Goal: Task Accomplishment & Management: Manage account settings

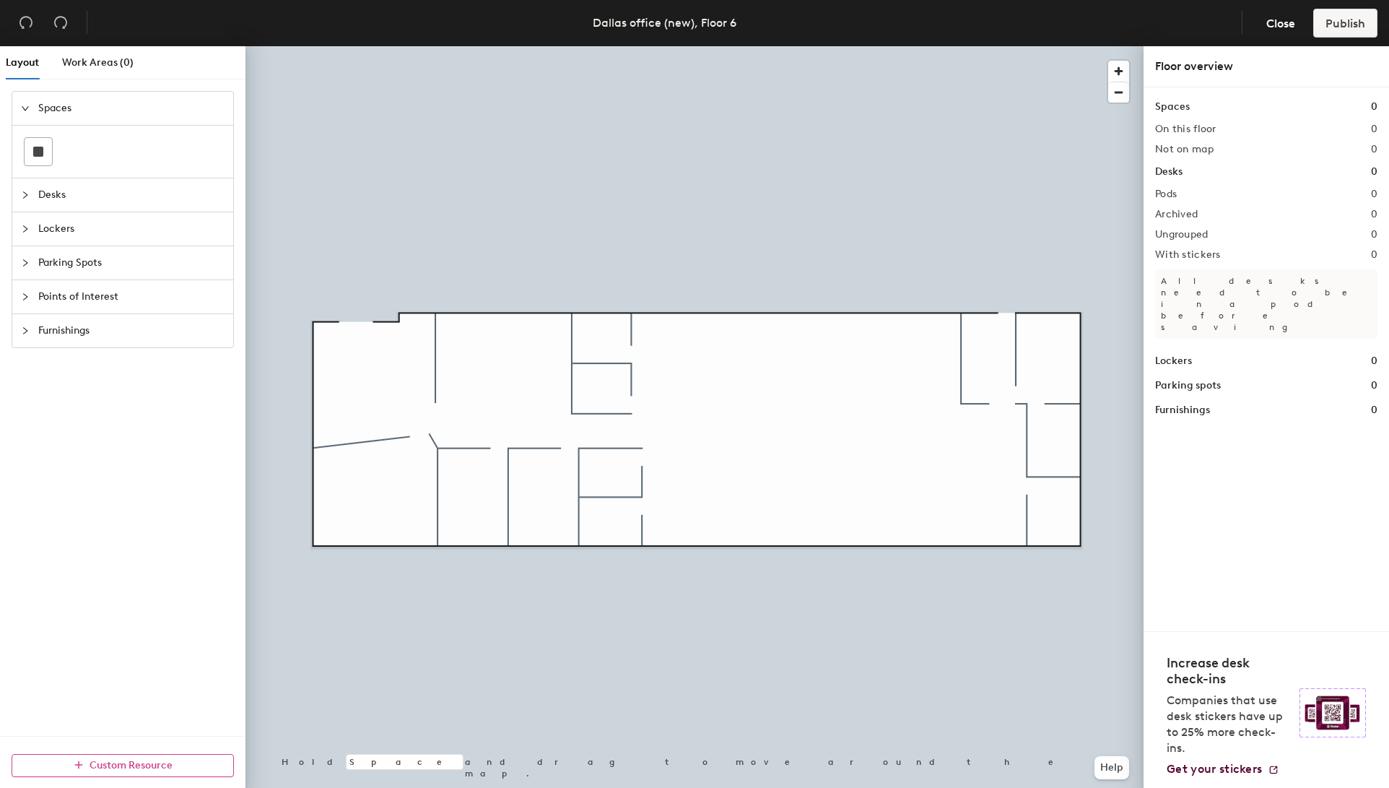
click at [174, 674] on button "Custom Resource" at bounding box center [123, 765] width 222 height 23
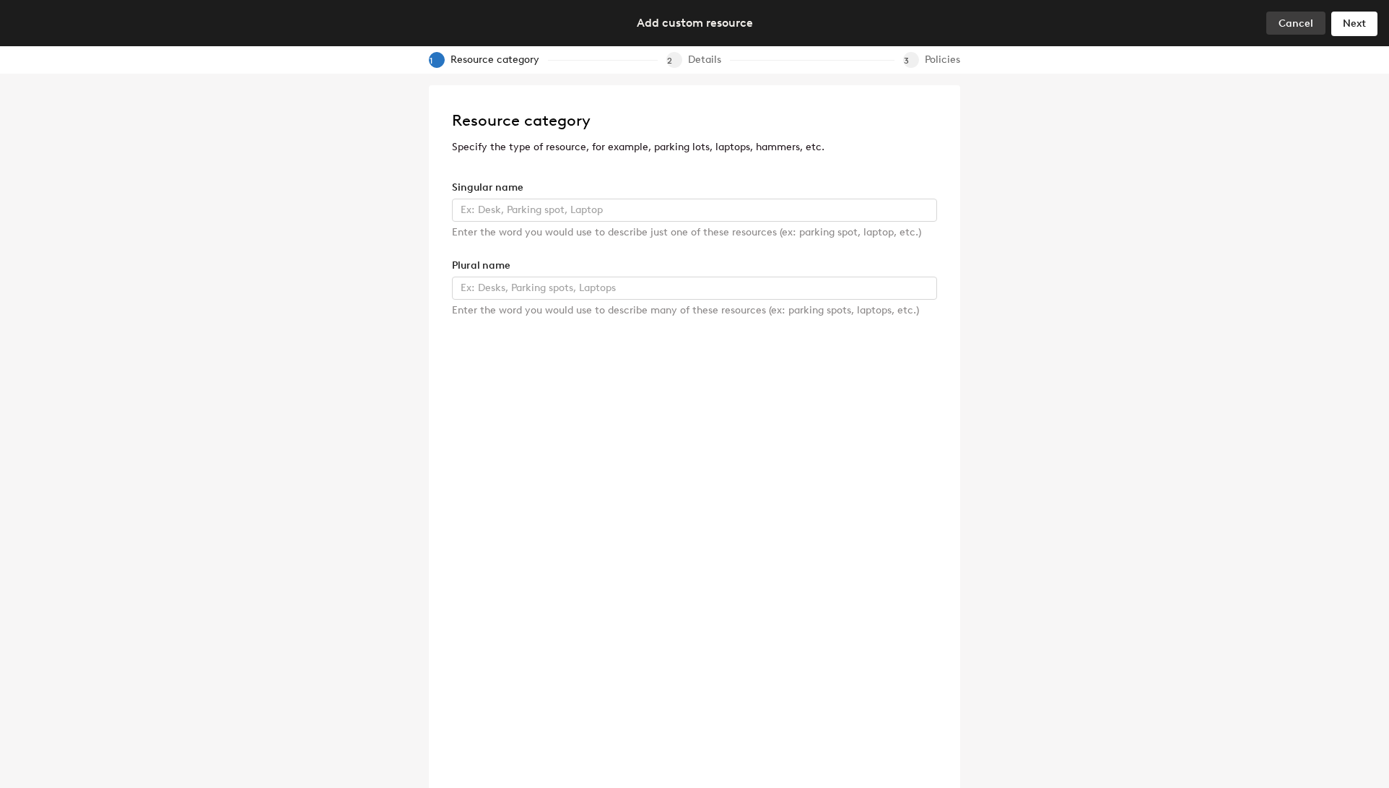
click at [1289, 20] on span "Cancel" at bounding box center [1296, 23] width 35 height 12
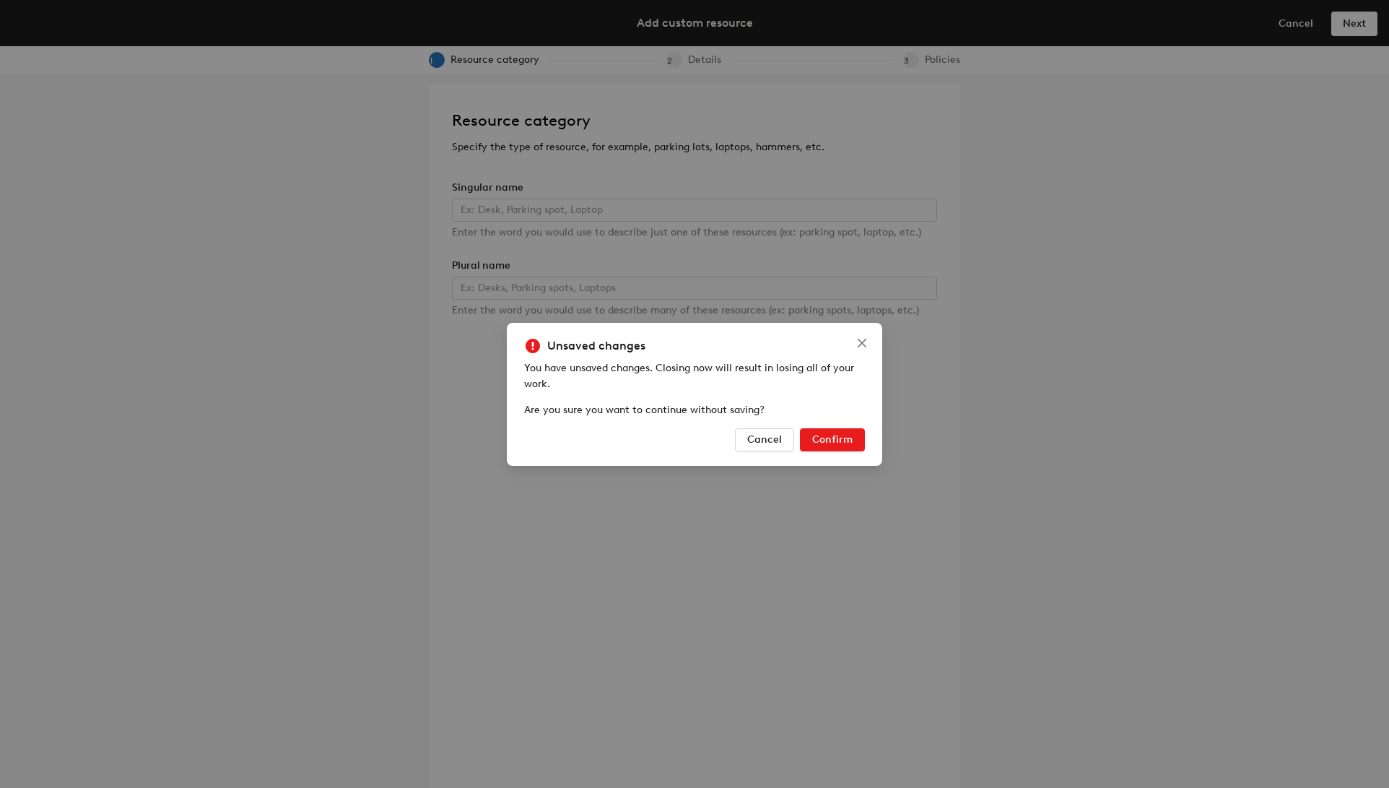
click at [830, 438] on span "Confirm" at bounding box center [832, 439] width 40 height 12
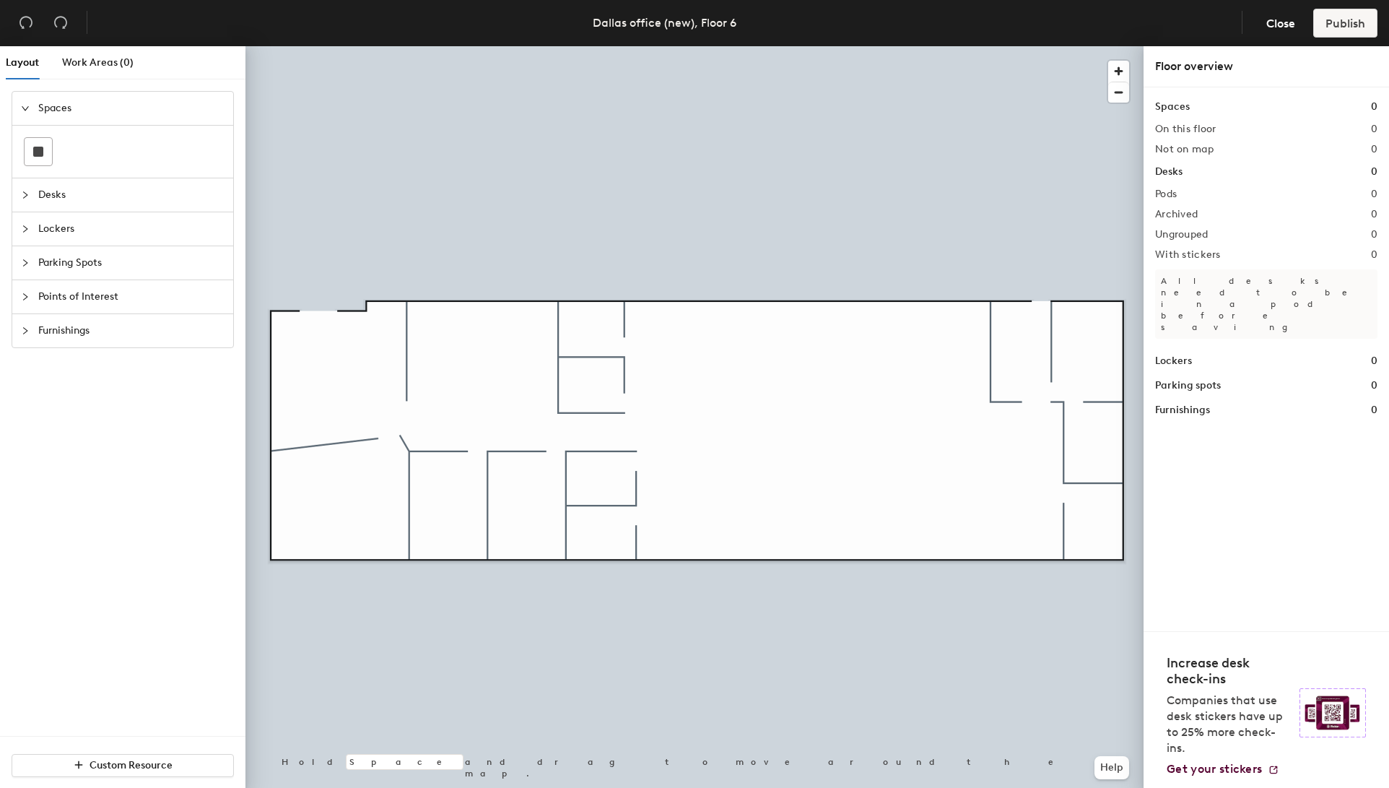
click at [83, 336] on span "Furnishings" at bounding box center [131, 330] width 186 height 33
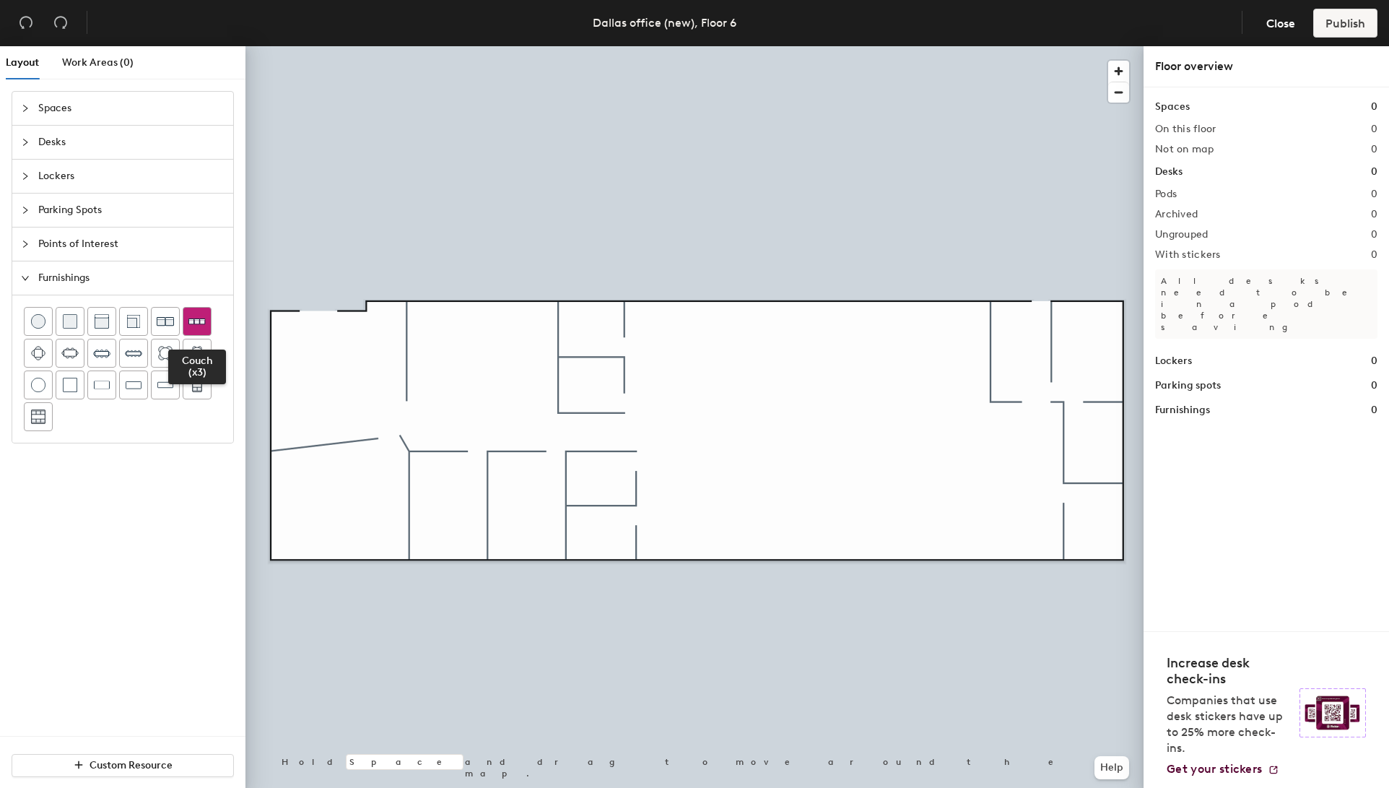
click at [199, 319] on img at bounding box center [196, 321] width 17 height 17
click at [341, 46] on div at bounding box center [695, 46] width 898 height 0
click at [136, 316] on img at bounding box center [133, 321] width 14 height 14
click at [331, 46] on div at bounding box center [695, 46] width 898 height 0
click at [312, 46] on div at bounding box center [695, 46] width 898 height 0
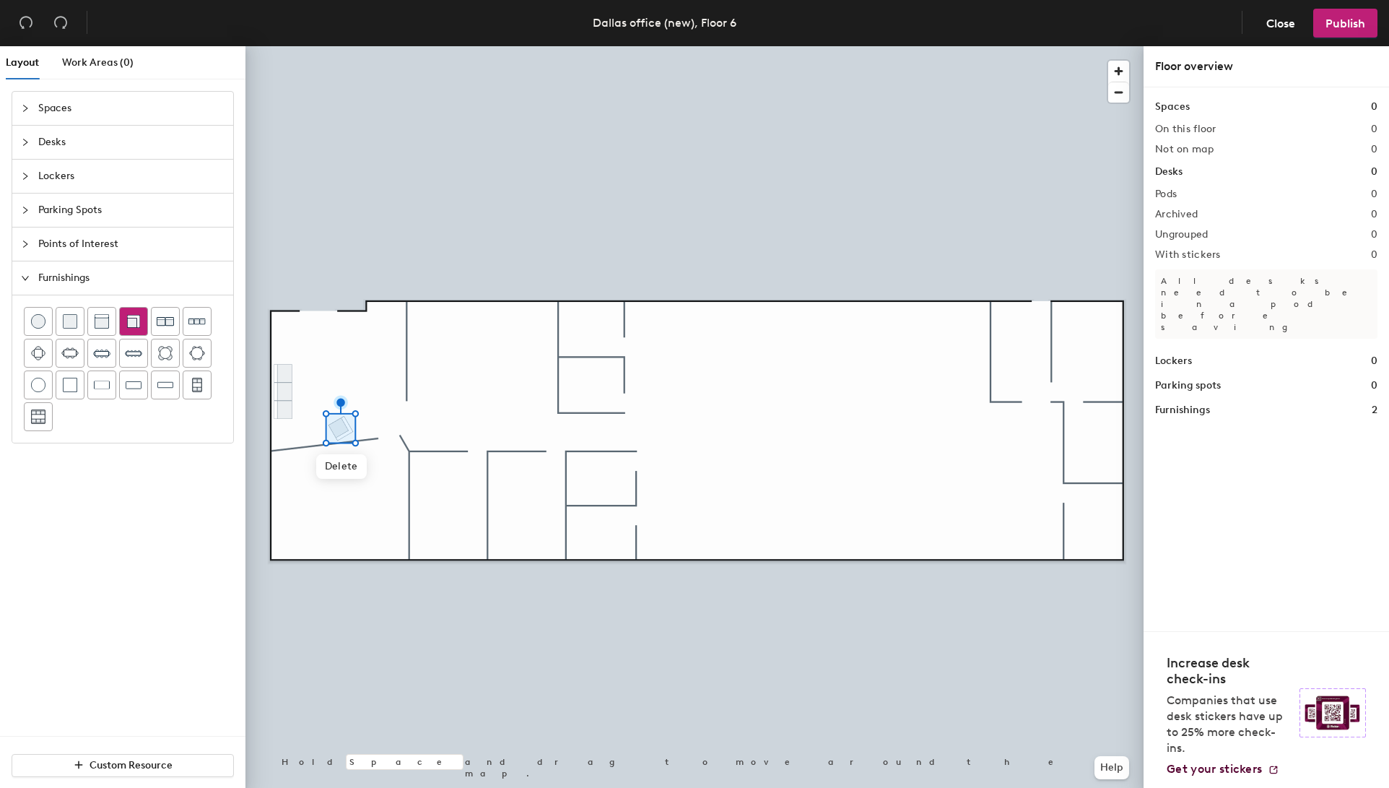
click at [136, 317] on img at bounding box center [133, 321] width 14 height 14
click at [283, 46] on div at bounding box center [695, 46] width 898 height 0
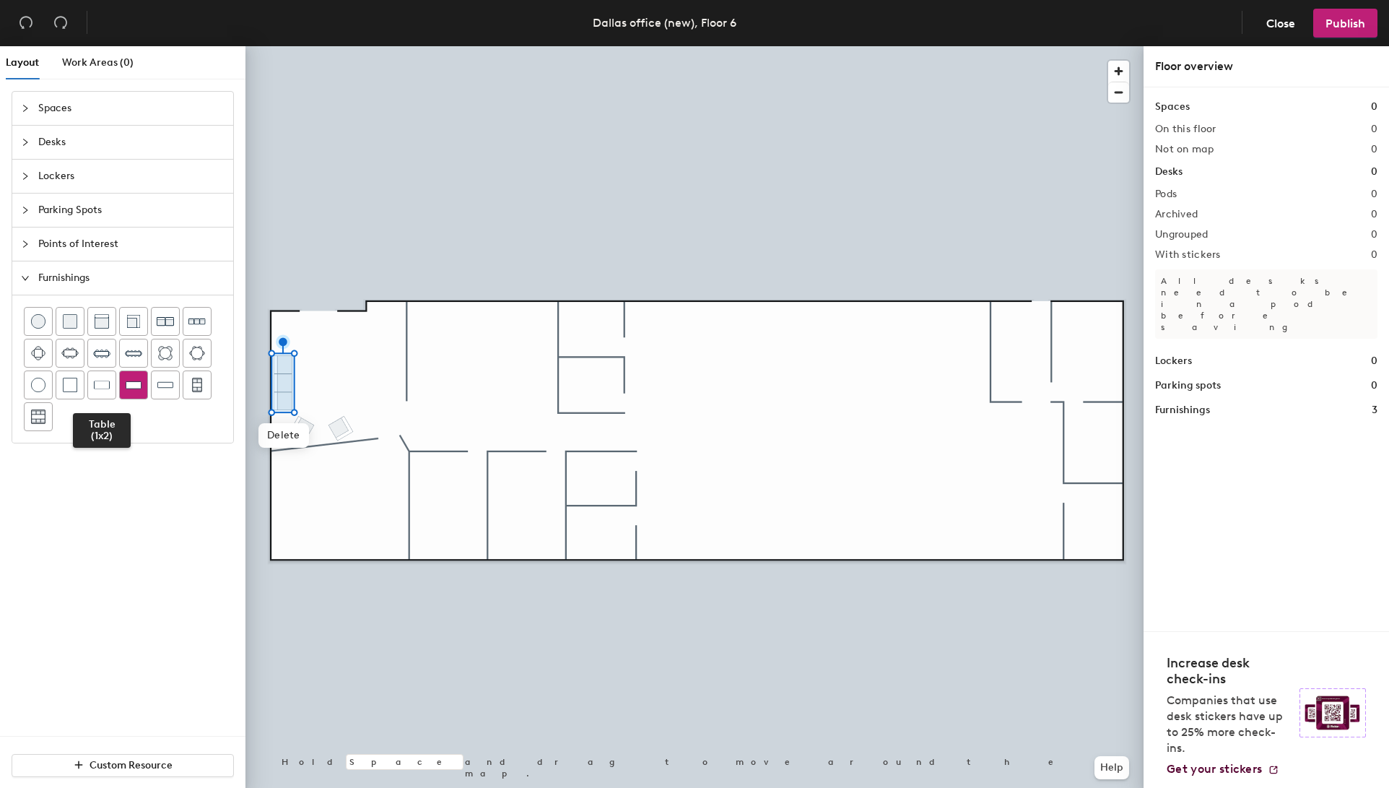
drag, startPoint x: 100, startPoint y: 387, endPoint x: 124, endPoint y: 386, distance: 24.6
click at [100, 386] on img at bounding box center [102, 385] width 16 height 14
click at [389, 46] on div at bounding box center [695, 46] width 898 height 0
click at [159, 321] on img at bounding box center [165, 321] width 17 height 17
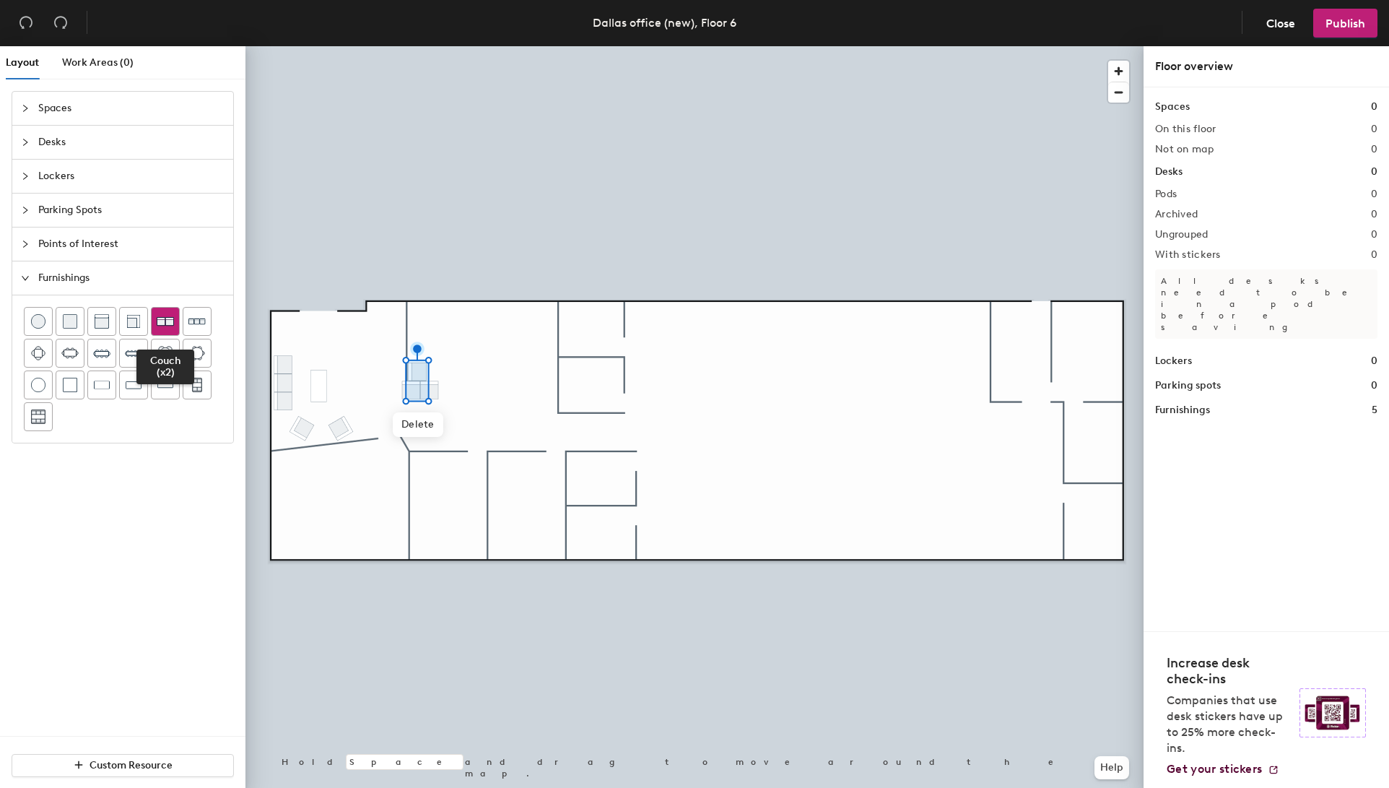
click at [165, 325] on img at bounding box center [165, 321] width 17 height 17
click at [164, 352] on img at bounding box center [165, 353] width 14 height 14
click at [520, 46] on div at bounding box center [695, 46] width 898 height 0
click at [412, 46] on div at bounding box center [695, 46] width 898 height 0
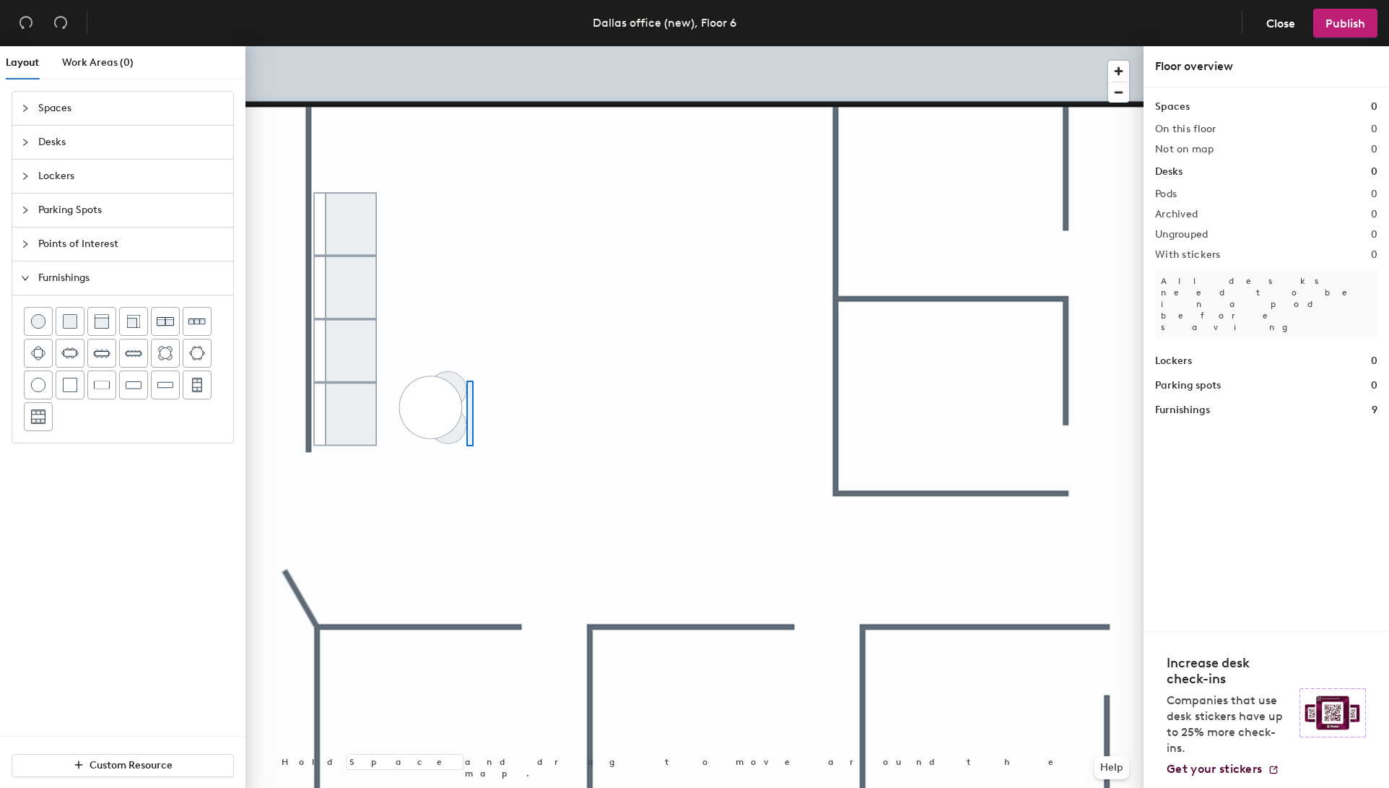
click at [466, 46] on div at bounding box center [695, 46] width 898 height 0
click at [492, 475] on span "Delete" at bounding box center [476, 471] width 51 height 25
click at [35, 316] on img at bounding box center [38, 321] width 14 height 14
click at [43, 321] on img at bounding box center [38, 321] width 14 height 14
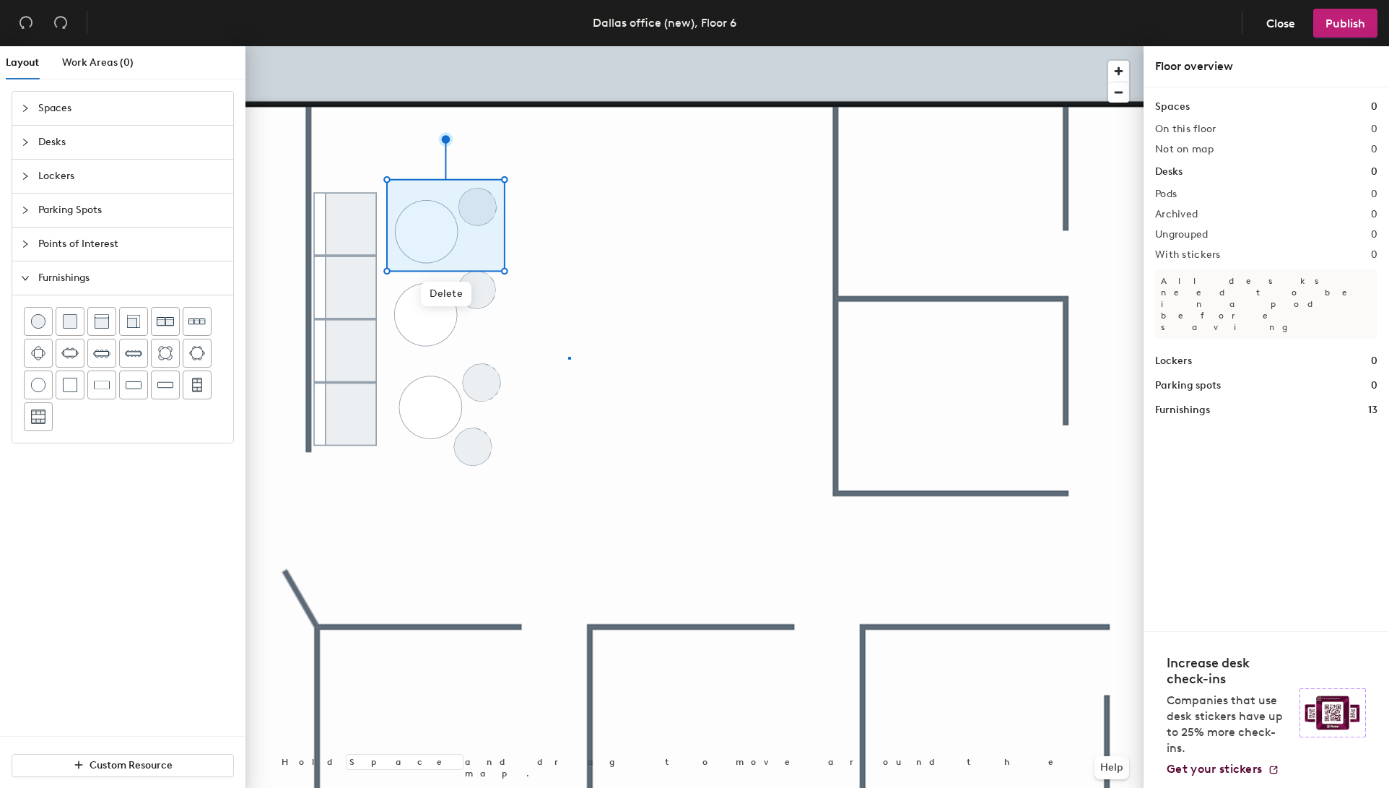
click at [568, 46] on div at bounding box center [695, 46] width 898 height 0
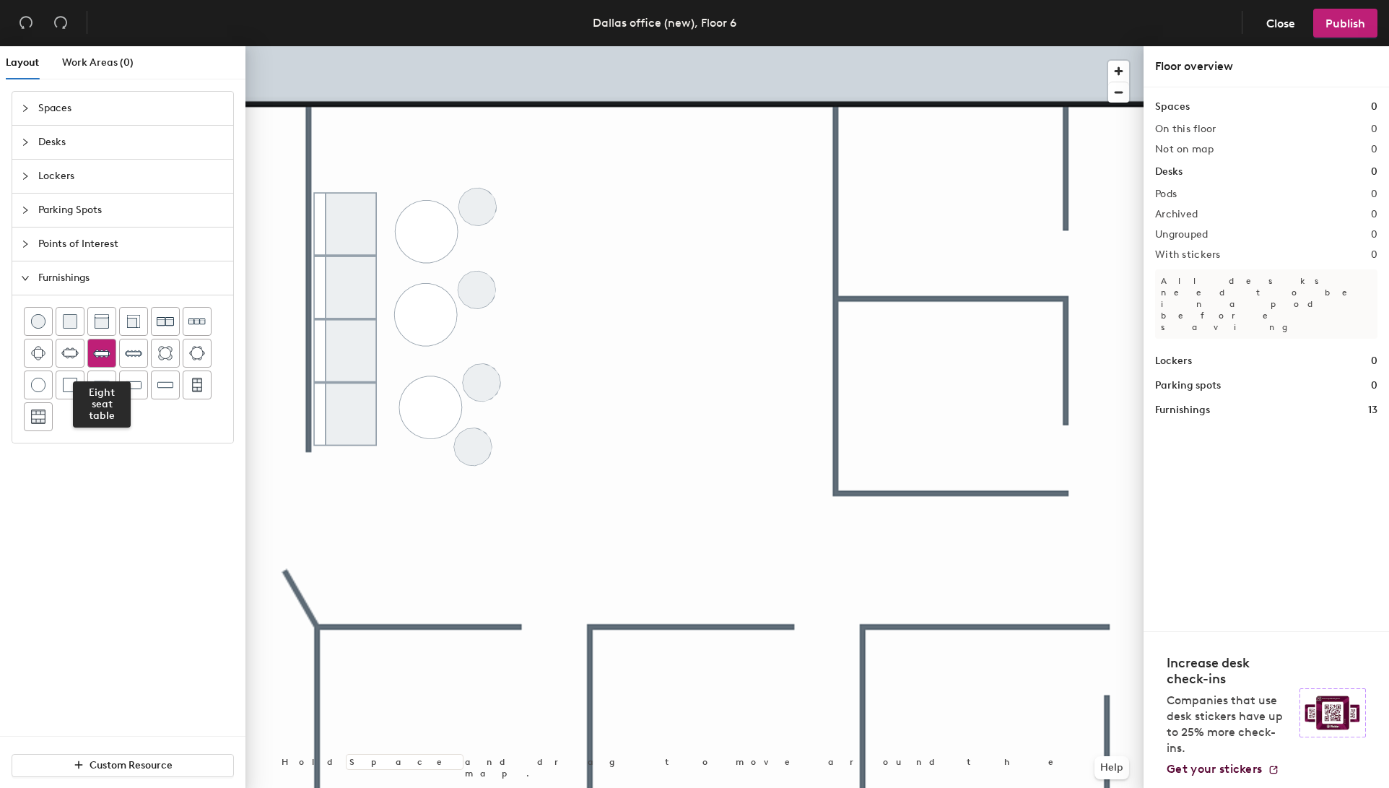
click at [100, 355] on img at bounding box center [101, 352] width 17 height 17
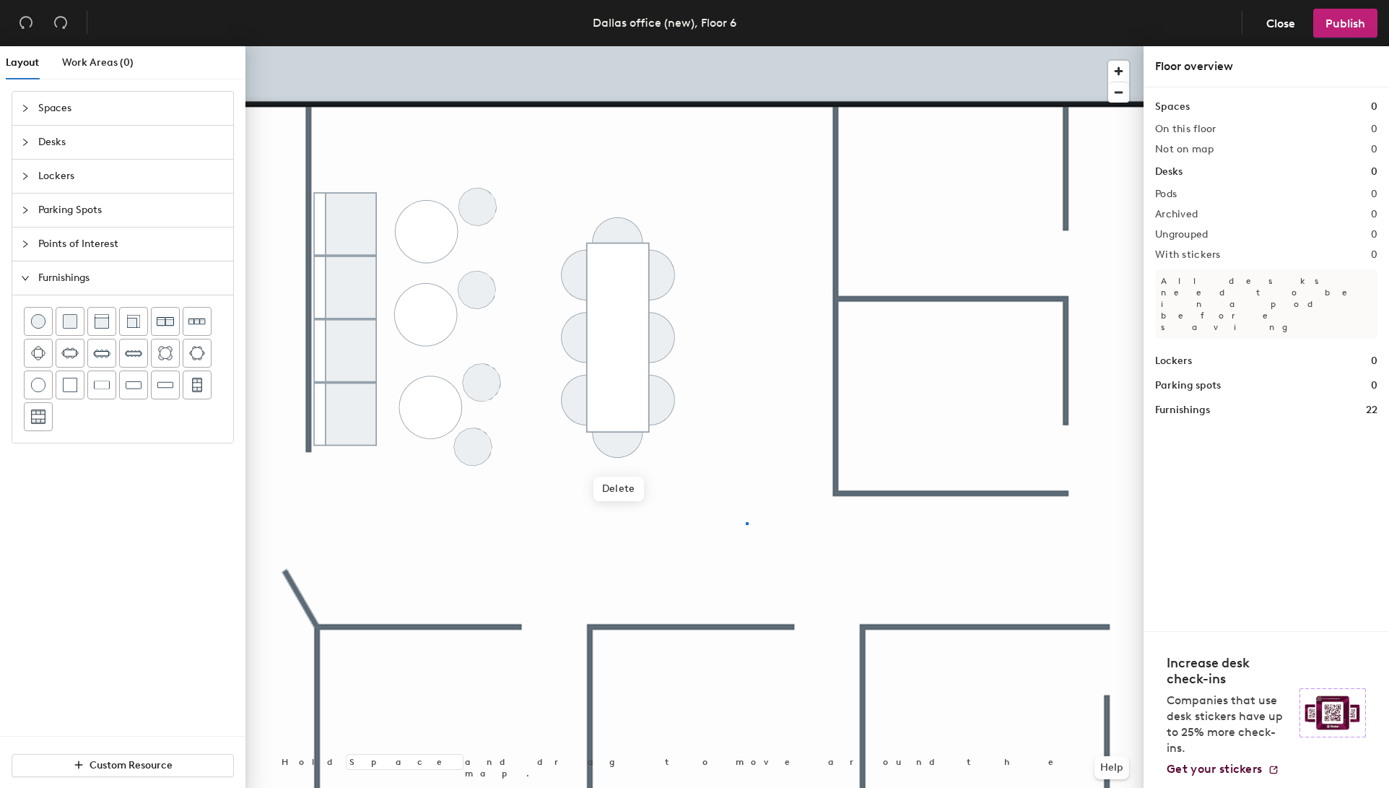
click at [746, 46] on div at bounding box center [695, 46] width 898 height 0
drag, startPoint x: 163, startPoint y: 387, endPoint x: 233, endPoint y: 366, distance: 72.4
click at [164, 387] on img at bounding box center [165, 385] width 16 height 14
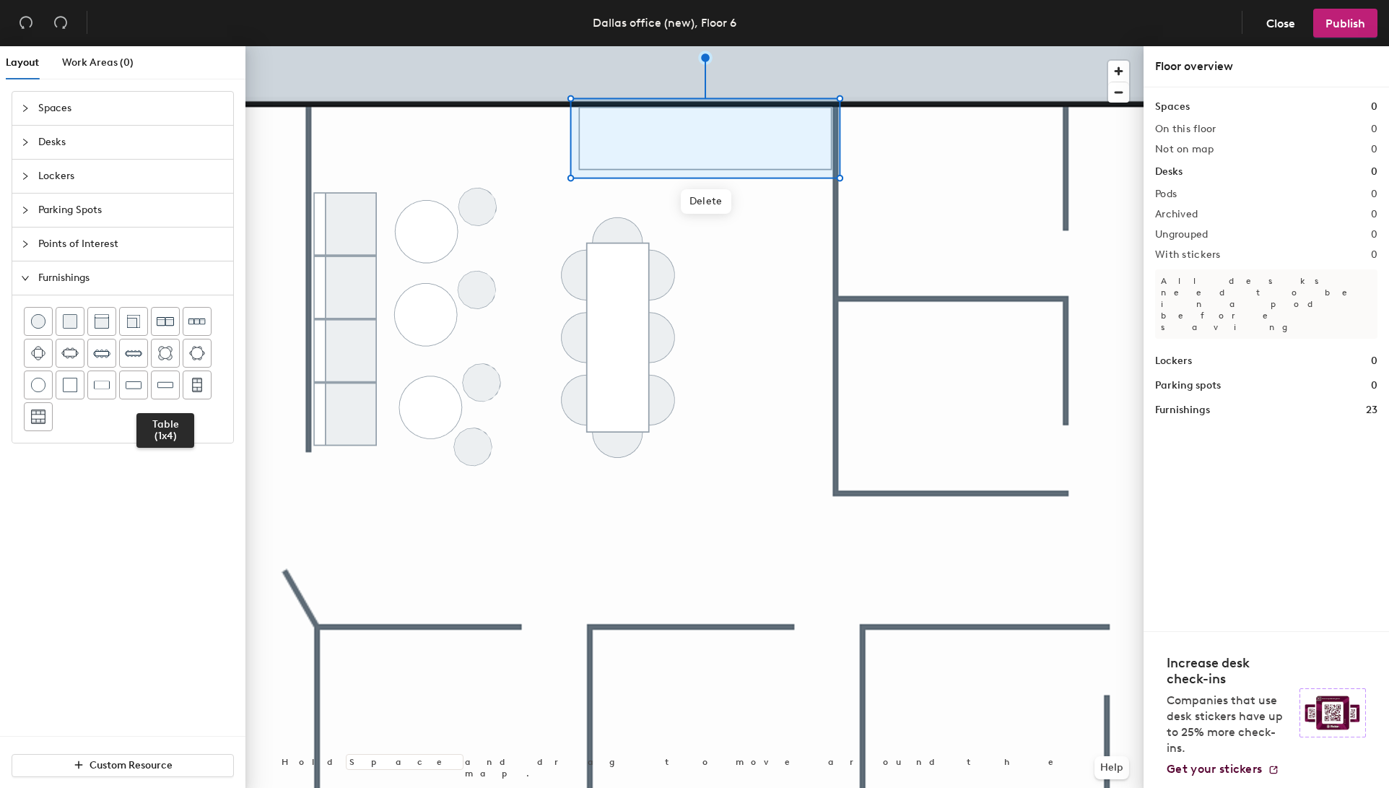
drag, startPoint x: 168, startPoint y: 385, endPoint x: 225, endPoint y: 379, distance: 56.6
click at [168, 385] on img at bounding box center [165, 385] width 16 height 14
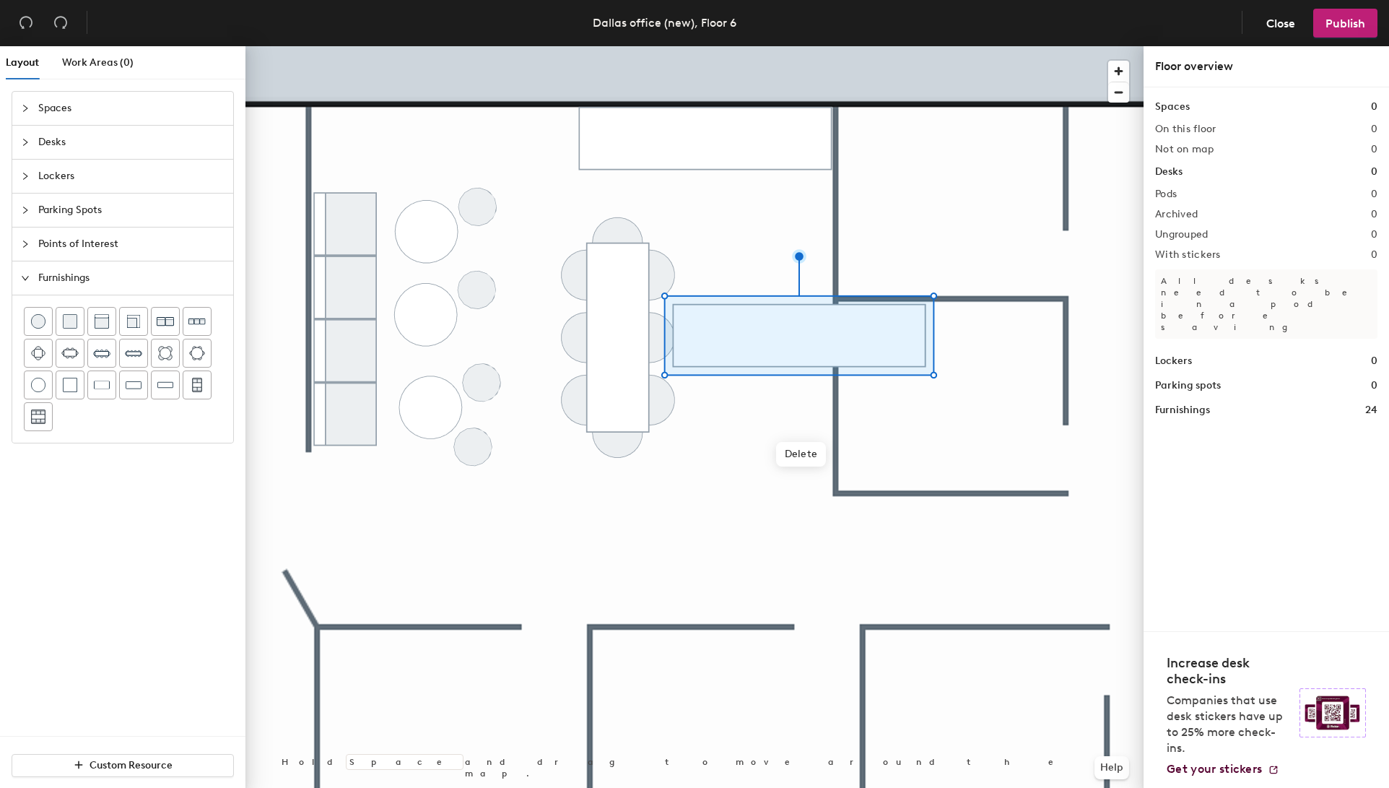
click at [754, 46] on div at bounding box center [695, 46] width 898 height 0
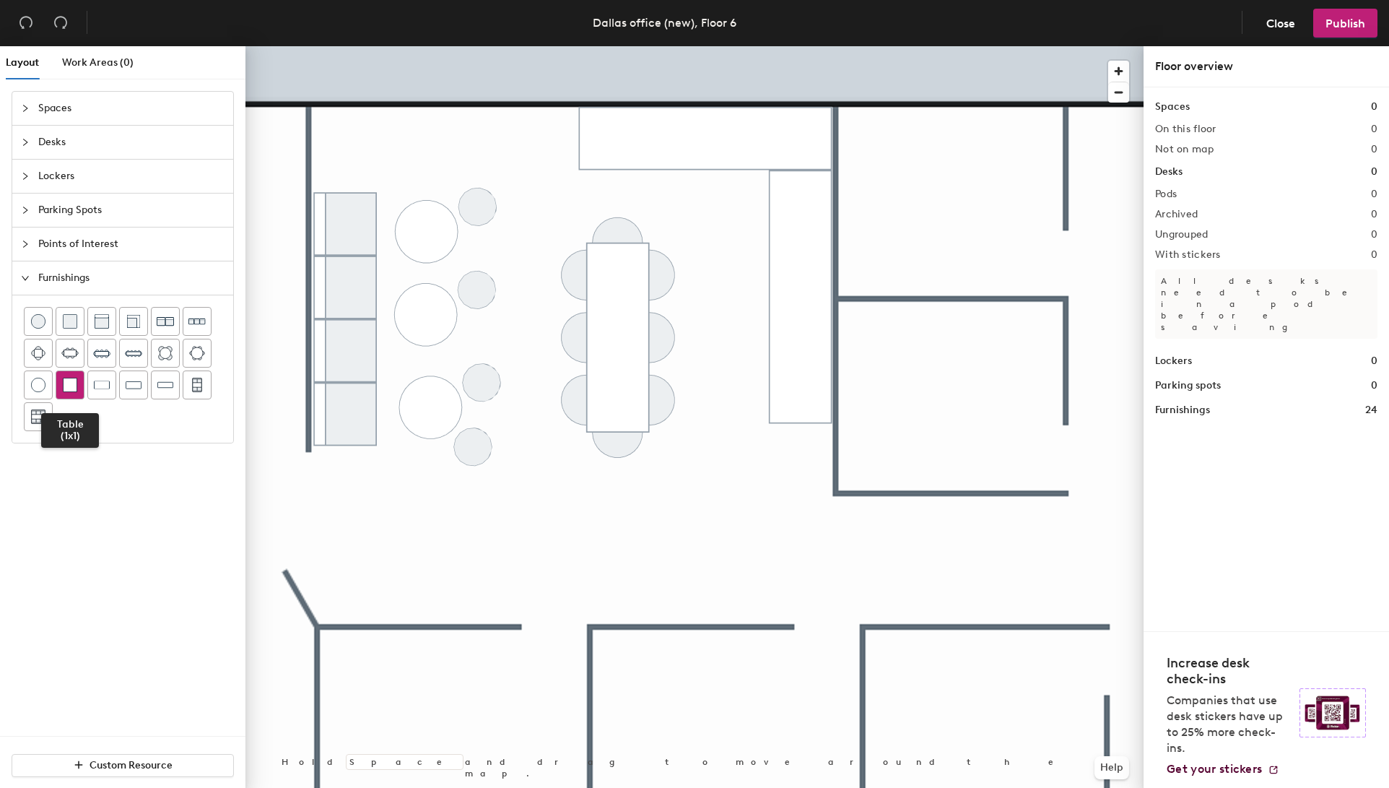
click at [74, 390] on img at bounding box center [70, 385] width 14 height 14
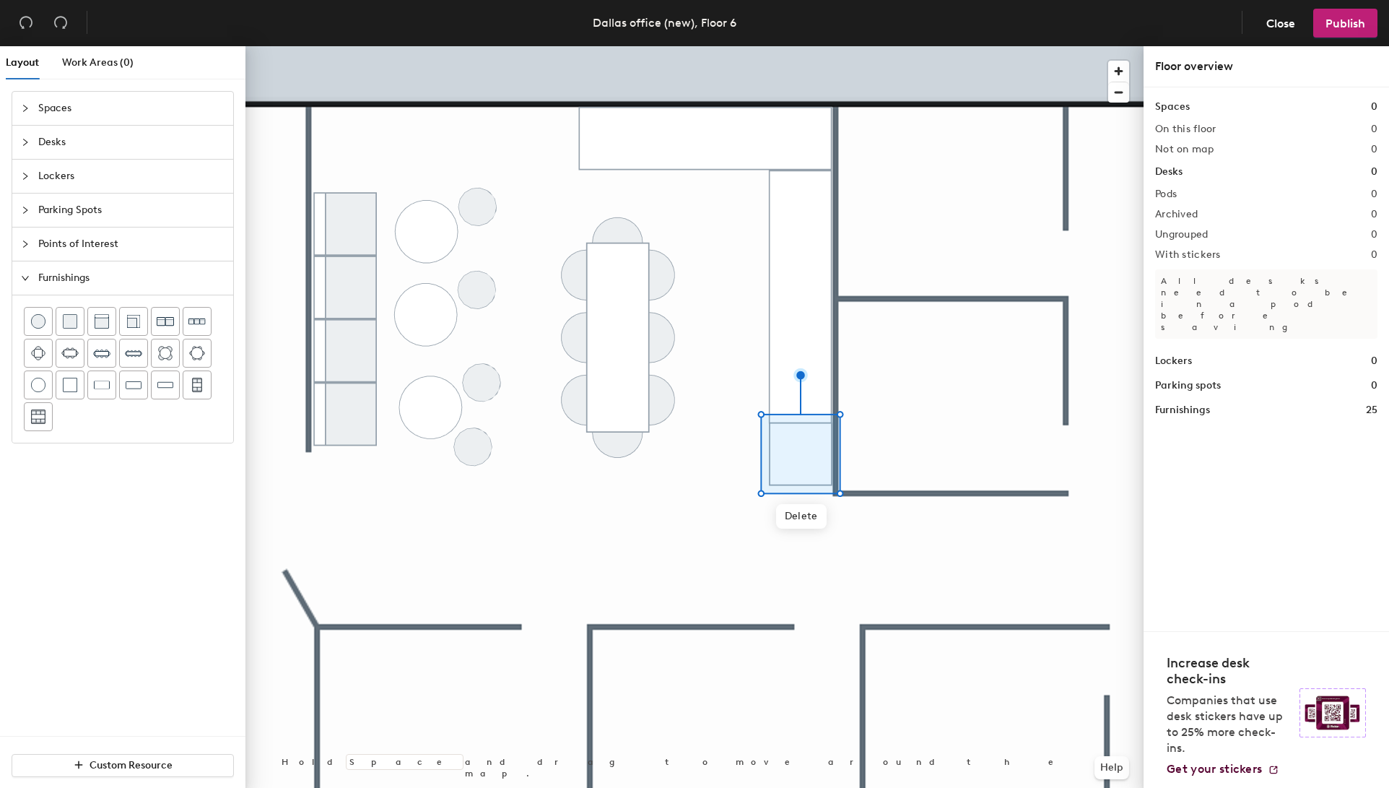
click at [100, 384] on img at bounding box center [102, 385] width 16 height 14
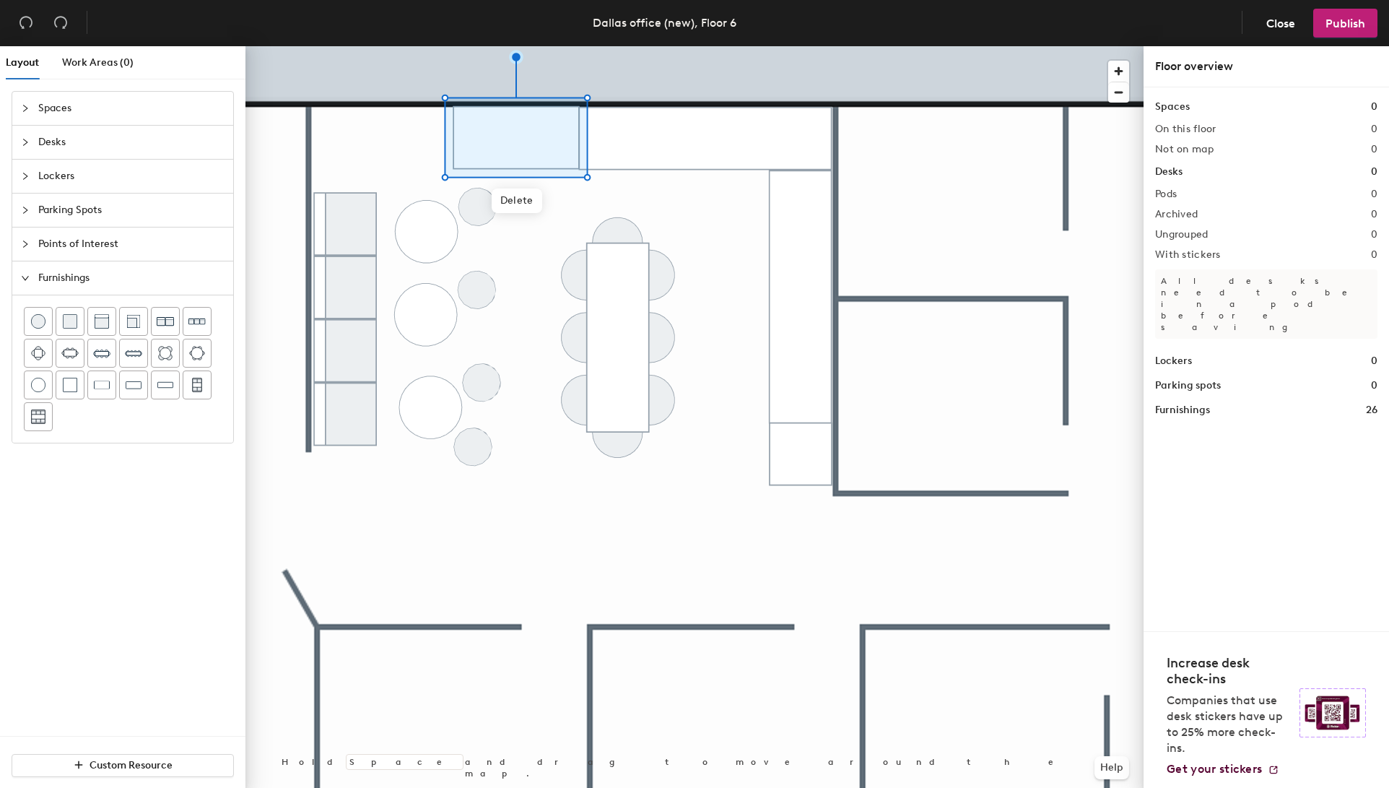
click at [669, 46] on div at bounding box center [695, 46] width 898 height 0
click at [690, 46] on div at bounding box center [695, 46] width 898 height 0
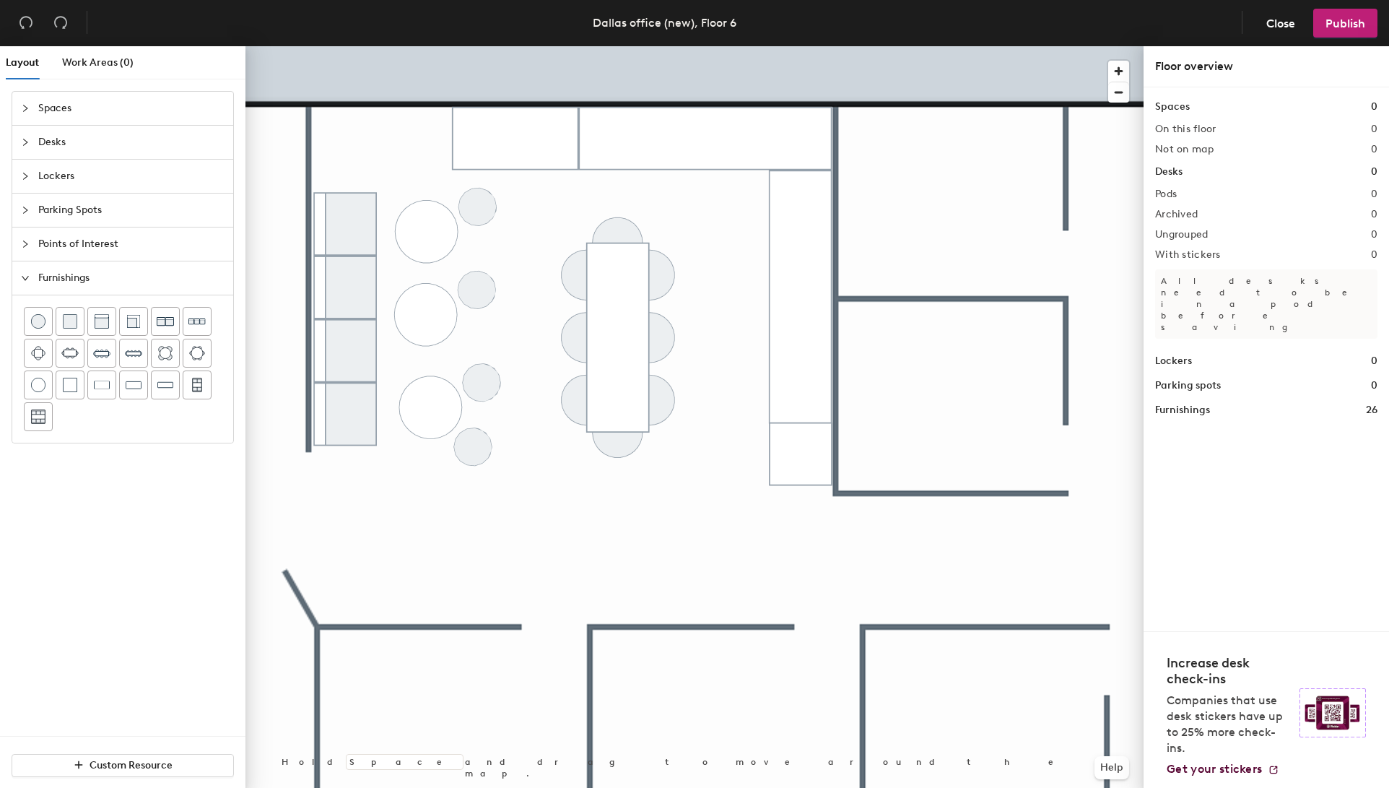
click at [729, 46] on div at bounding box center [695, 46] width 898 height 0
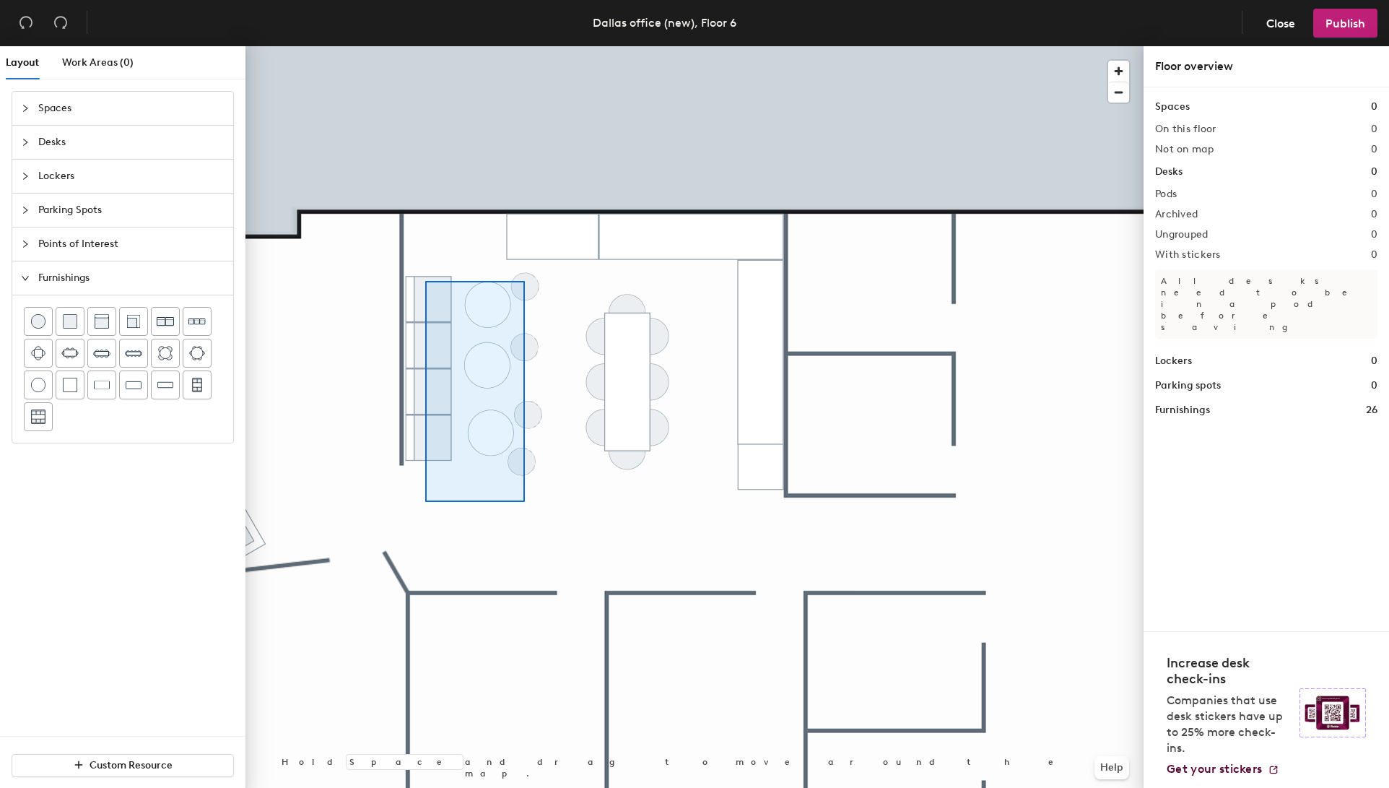
click at [425, 46] on div at bounding box center [695, 46] width 898 height 0
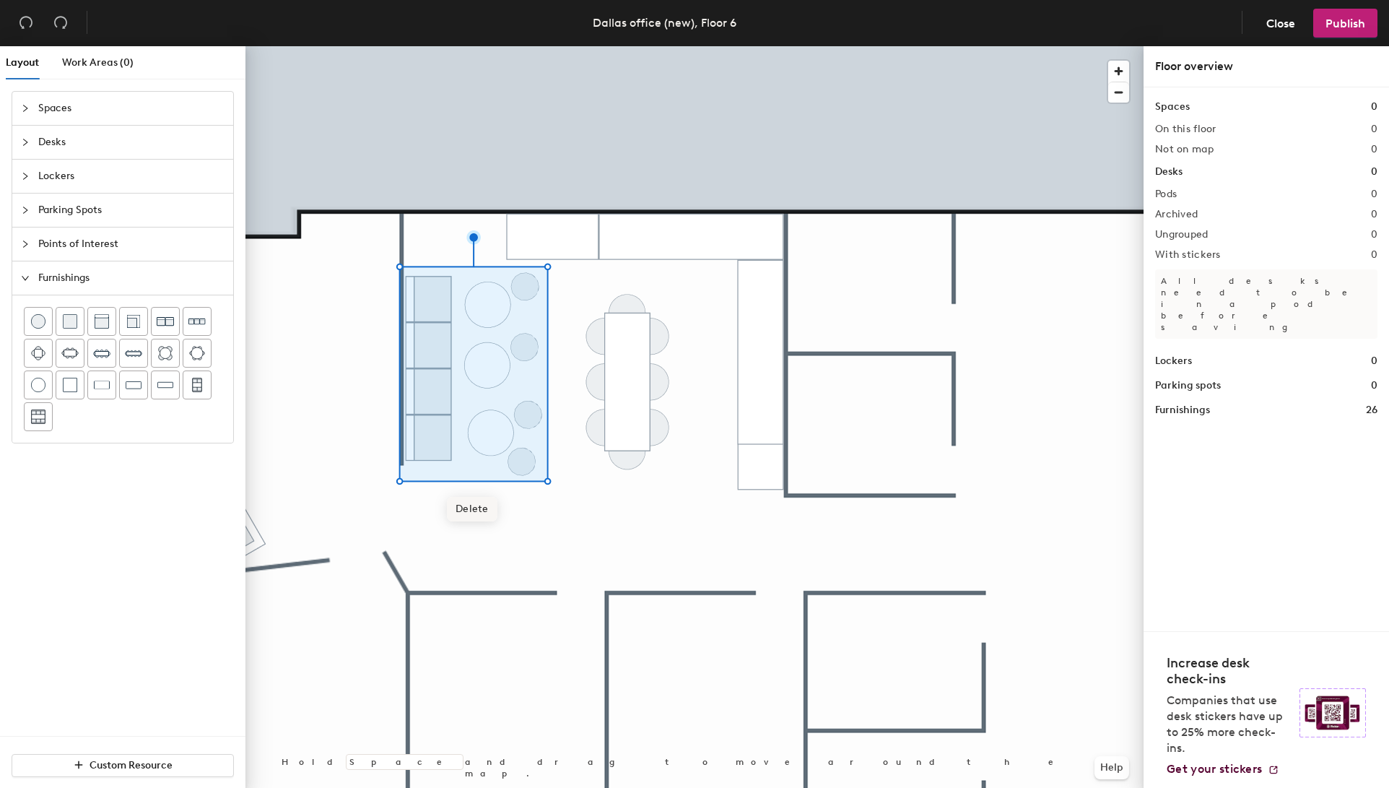
click at [580, 46] on div at bounding box center [695, 46] width 898 height 0
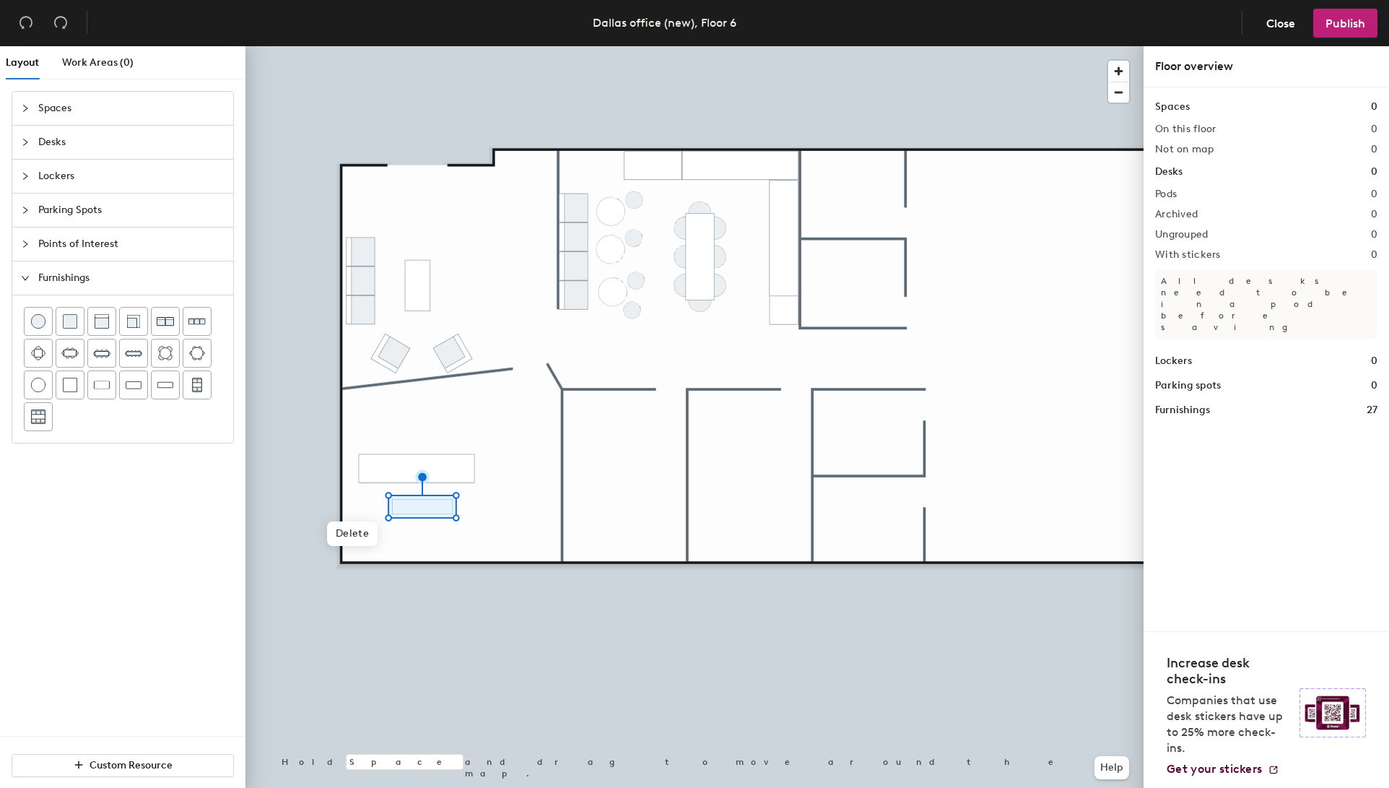
click at [479, 46] on div at bounding box center [695, 46] width 898 height 0
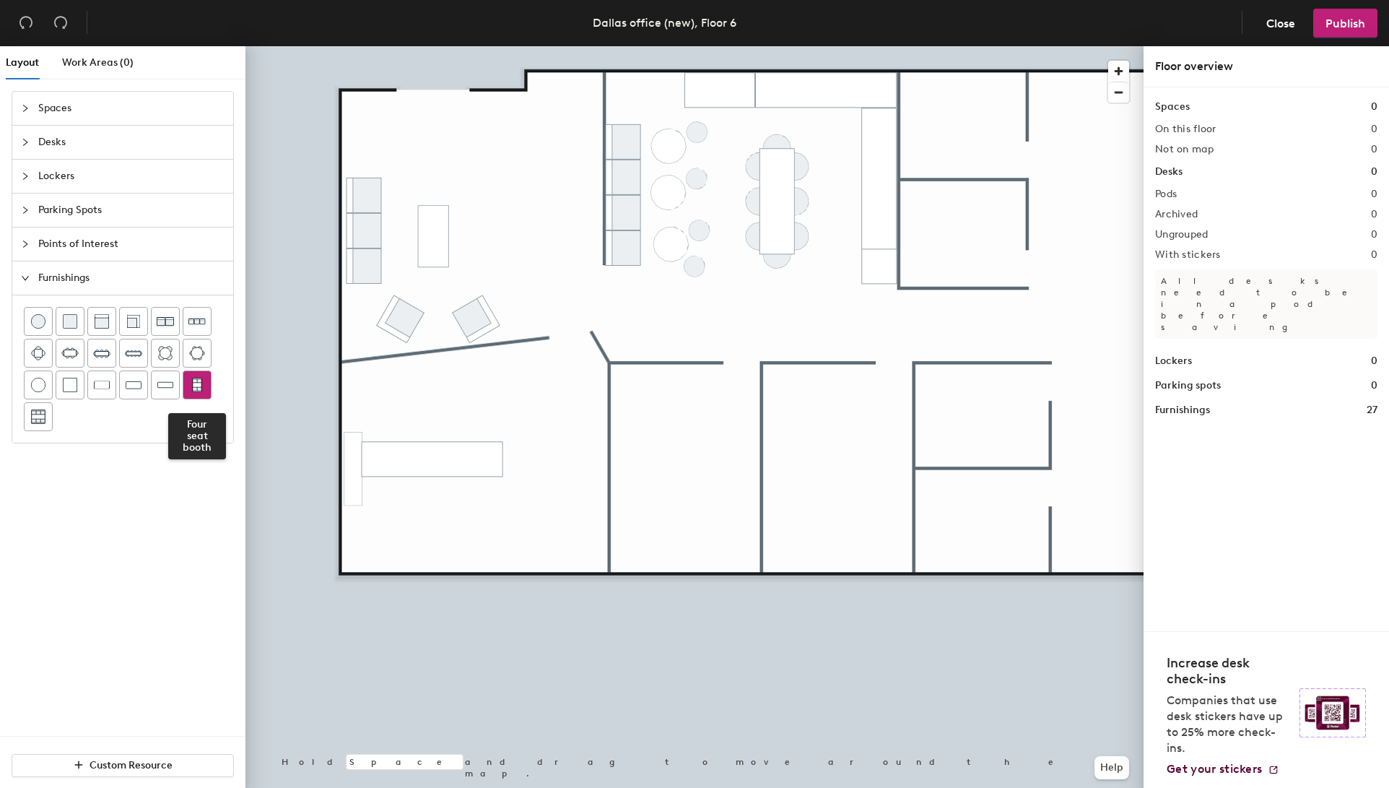
click at [202, 383] on img at bounding box center [197, 385] width 13 height 14
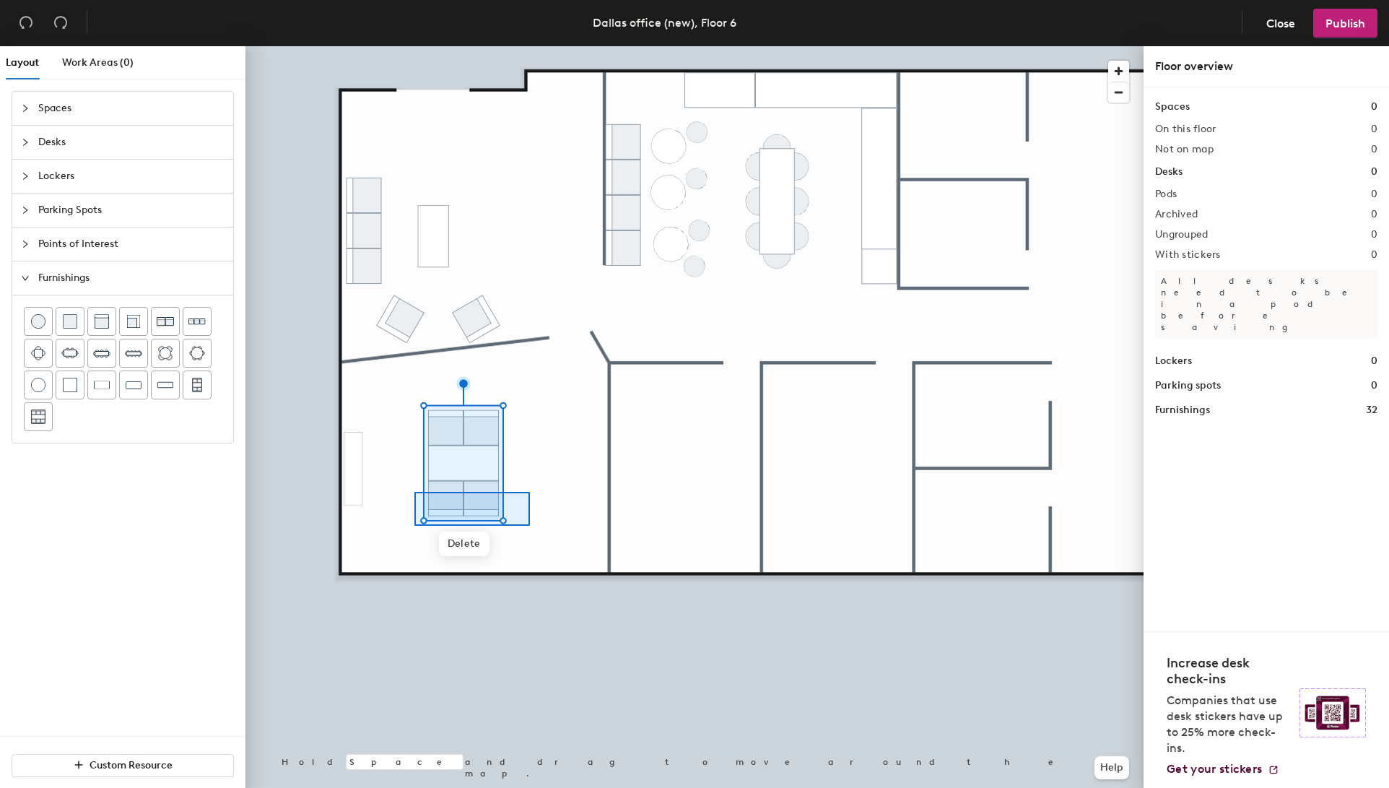
click at [409, 46] on div at bounding box center [695, 46] width 898 height 0
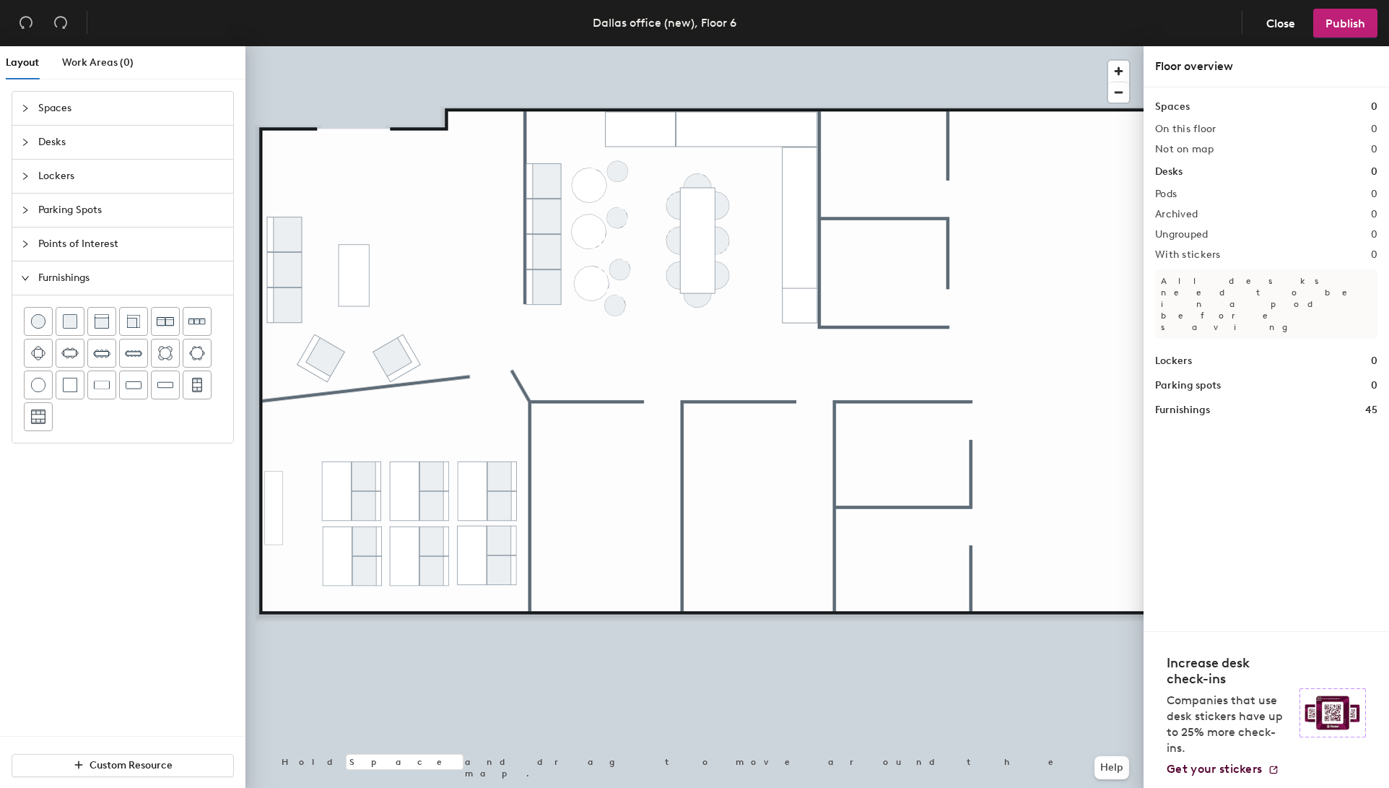
click at [36, 136] on div at bounding box center [29, 142] width 17 height 16
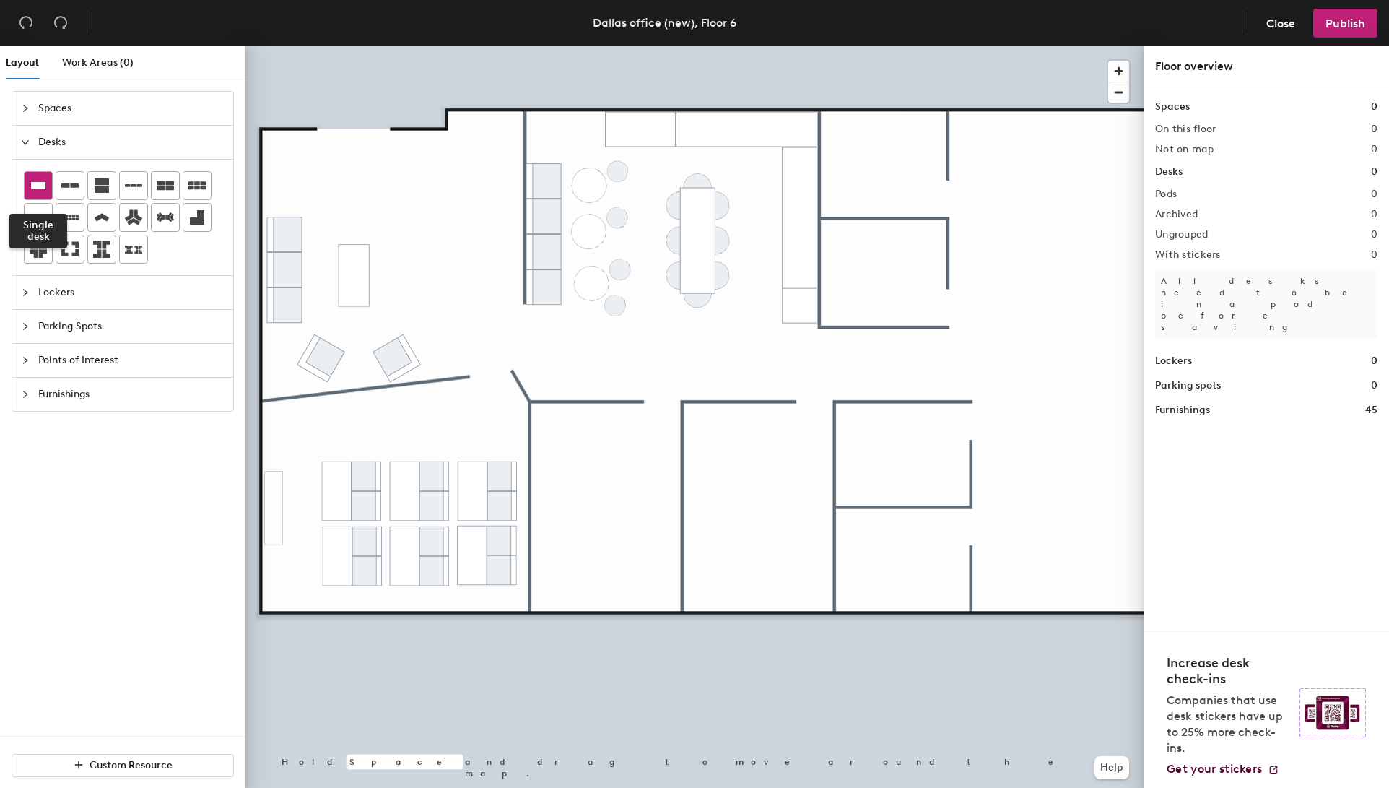
click at [36, 190] on icon at bounding box center [38, 185] width 17 height 17
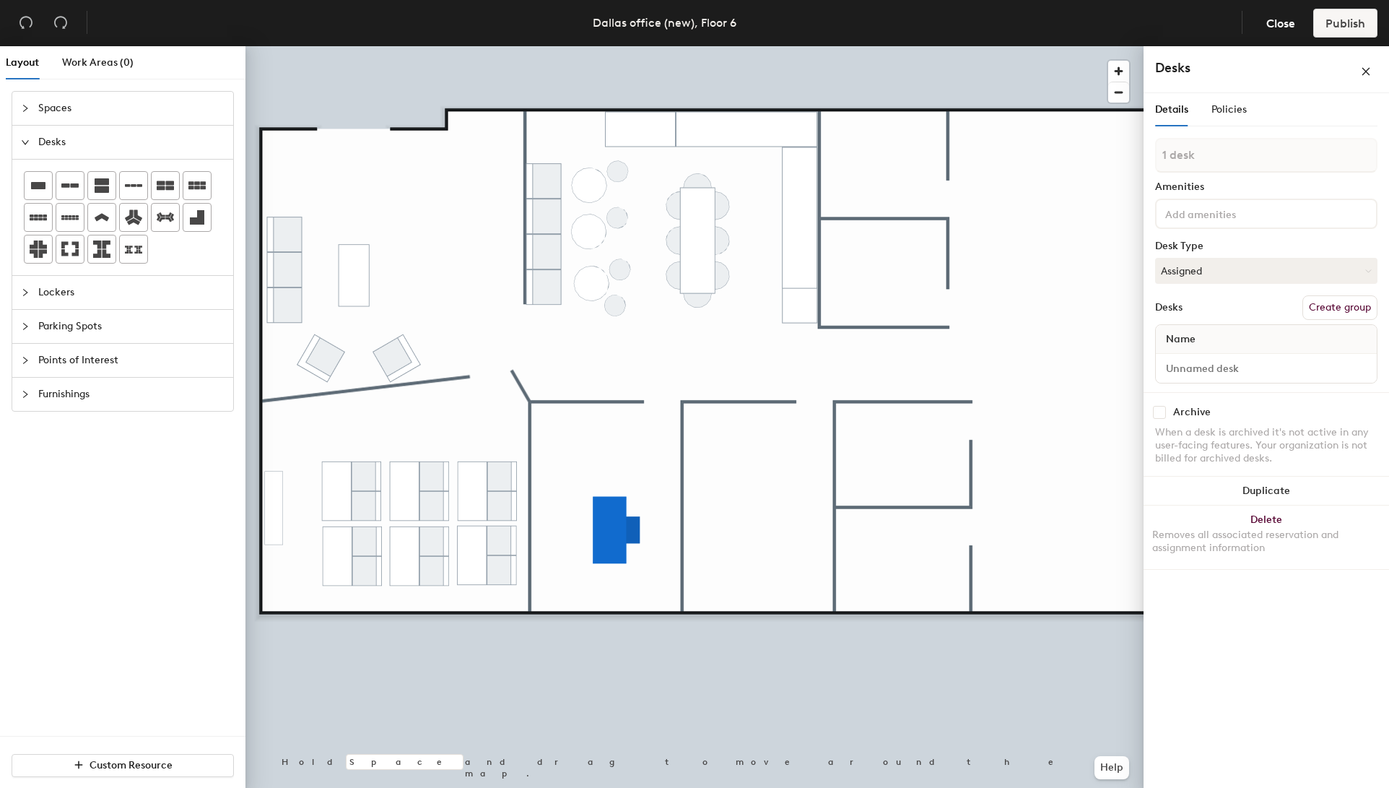
click at [796, 46] on div at bounding box center [695, 46] width 898 height 0
click at [1347, 308] on button "Create group" at bounding box center [1340, 307] width 75 height 25
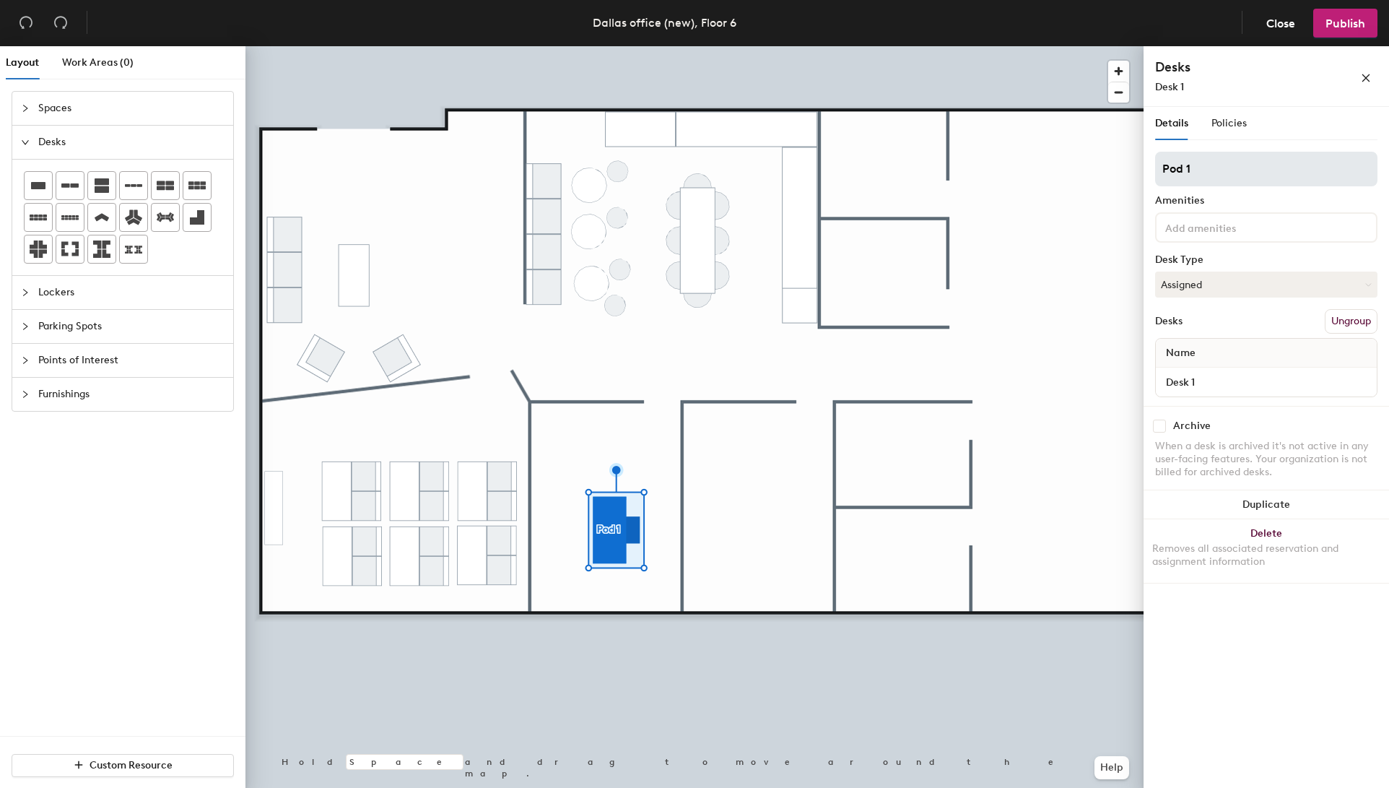
drag, startPoint x: 1169, startPoint y: 165, endPoint x: 1160, endPoint y: 165, distance: 9.4
click at [1160, 165] on input "Pod 1" at bounding box center [1266, 169] width 222 height 35
type input "Private office"
click at [912, 46] on div at bounding box center [695, 46] width 898 height 0
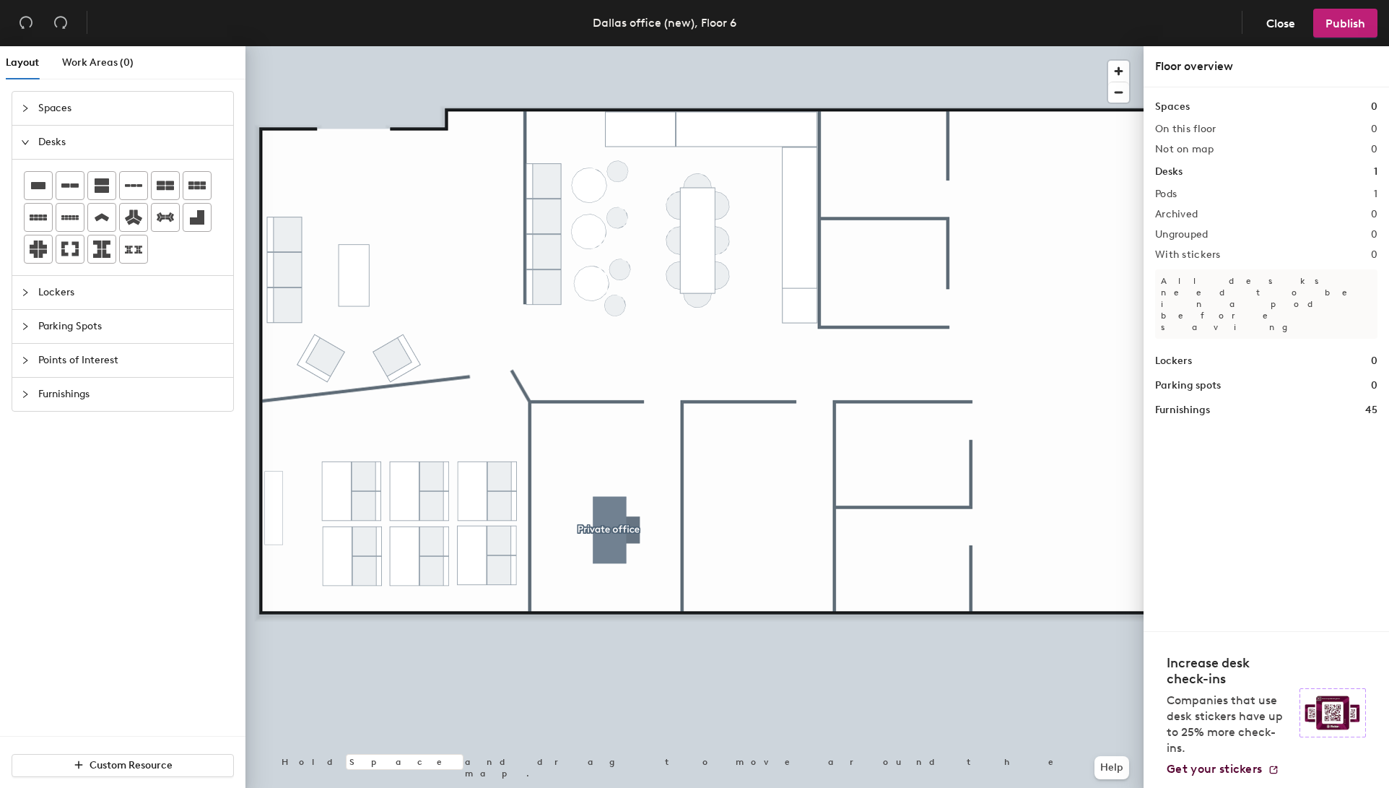
click at [65, 406] on span "Furnishings" at bounding box center [131, 394] width 186 height 33
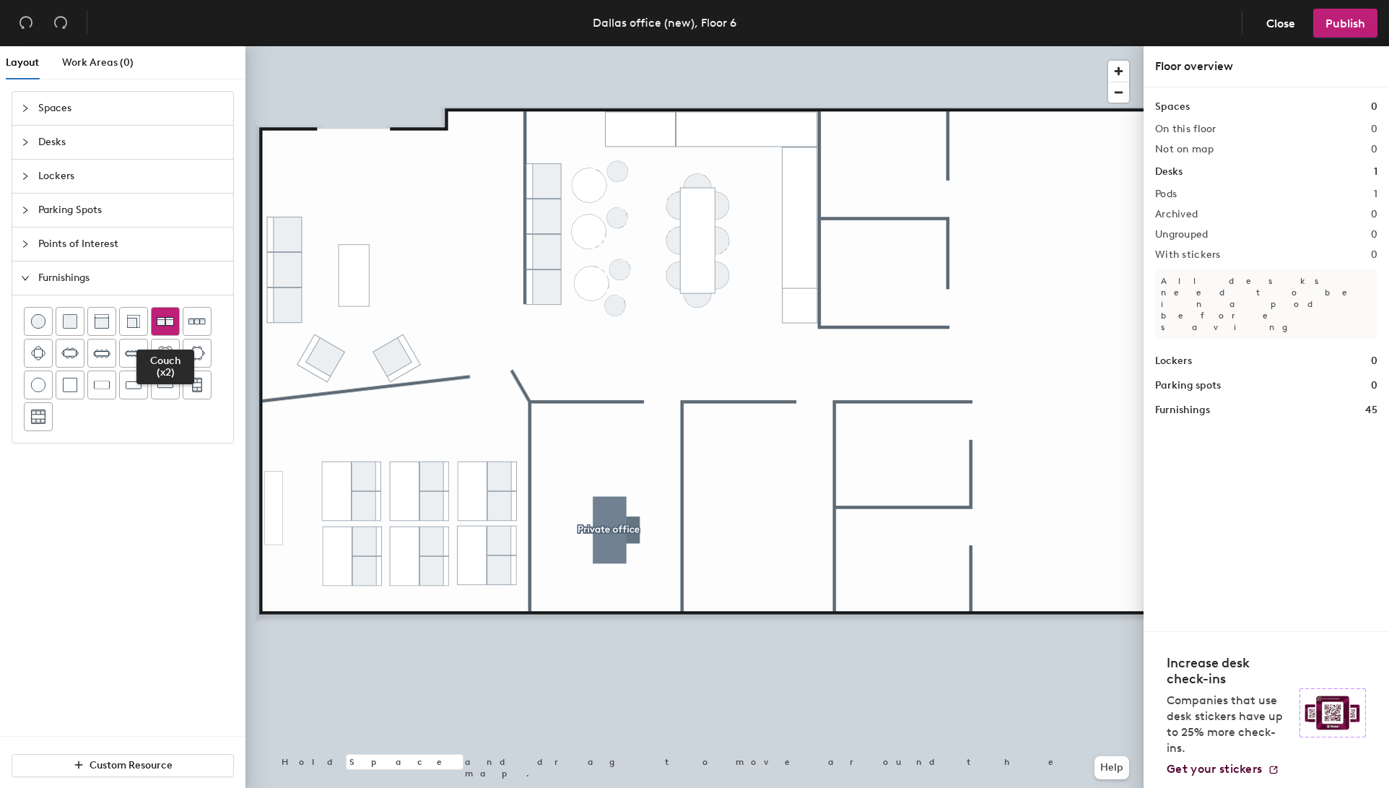
click at [168, 318] on img at bounding box center [165, 321] width 17 height 17
click at [64, 352] on img at bounding box center [69, 353] width 17 height 14
click at [646, 46] on div at bounding box center [695, 46] width 898 height 0
click at [802, 46] on div at bounding box center [695, 46] width 898 height 0
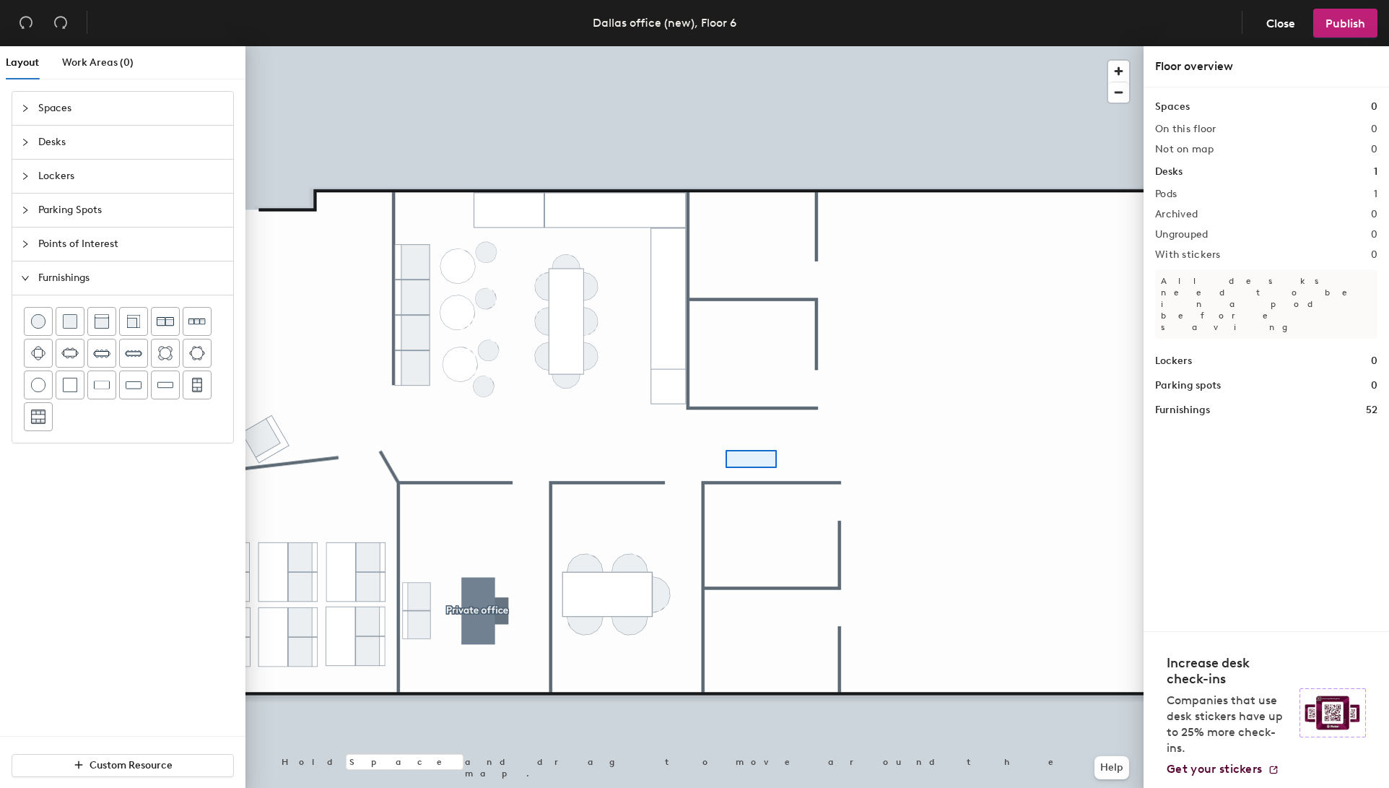
click at [731, 46] on div at bounding box center [695, 46] width 898 height 0
click at [199, 386] on img at bounding box center [197, 385] width 13 height 14
click at [744, 716] on span "Delete" at bounding box center [741, 713] width 51 height 25
click at [196, 386] on img at bounding box center [197, 385] width 13 height 14
click at [828, 46] on div at bounding box center [695, 46] width 898 height 0
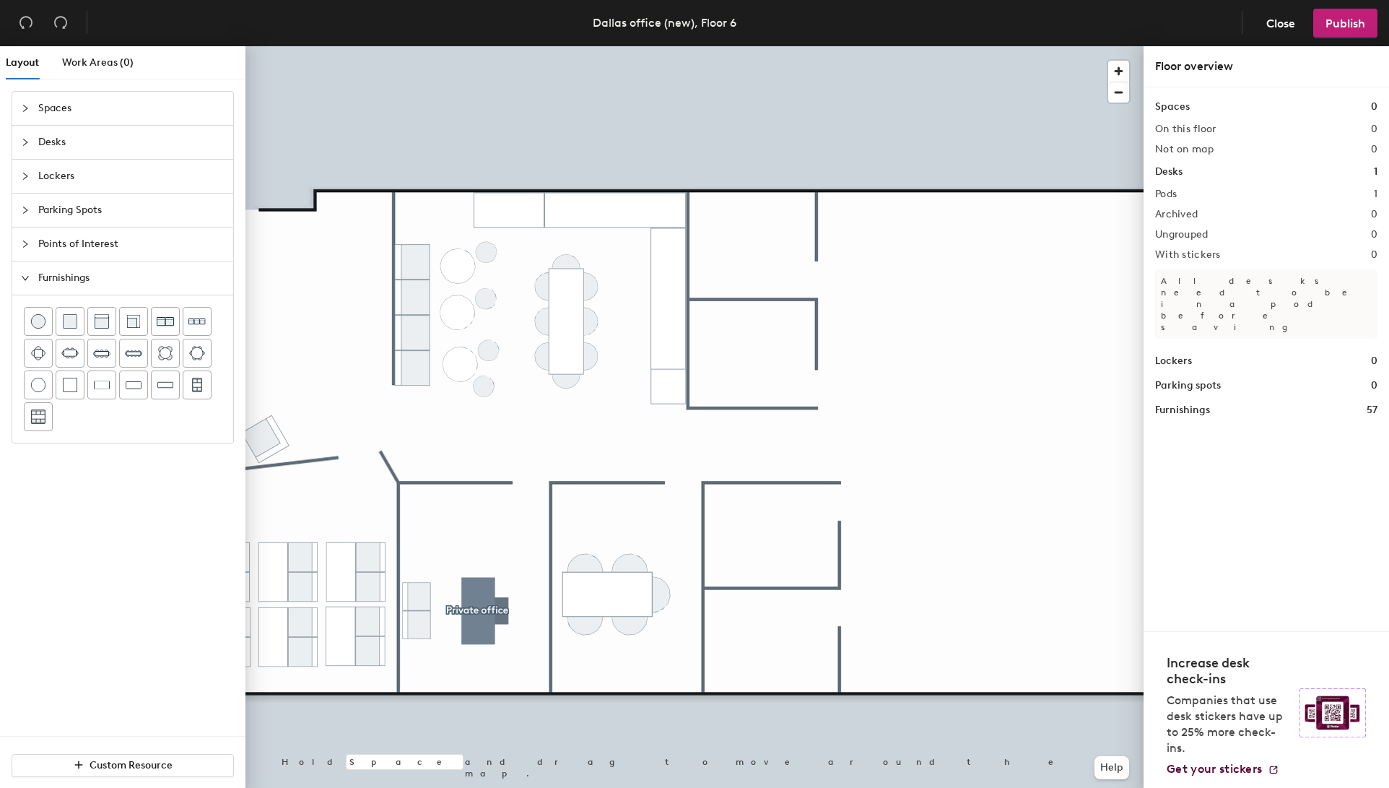
click at [795, 46] on div at bounding box center [695, 46] width 898 height 0
click at [765, 46] on div at bounding box center [695, 46] width 898 height 0
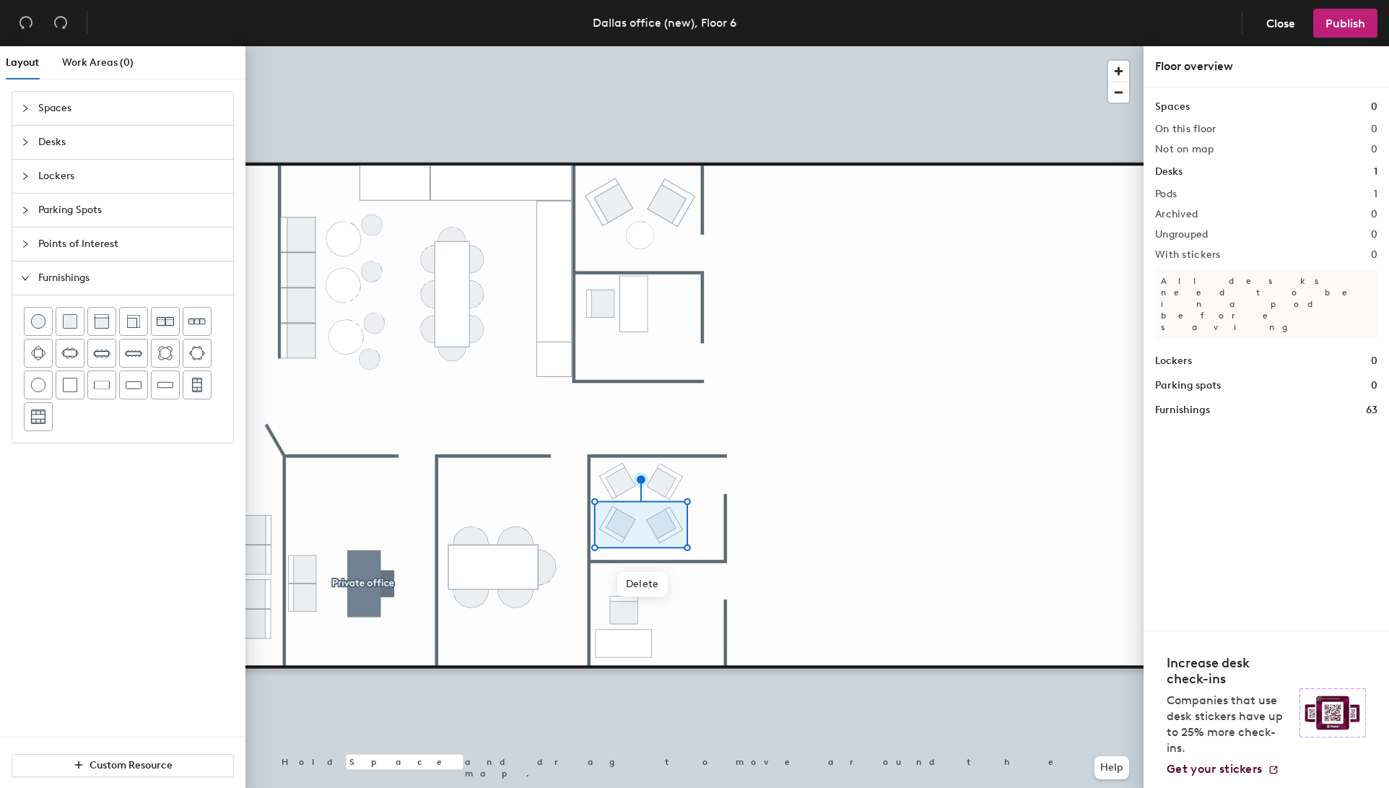
click at [780, 46] on div at bounding box center [695, 46] width 898 height 0
click at [34, 379] on img at bounding box center [38, 385] width 14 height 14
click at [658, 544] on div "Delete Hold Space and drag to move around the map. Help" at bounding box center [695, 419] width 898 height 747
click at [638, 46] on div at bounding box center [695, 46] width 898 height 0
click at [842, 46] on div at bounding box center [695, 46] width 898 height 0
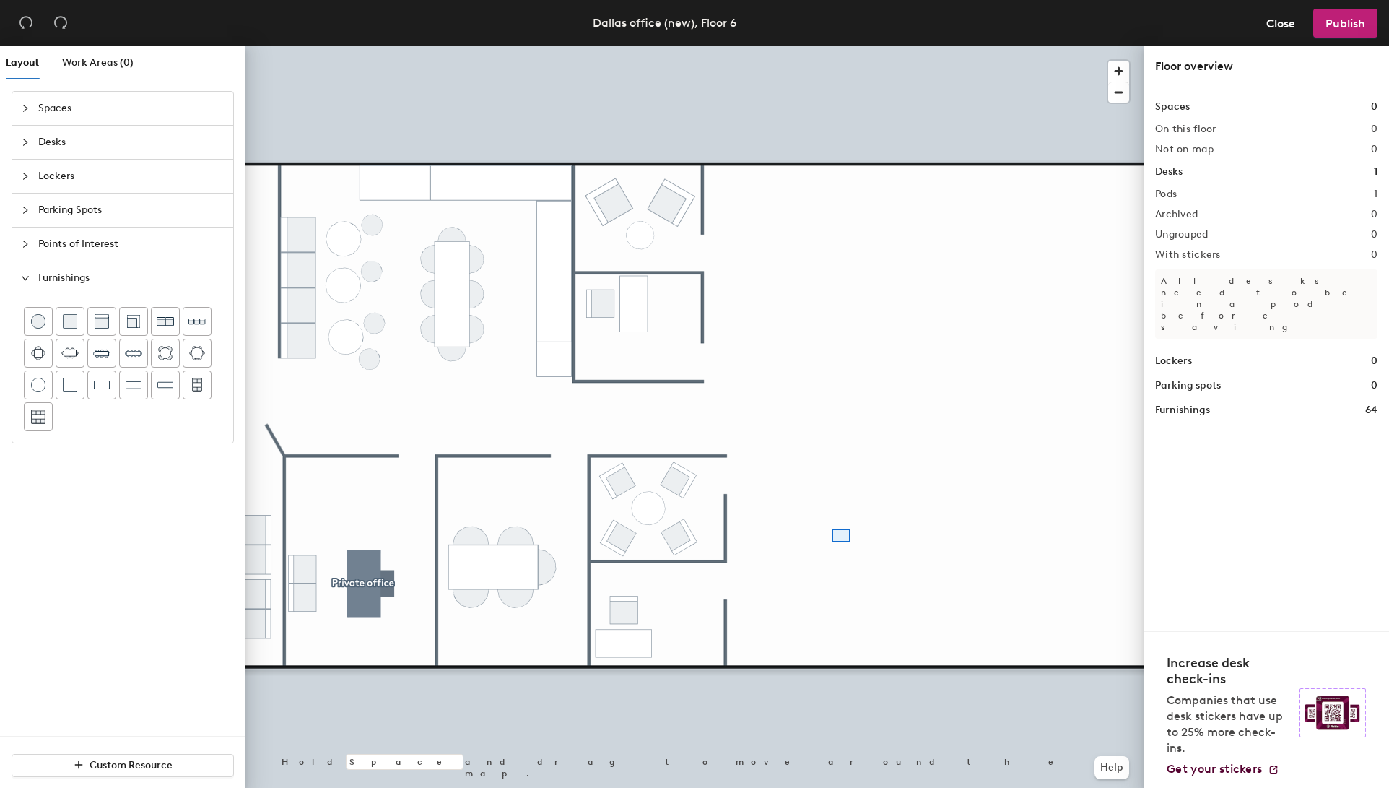
click at [836, 46] on div at bounding box center [695, 46] width 898 height 0
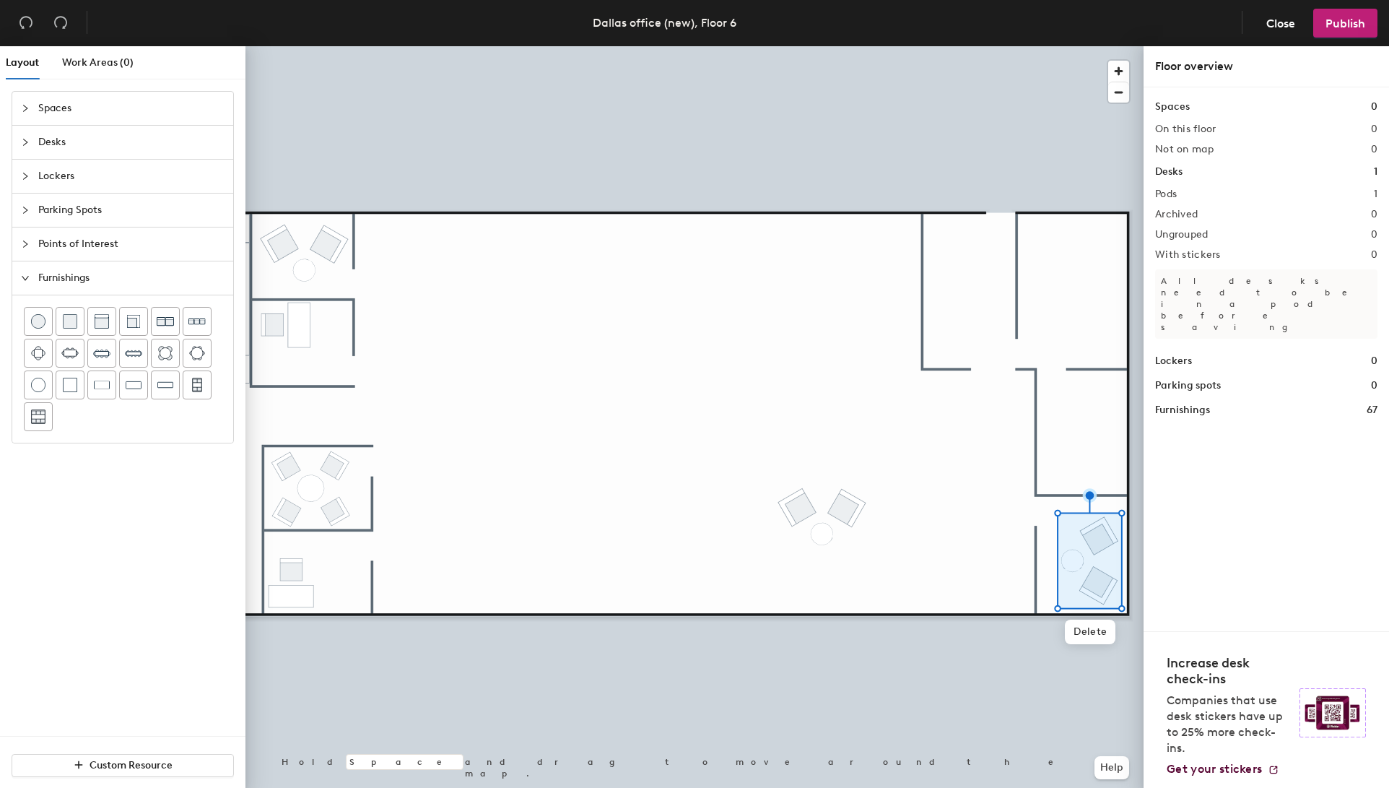
click at [739, 46] on div at bounding box center [695, 46] width 898 height 0
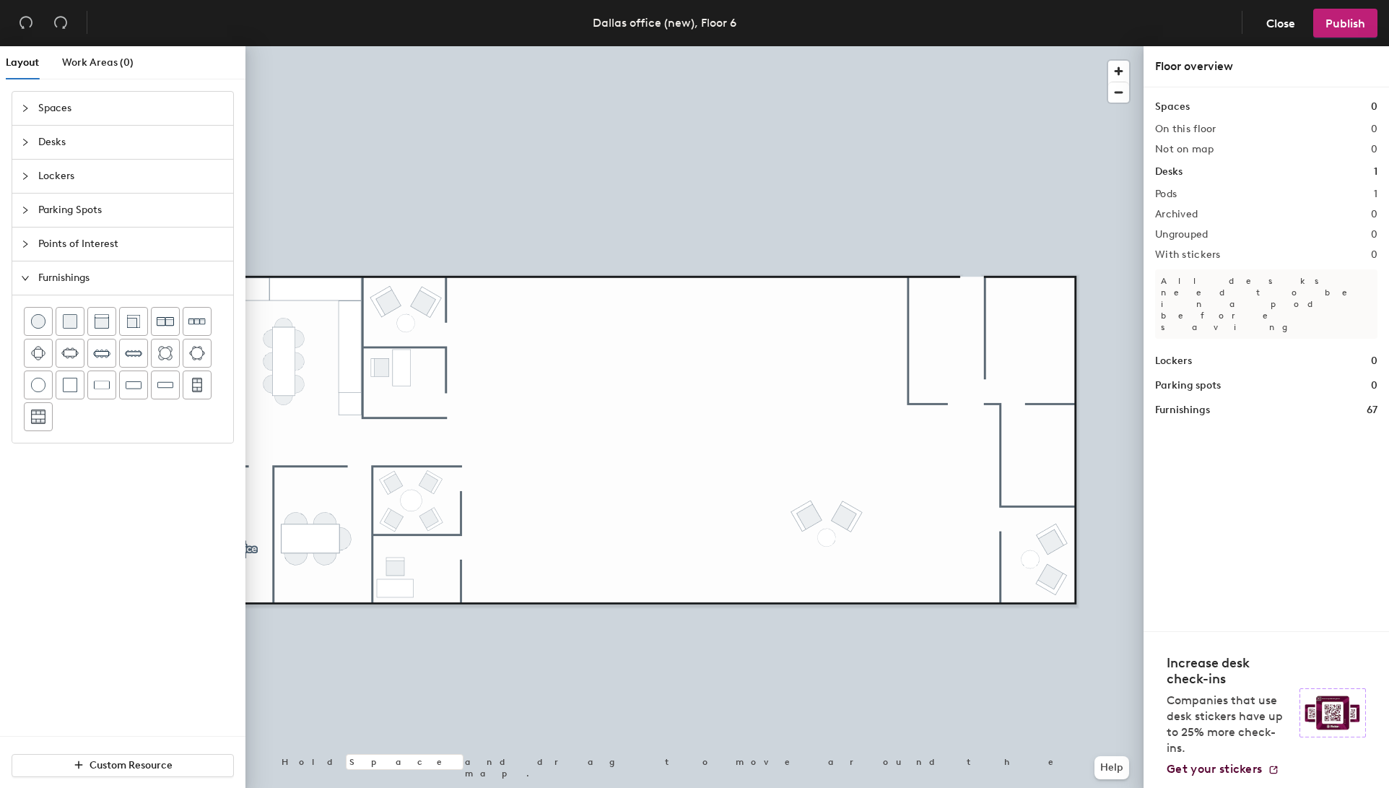
click at [65, 246] on span "Points of Interest" at bounding box center [131, 243] width 186 height 33
click at [128, 350] on icon at bounding box center [133, 350] width 17 height 17
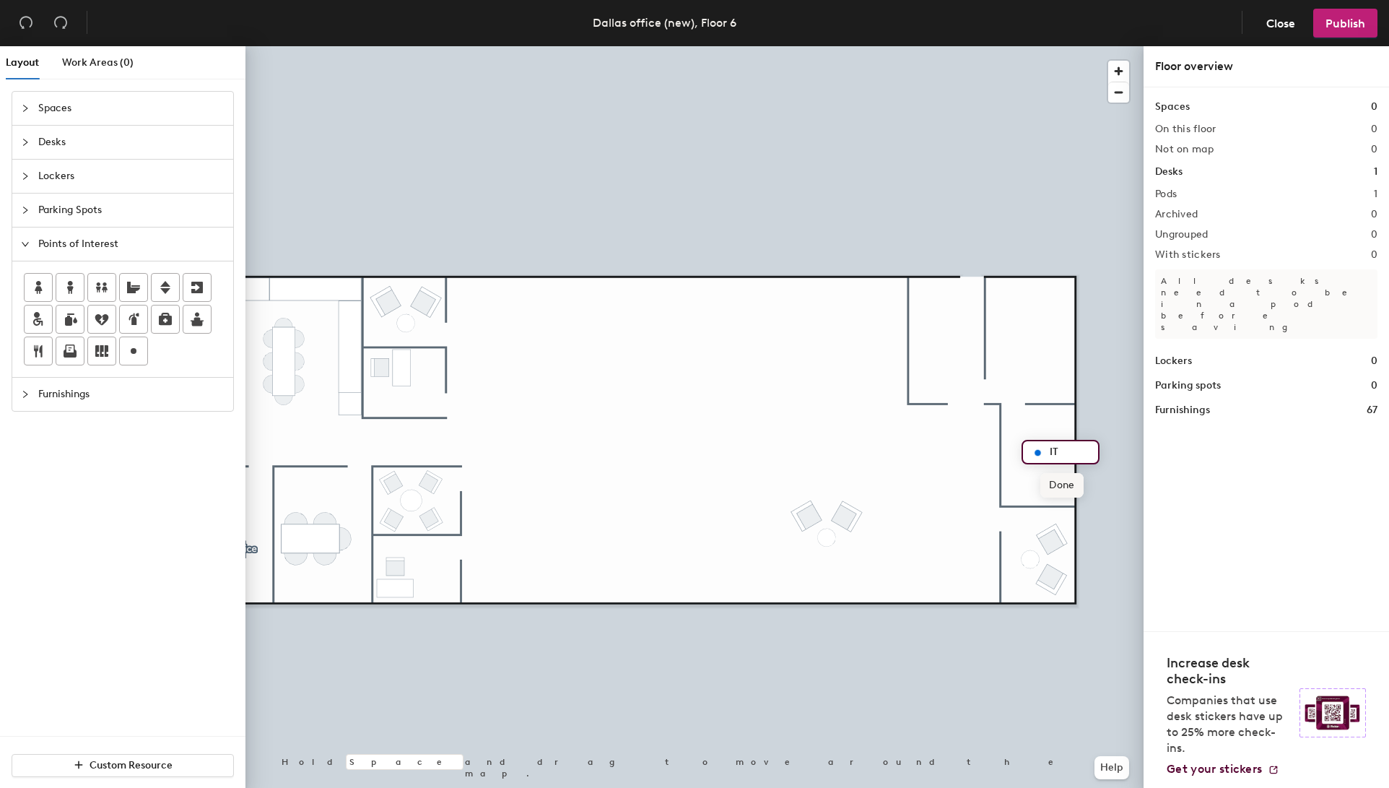
type input "IT"
click at [1058, 486] on span "Done" at bounding box center [1062, 485] width 43 height 25
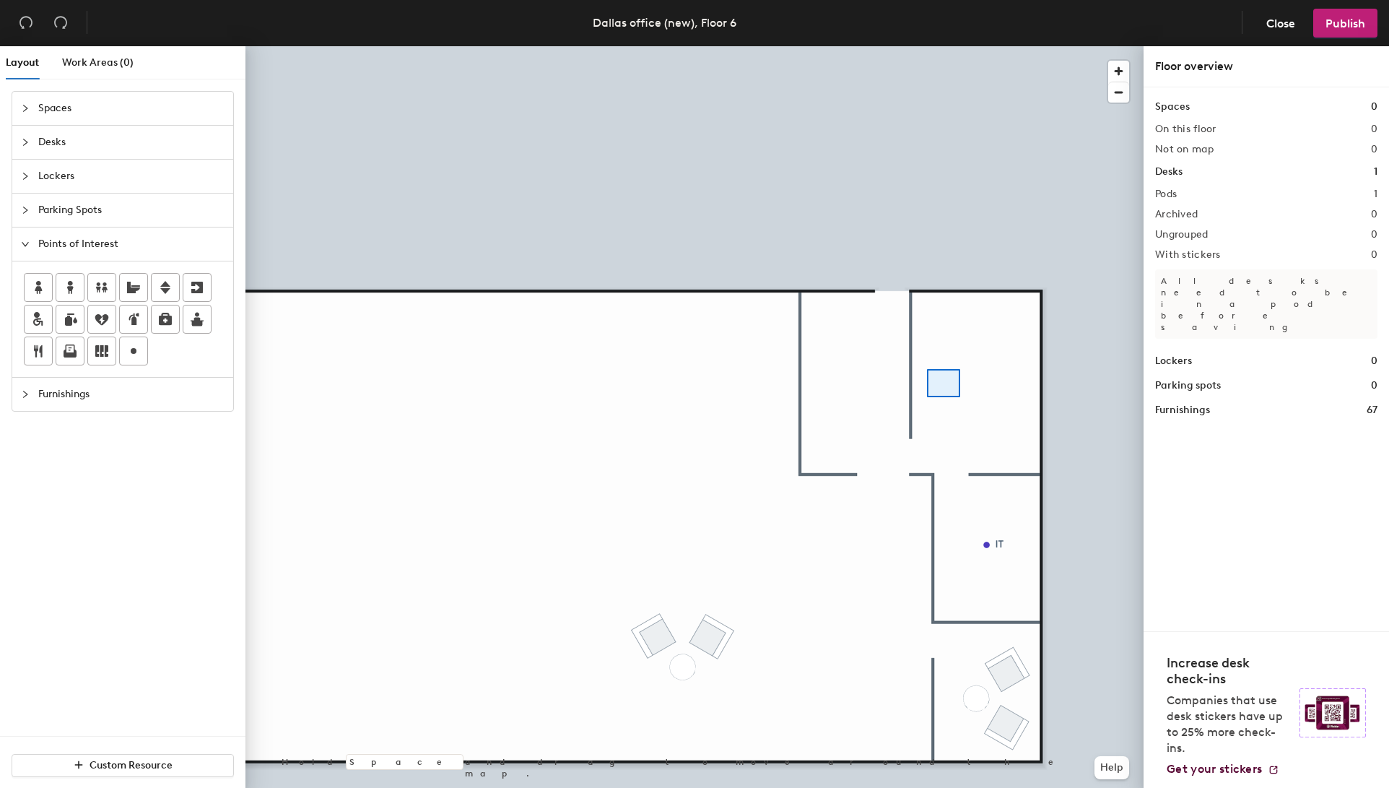
click at [927, 46] on div at bounding box center [695, 46] width 898 height 0
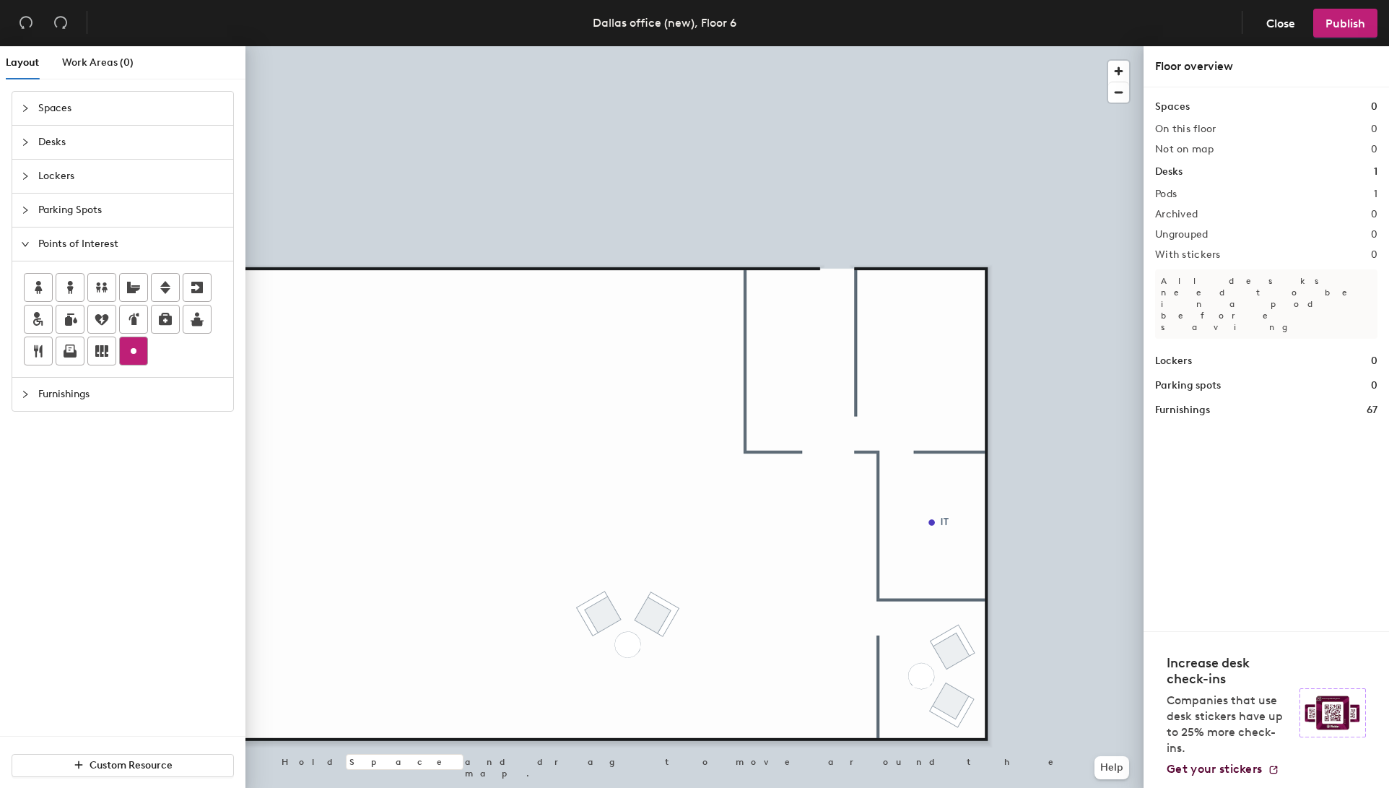
click at [129, 350] on icon at bounding box center [133, 350] width 17 height 17
type input "Storage"
click at [939, 390] on span "Done" at bounding box center [942, 386] width 43 height 25
click at [71, 354] on icon at bounding box center [69, 350] width 17 height 17
click at [775, 451] on span "Done" at bounding box center [784, 451] width 43 height 25
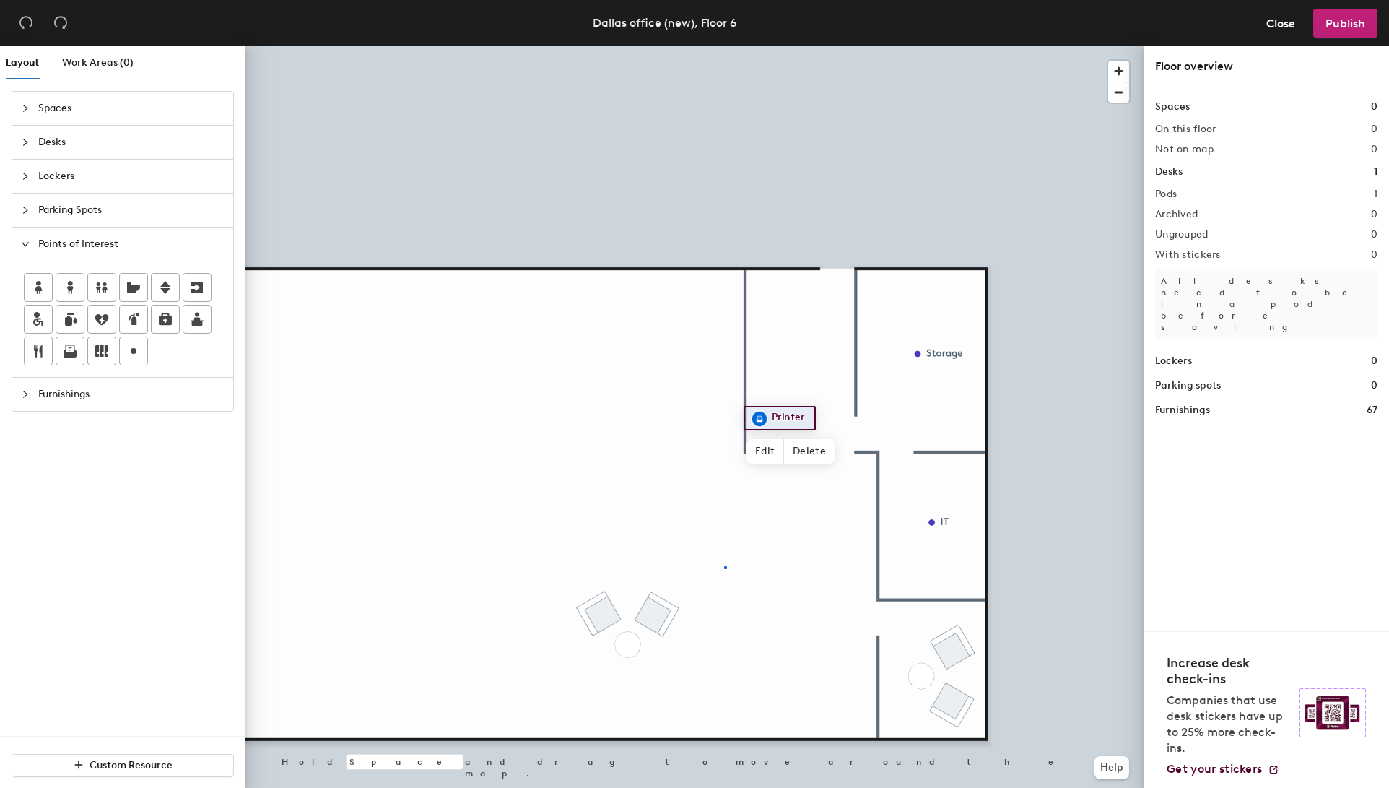
click at [725, 46] on div at bounding box center [695, 46] width 898 height 0
click at [72, 391] on span "Furnishings" at bounding box center [131, 394] width 186 height 33
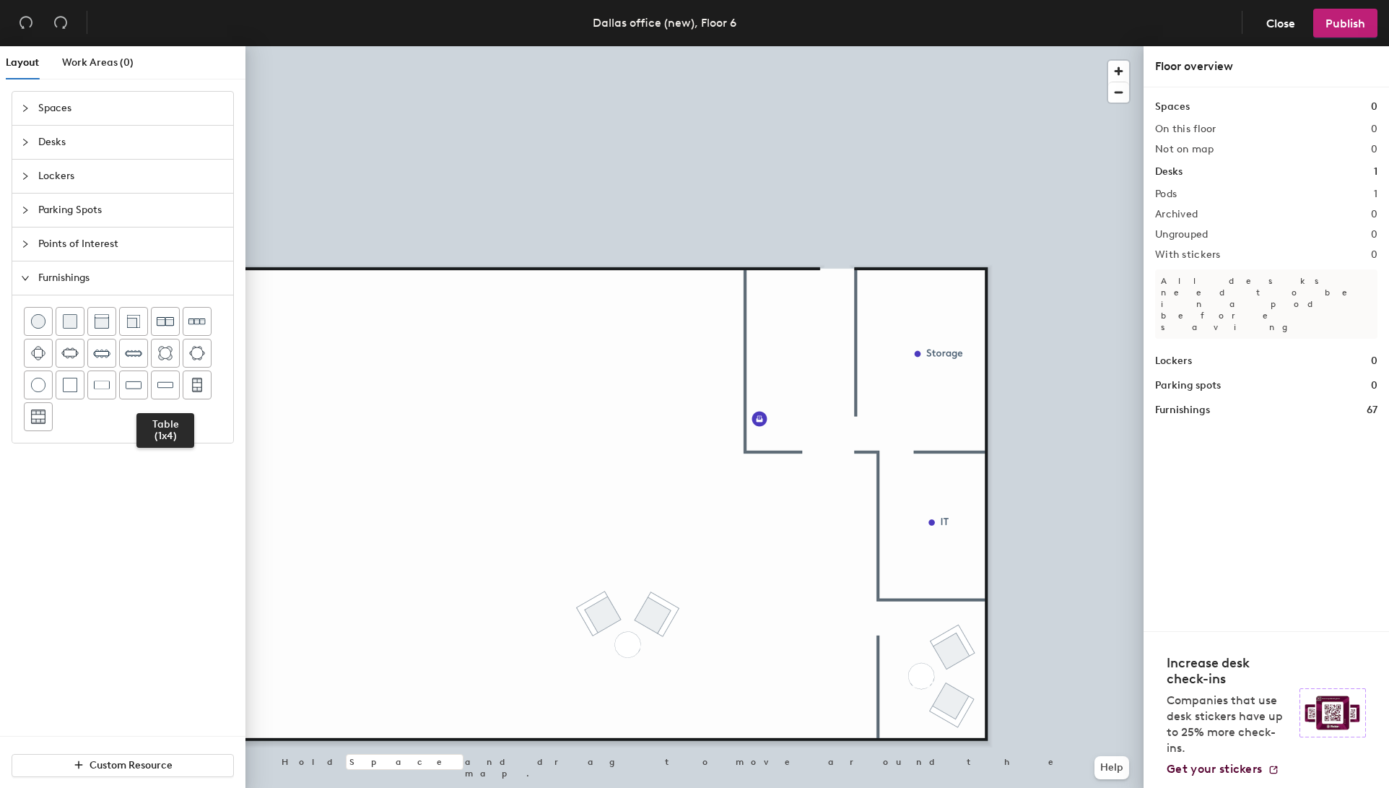
drag, startPoint x: 163, startPoint y: 383, endPoint x: 237, endPoint y: 382, distance: 73.7
click at [163, 383] on img at bounding box center [165, 385] width 16 height 14
click at [760, 46] on div at bounding box center [695, 46] width 898 height 0
click at [654, 46] on div at bounding box center [695, 46] width 898 height 0
click at [91, 251] on span "Points of Interest" at bounding box center [131, 243] width 186 height 33
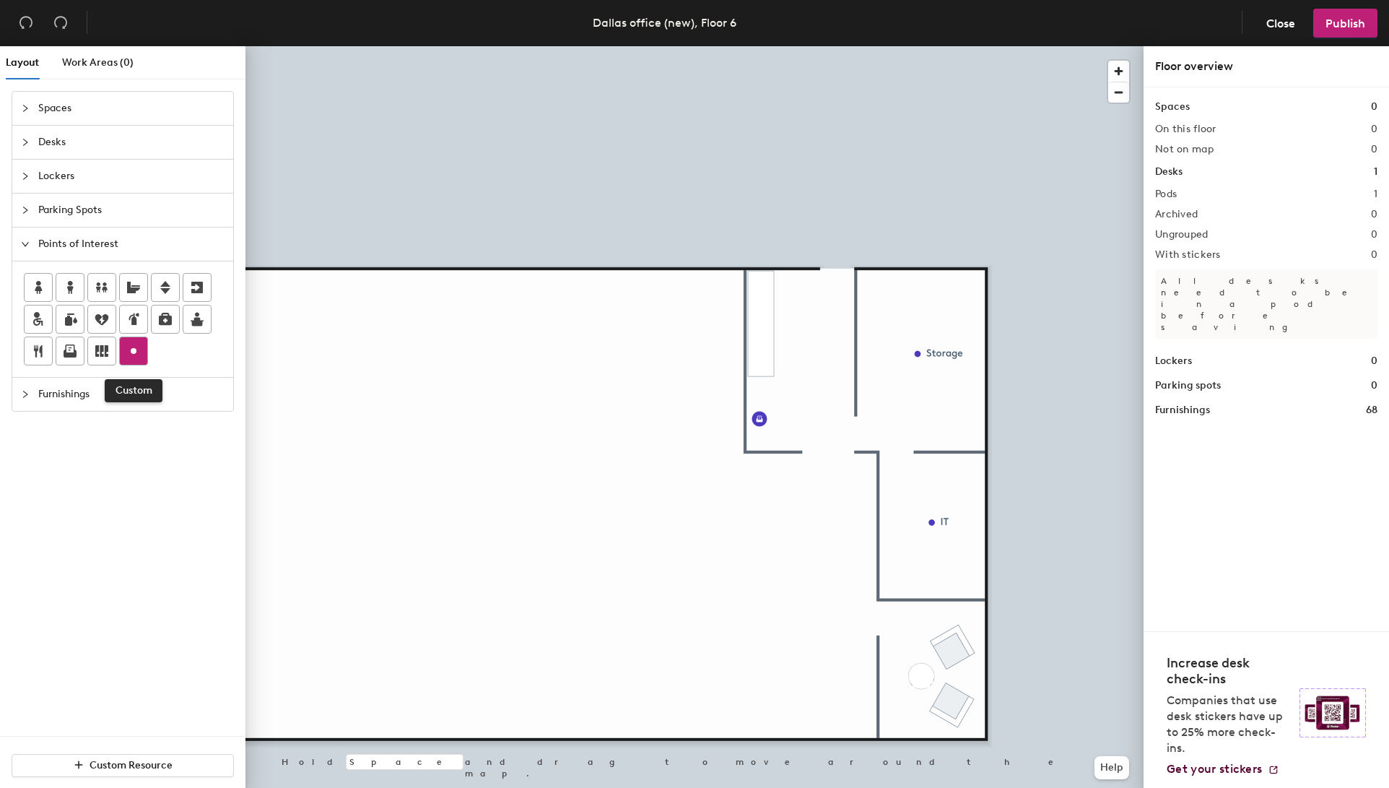
click at [138, 348] on icon at bounding box center [133, 350] width 17 height 17
type input "Office Supplies"
click at [818, 357] on span "Done" at bounding box center [810, 355] width 43 height 25
click at [616, 46] on div at bounding box center [695, 46] width 898 height 0
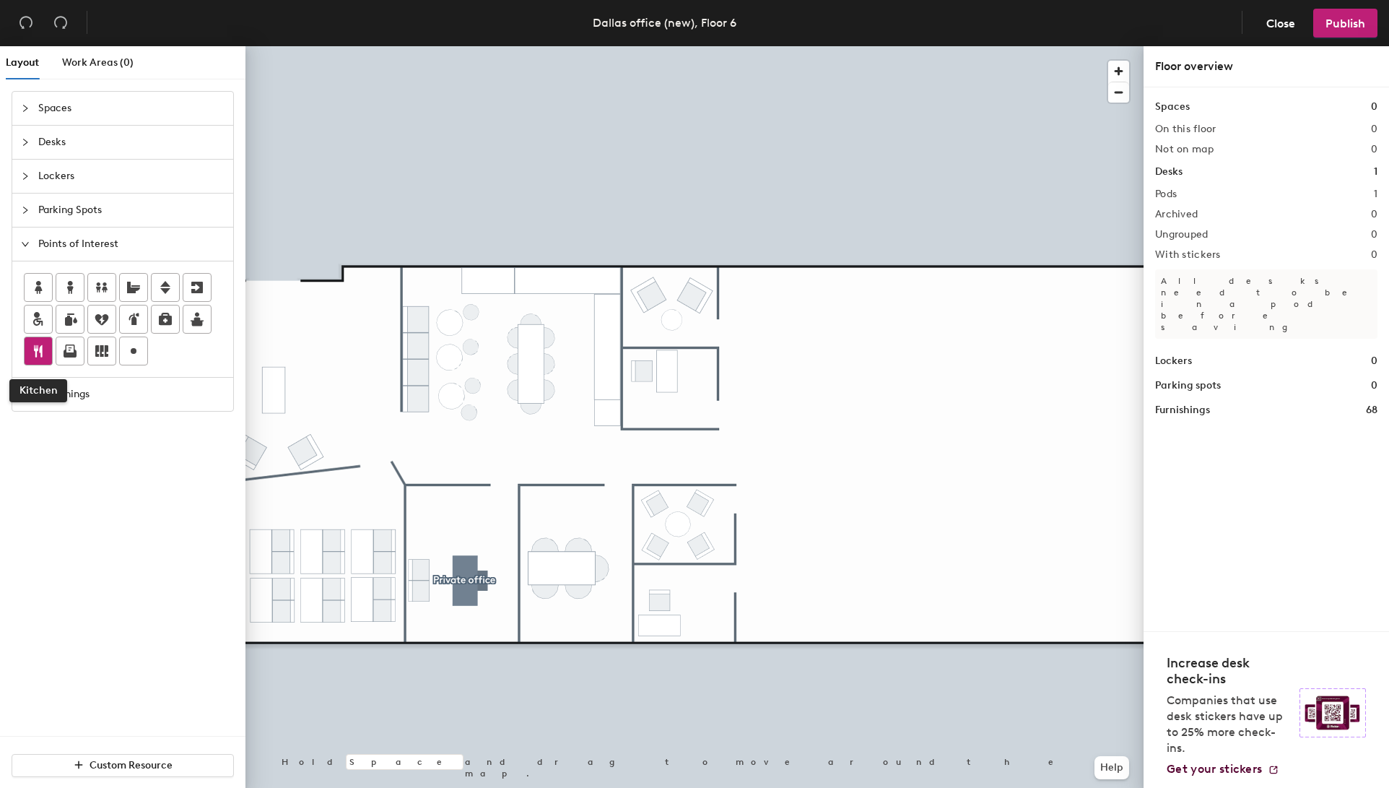
click at [38, 351] on icon at bounding box center [38, 350] width 17 height 17
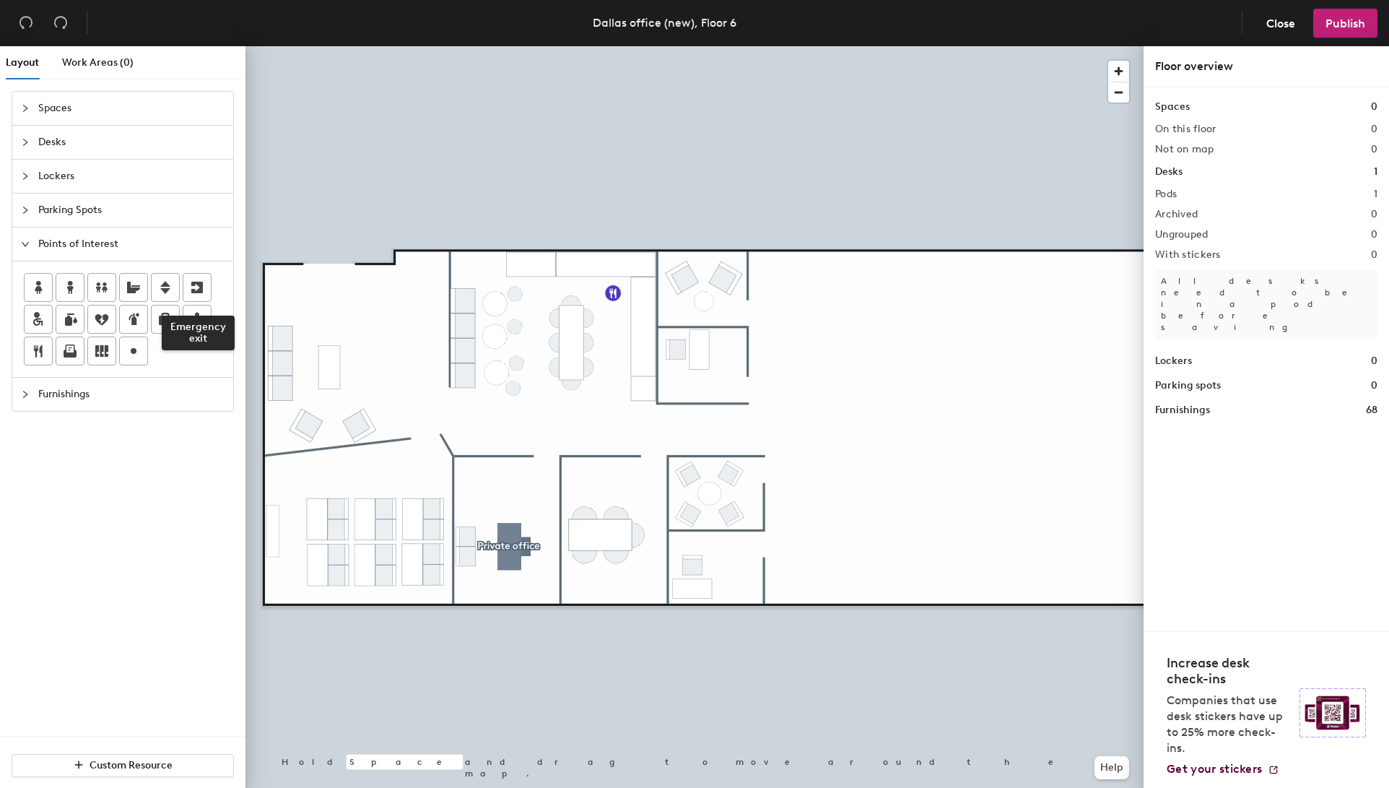
click at [202, 285] on icon at bounding box center [197, 288] width 12 height 12
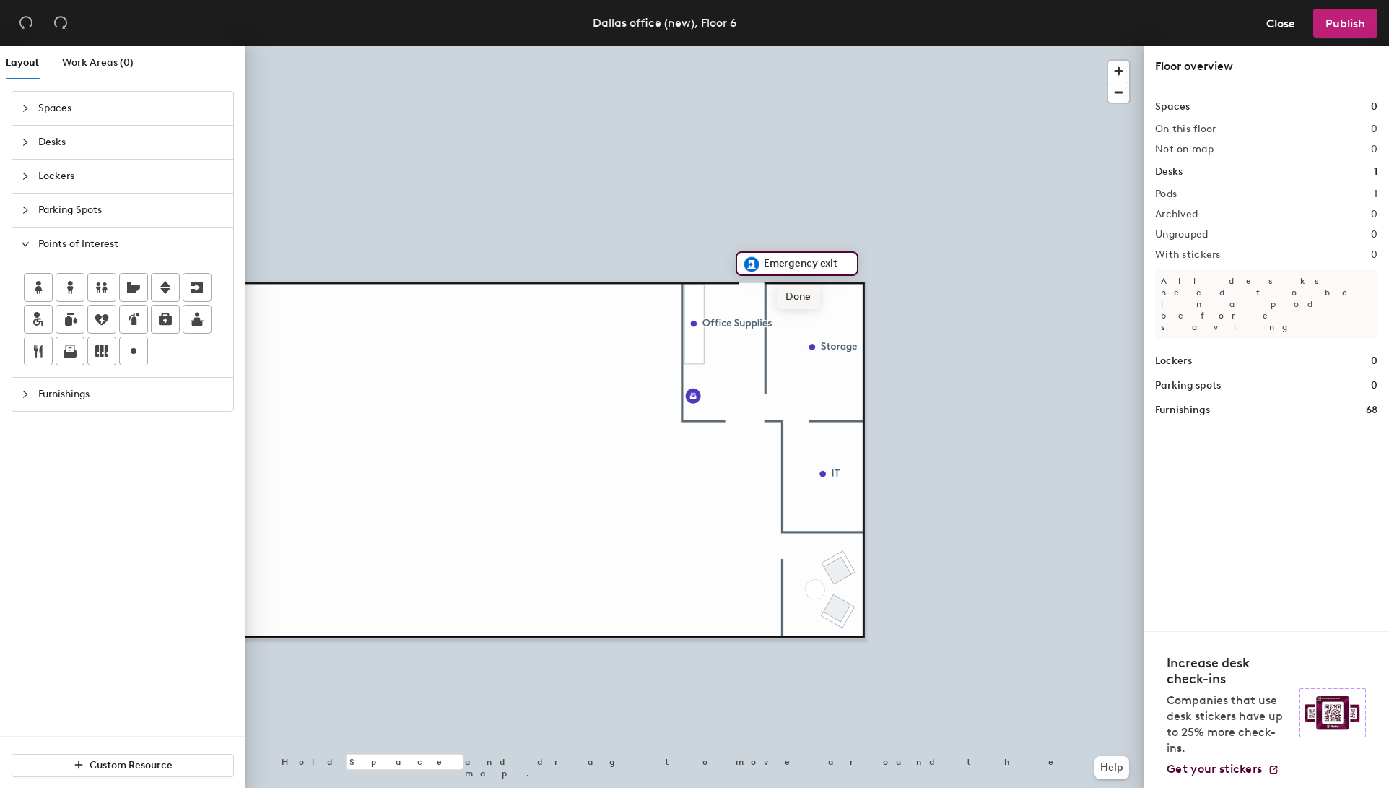
click at [791, 296] on span "Done" at bounding box center [798, 296] width 43 height 25
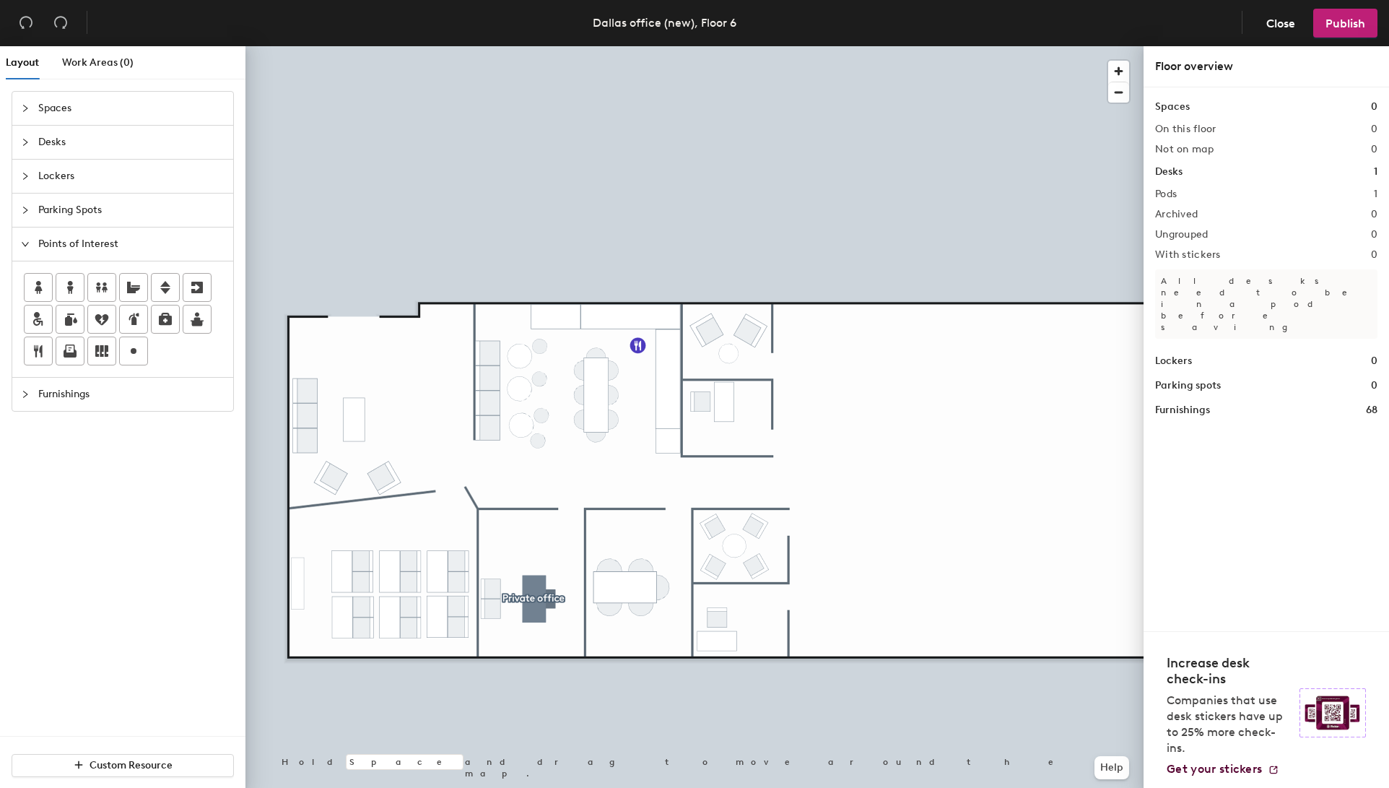
drag, startPoint x: 203, startPoint y: 284, endPoint x: 242, endPoint y: 277, distance: 39.7
click at [204, 284] on icon at bounding box center [196, 287] width 17 height 17
type input "Entrance"
click at [383, 317] on span "Done" at bounding box center [381, 321] width 43 height 25
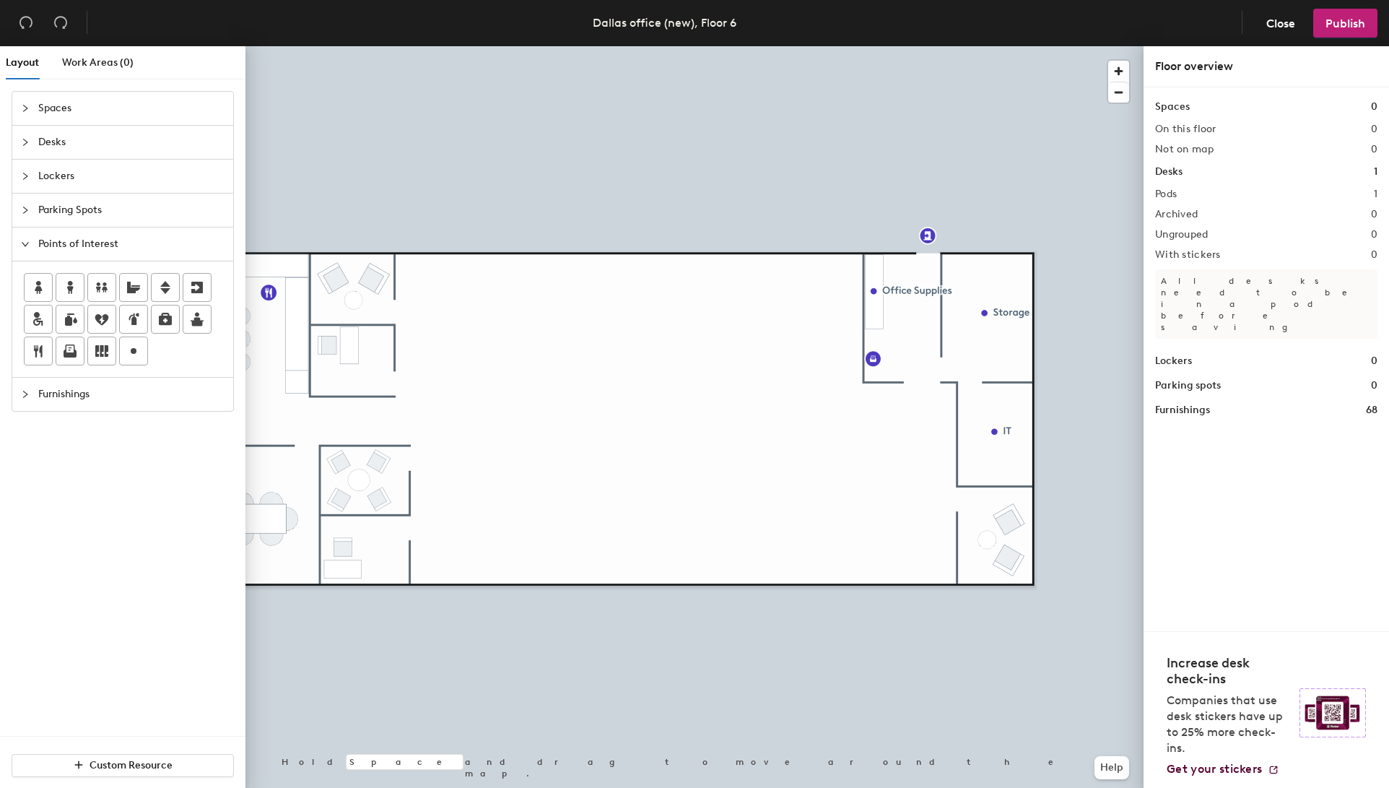
click at [65, 137] on span "Desks" at bounding box center [131, 142] width 186 height 33
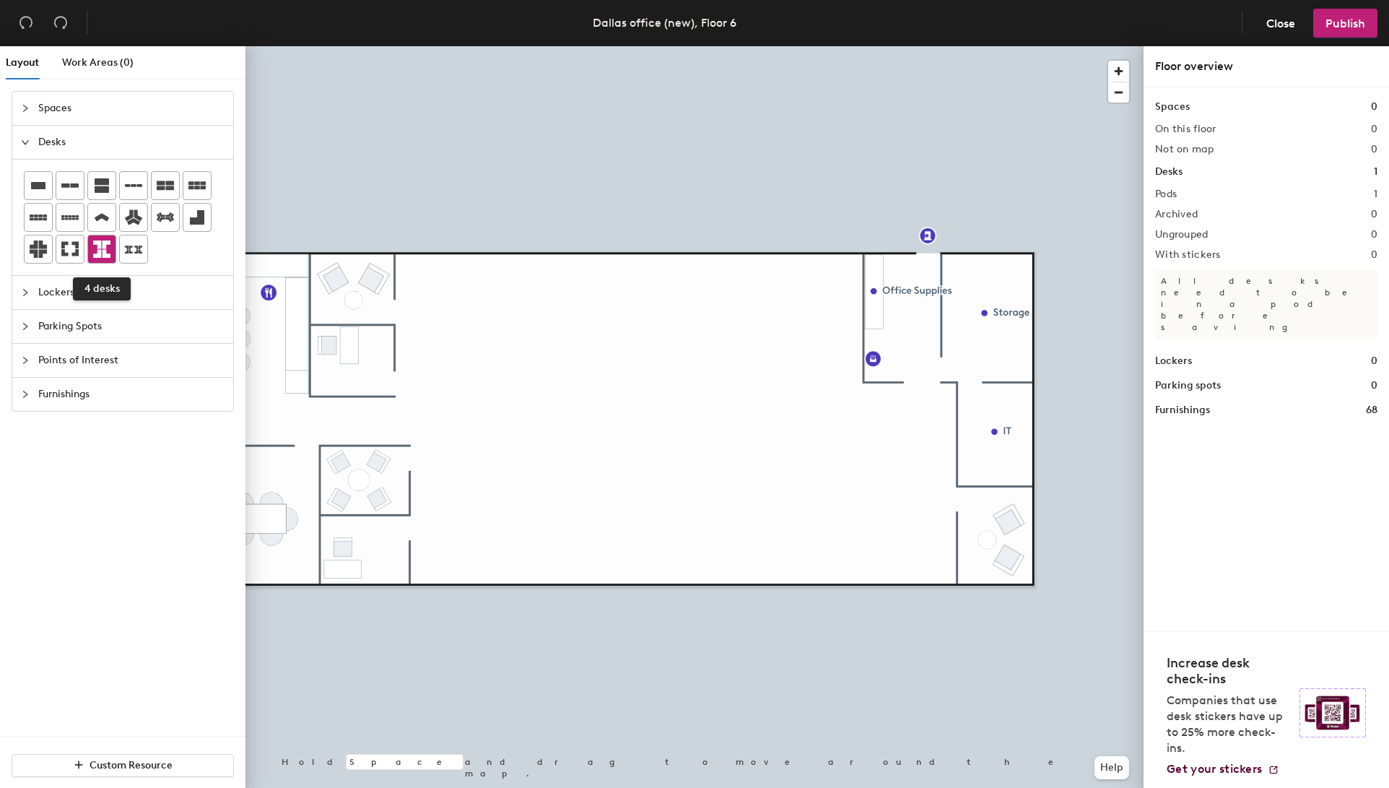
click at [108, 248] on icon at bounding box center [101, 248] width 17 height 17
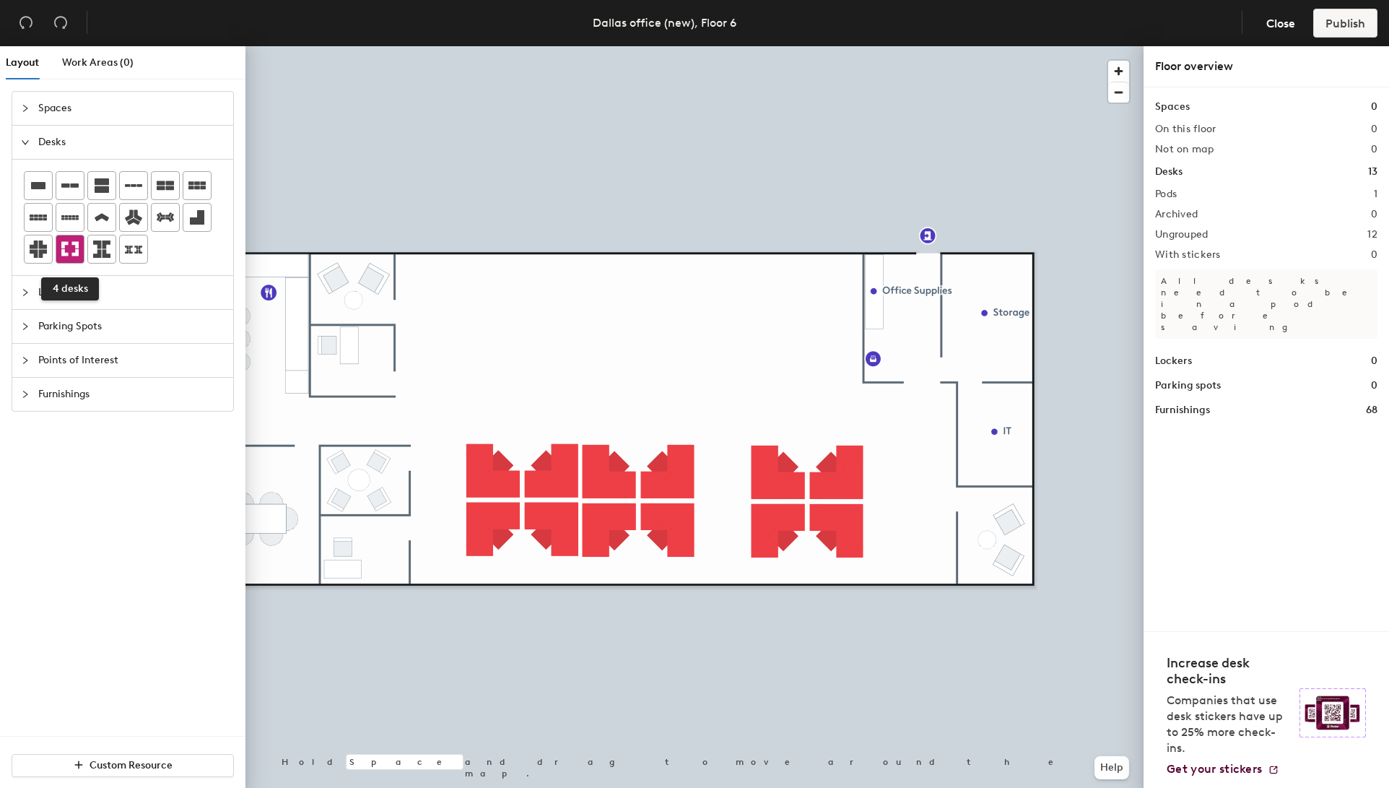
click at [71, 248] on icon at bounding box center [69, 248] width 17 height 17
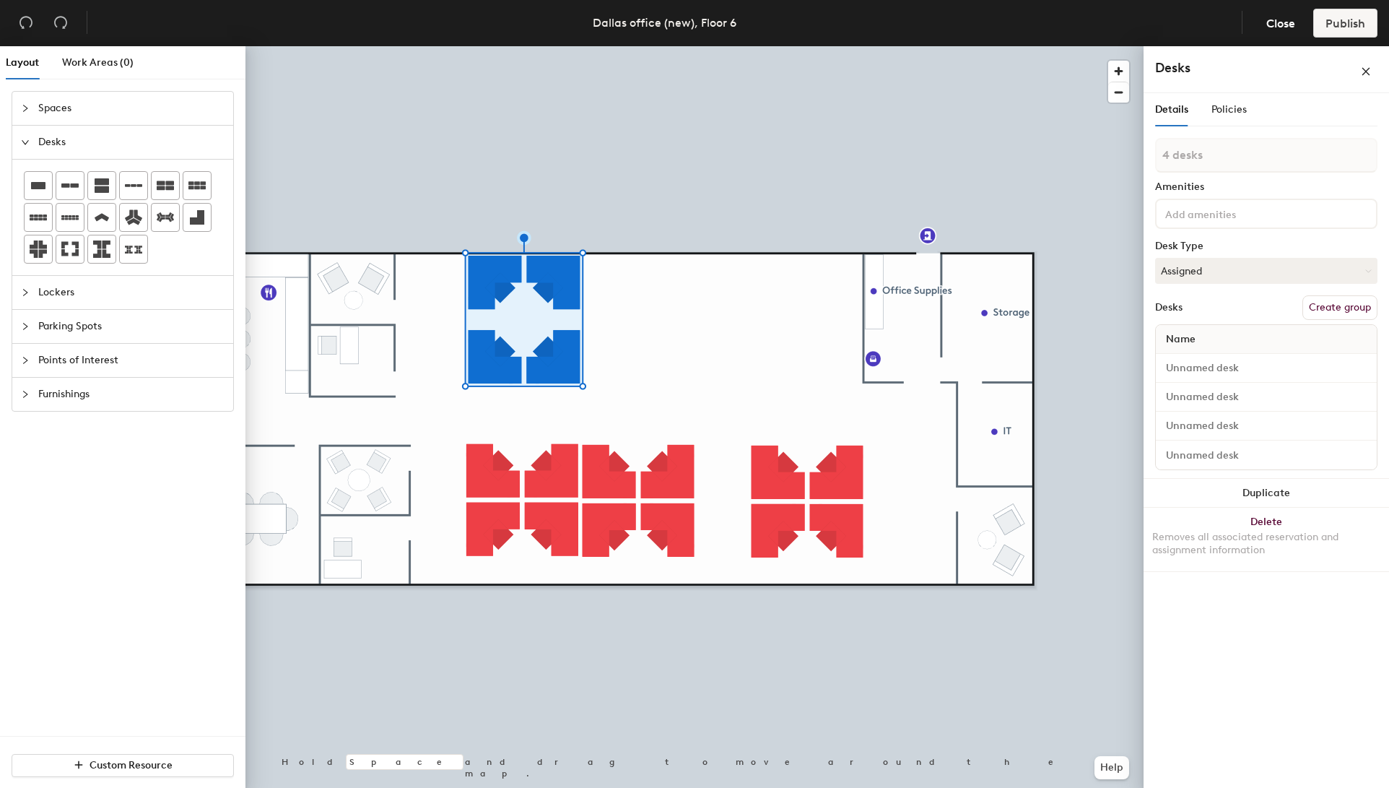
click at [594, 46] on div at bounding box center [695, 46] width 898 height 0
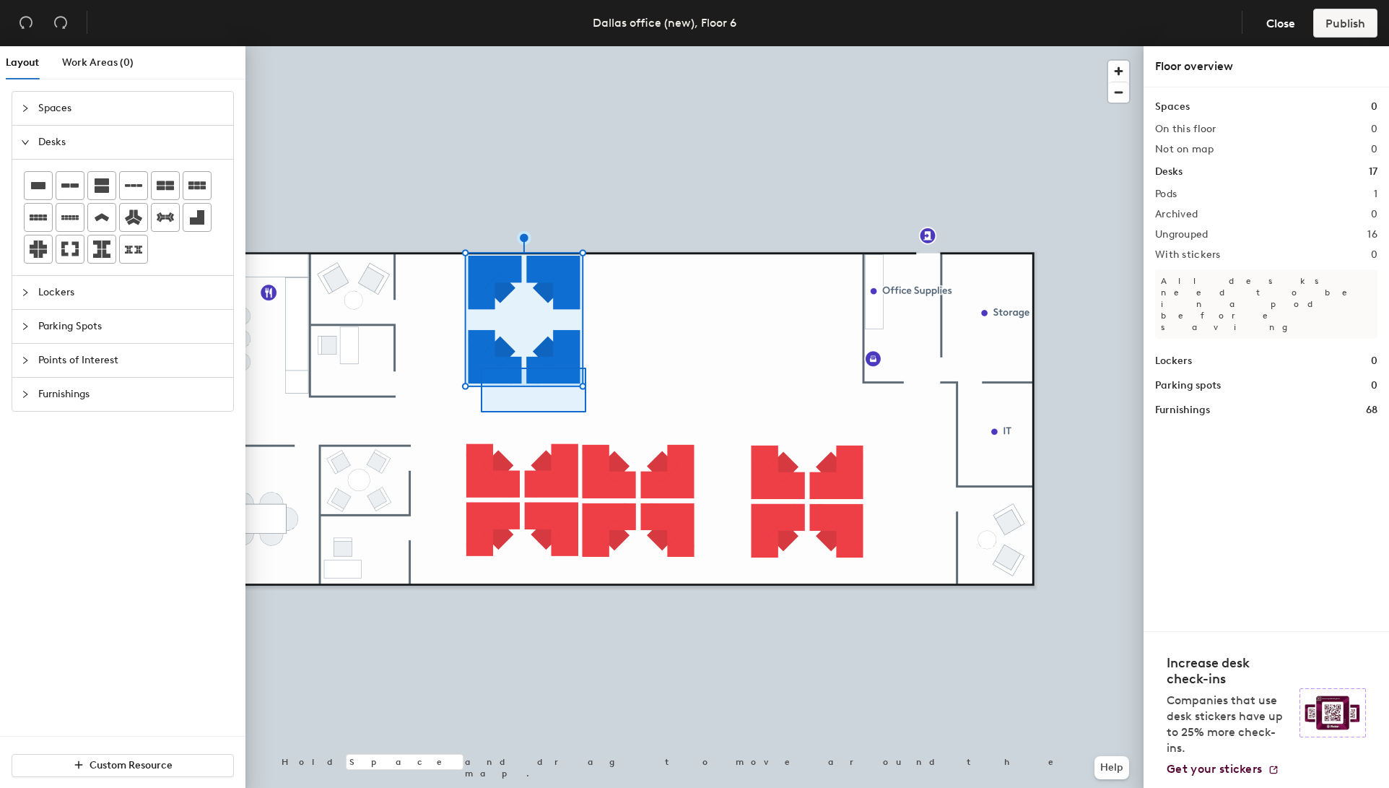
click at [481, 46] on div at bounding box center [695, 46] width 898 height 0
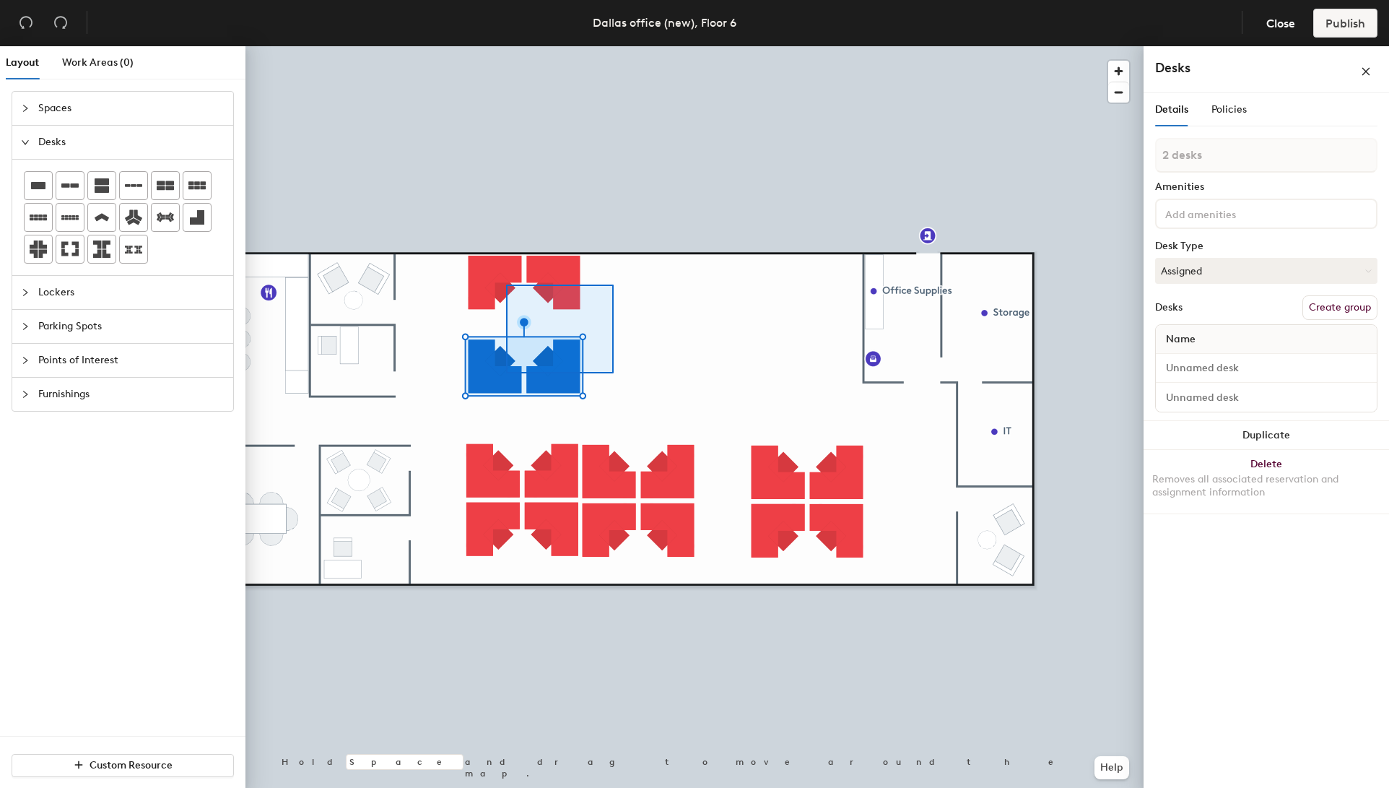
type input "4 desks"
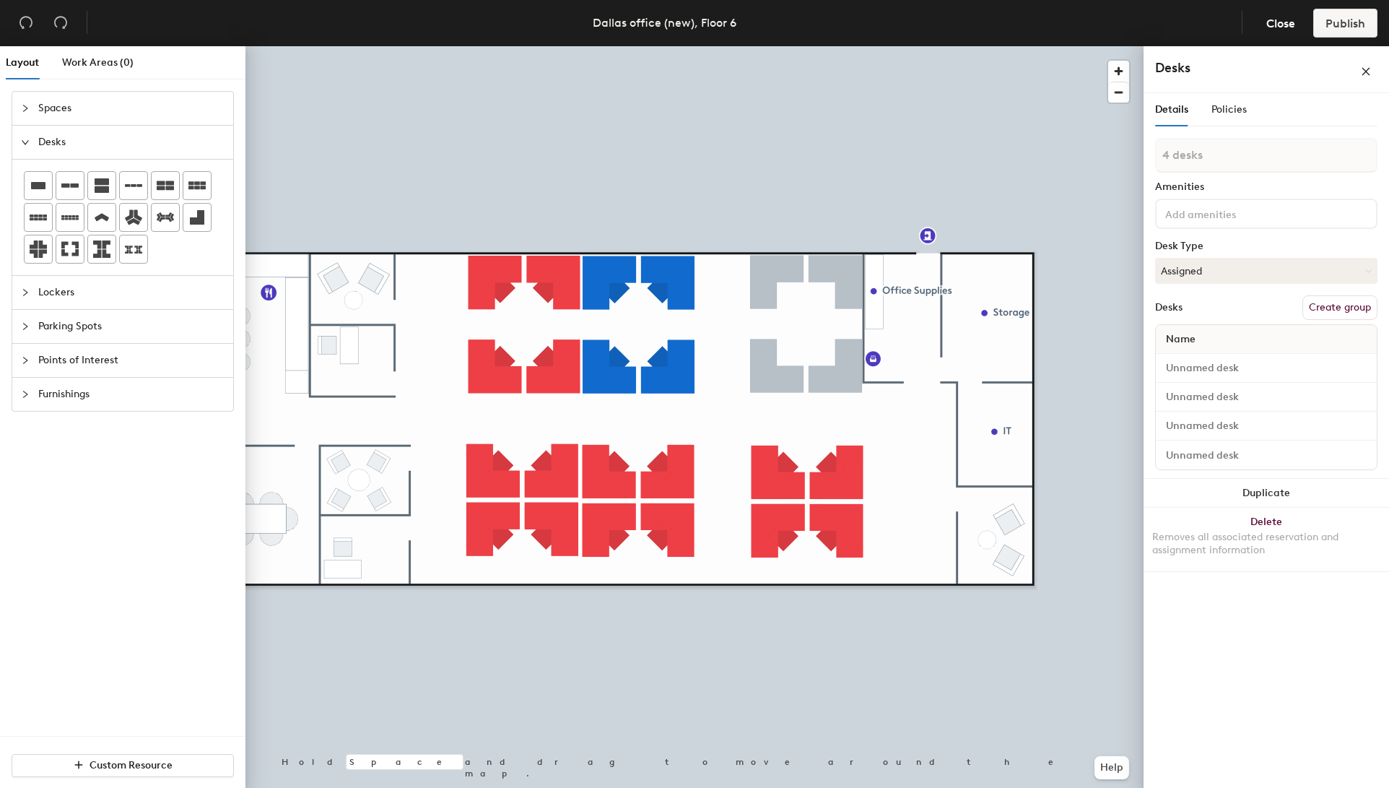
click at [934, 46] on div at bounding box center [695, 46] width 898 height 0
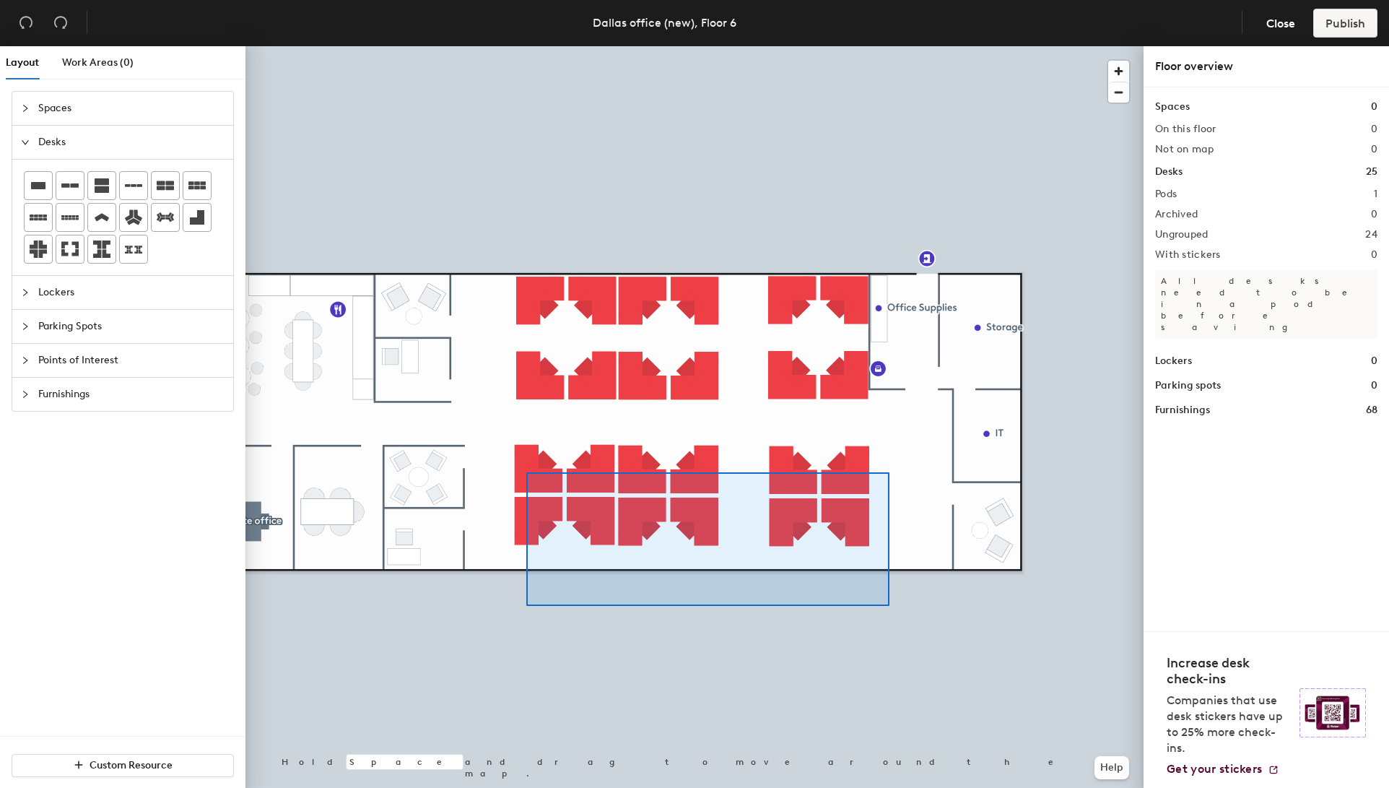
click at [526, 46] on div at bounding box center [695, 46] width 898 height 0
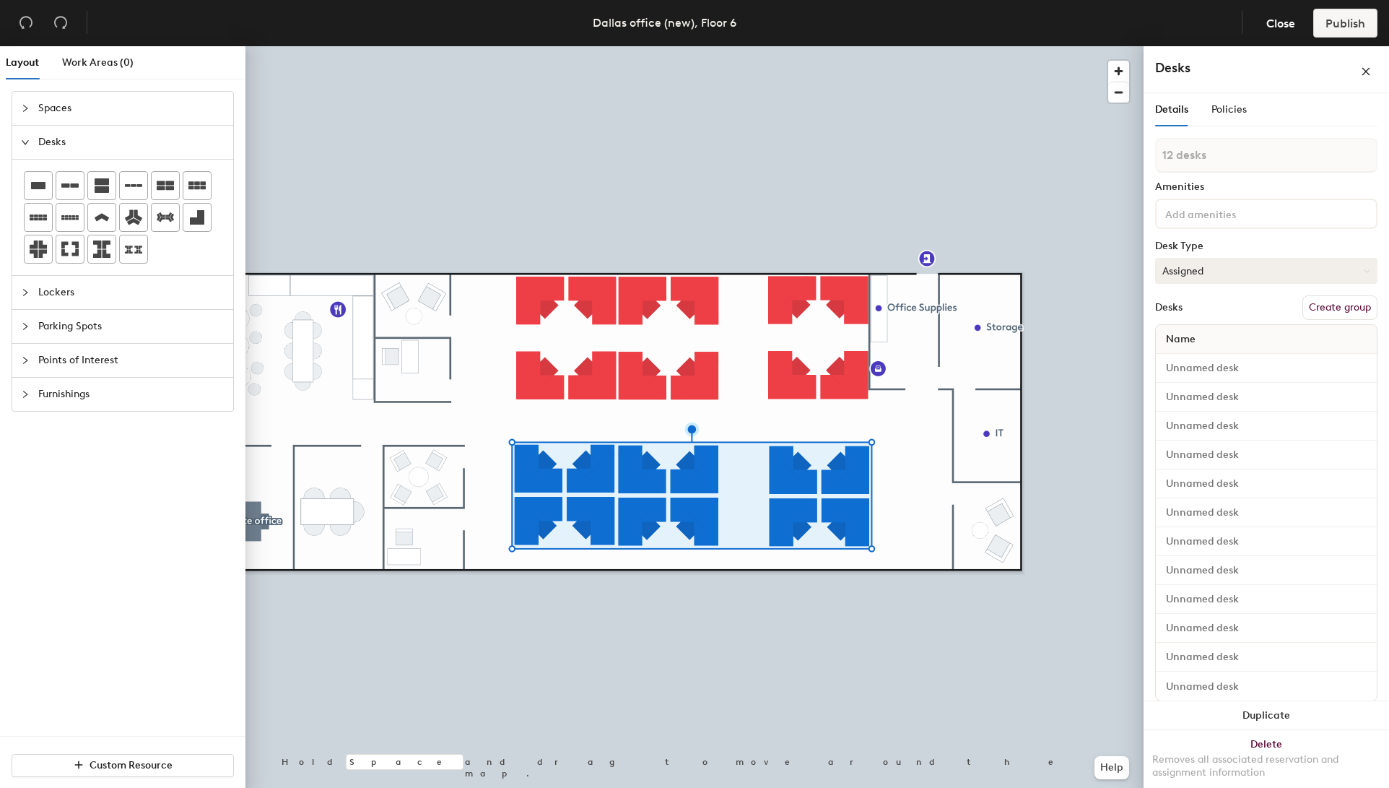
click at [1248, 266] on button "Assigned" at bounding box center [1266, 271] width 222 height 26
click at [1203, 359] on div "Hoteled" at bounding box center [1228, 359] width 144 height 22
click at [1314, 308] on button "Create group" at bounding box center [1340, 307] width 75 height 25
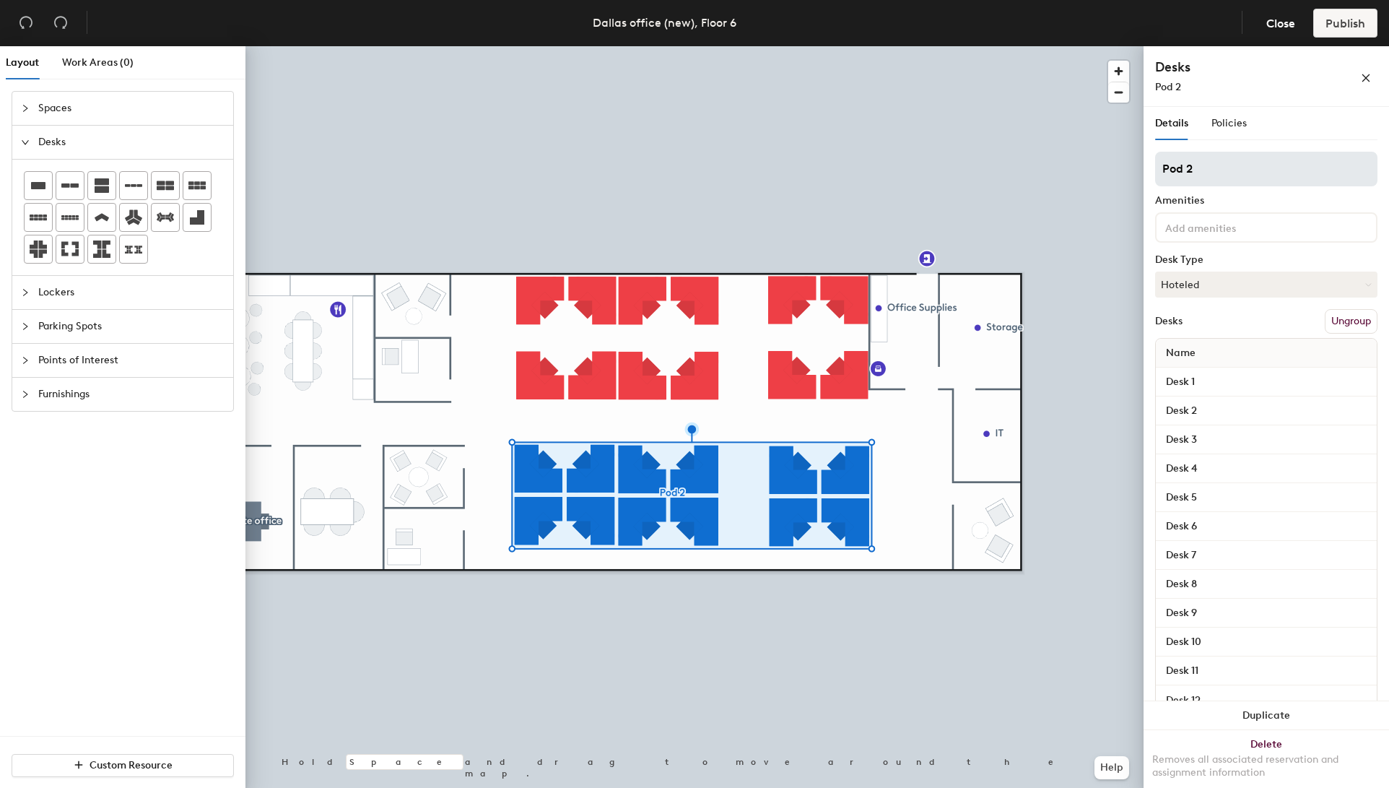
drag, startPoint x: 1197, startPoint y: 170, endPoint x: 1161, endPoint y: 167, distance: 36.2
click at [1161, 167] on input "Pod 2" at bounding box center [1266, 169] width 222 height 35
type input "Work space 1"
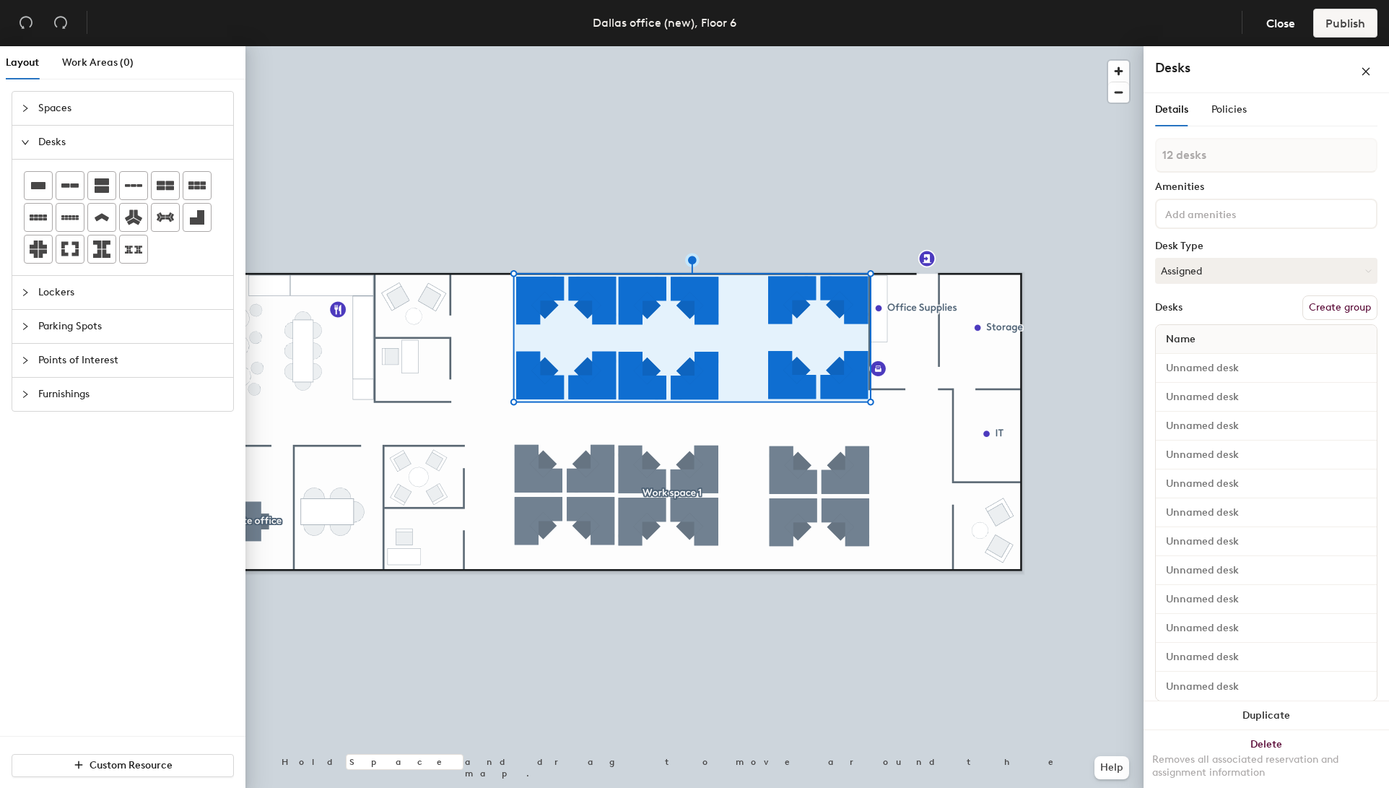
click at [1331, 309] on button "Create group" at bounding box center [1340, 307] width 75 height 25
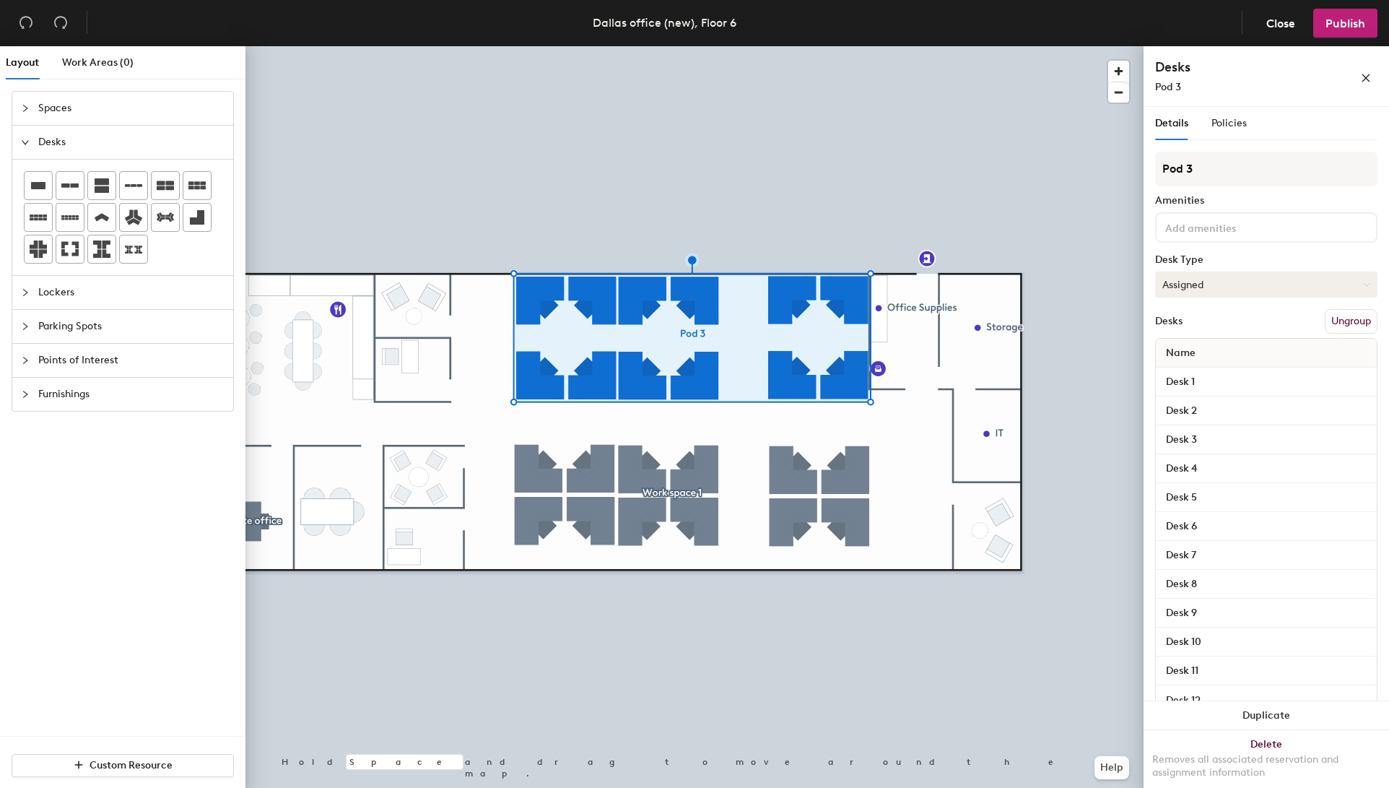
click at [1230, 282] on button "Assigned" at bounding box center [1266, 285] width 222 height 26
click at [1199, 373] on div "Hoteled" at bounding box center [1228, 373] width 144 height 22
drag, startPoint x: 1200, startPoint y: 168, endPoint x: 1160, endPoint y: 168, distance: 40.4
click at [1160, 168] on input "Pod 3" at bounding box center [1266, 169] width 222 height 35
drag, startPoint x: 1244, startPoint y: 168, endPoint x: 1297, endPoint y: 169, distance: 52.7
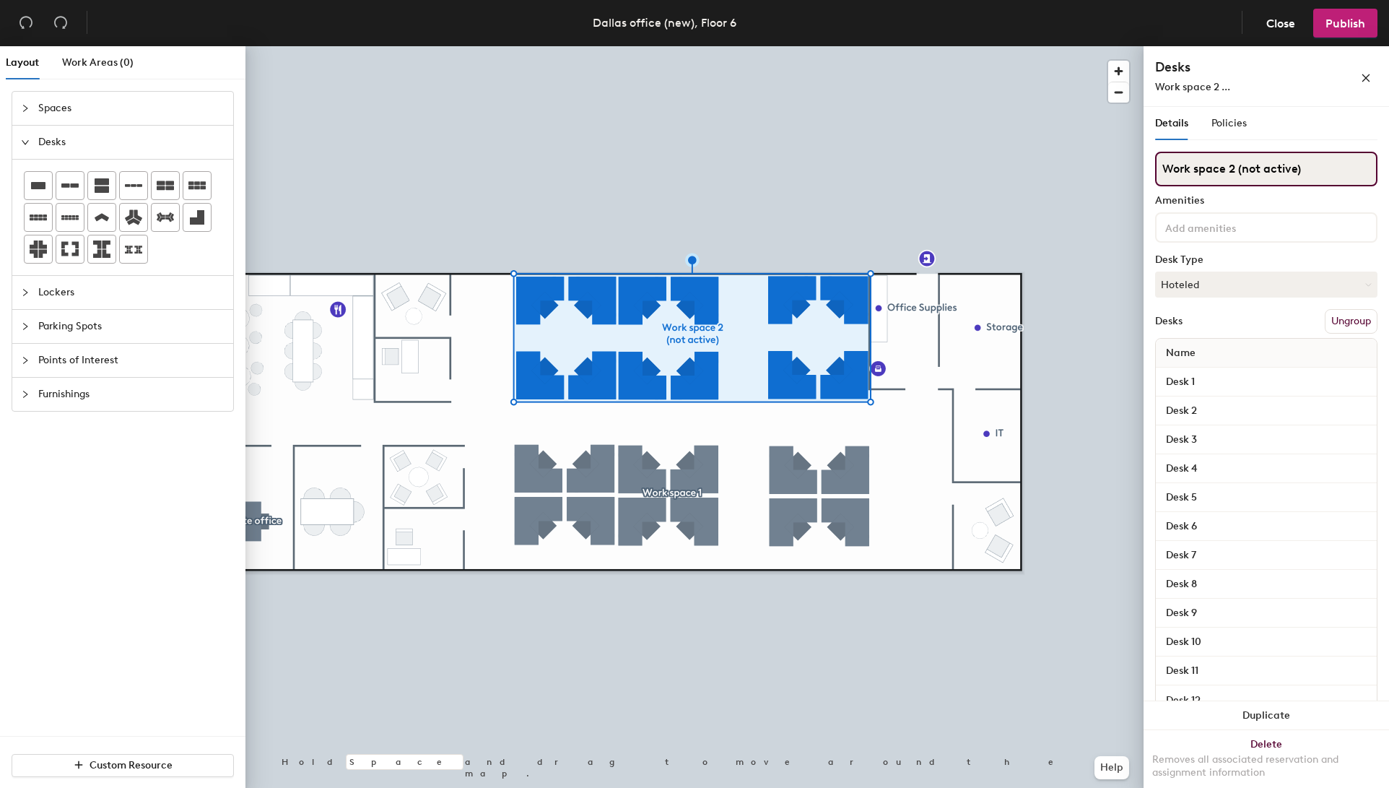
click at [1297, 169] on input "Work space 2 (not active)" at bounding box center [1266, 169] width 222 height 35
type input "Work space 2 (blocked)"
click at [900, 46] on div at bounding box center [695, 46] width 898 height 0
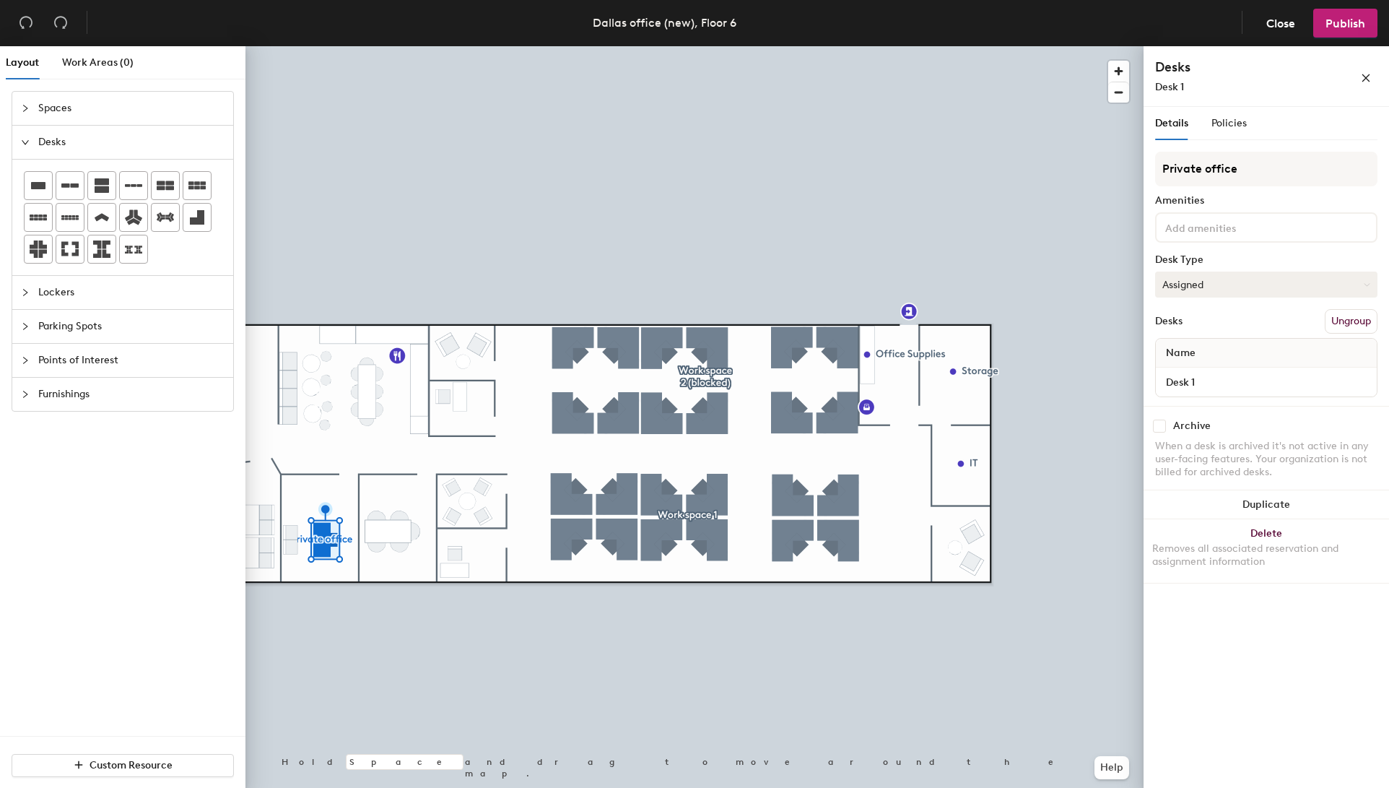
click at [1215, 284] on button "Assigned" at bounding box center [1266, 285] width 222 height 26
click at [1203, 372] on div "Hoteled" at bounding box center [1228, 373] width 144 height 22
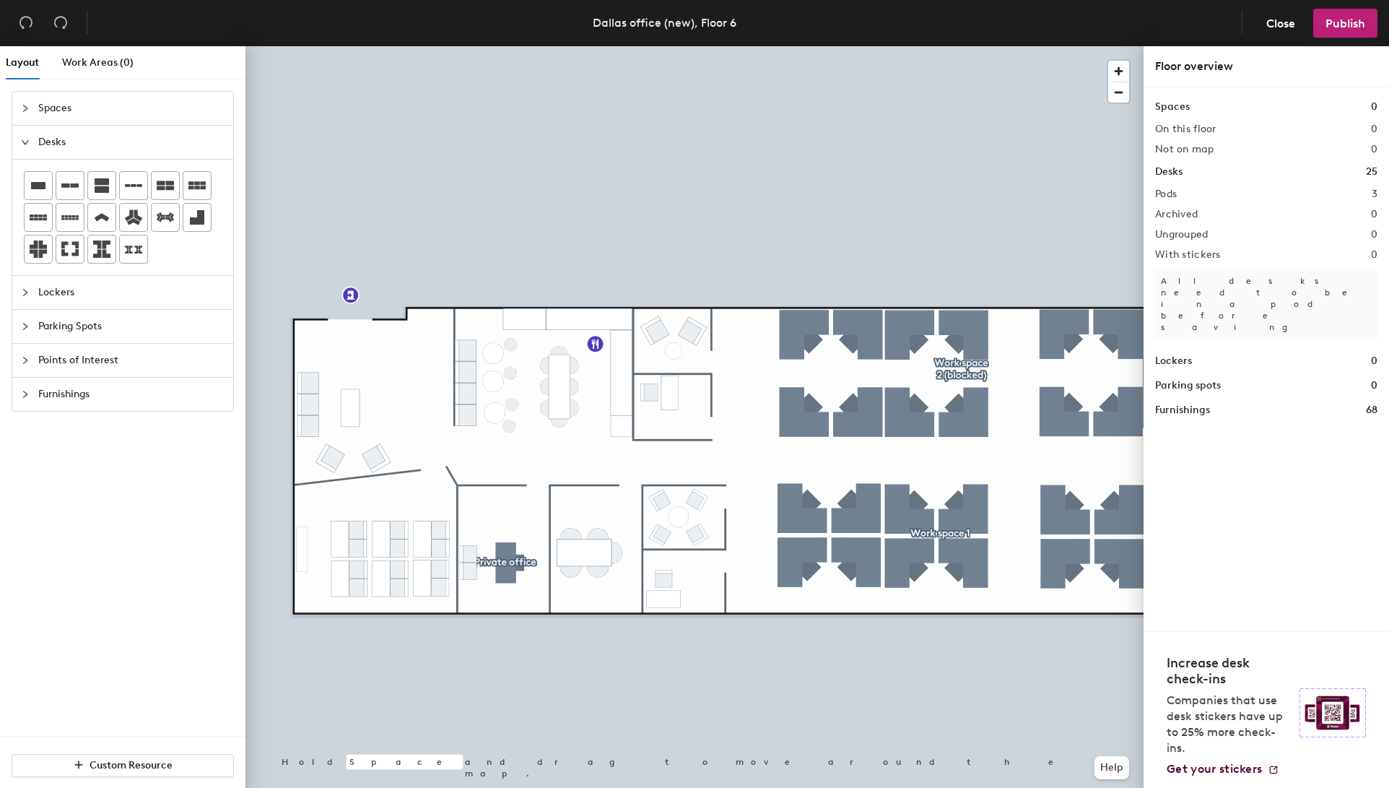
click at [50, 106] on span "Spaces" at bounding box center [131, 108] width 186 height 33
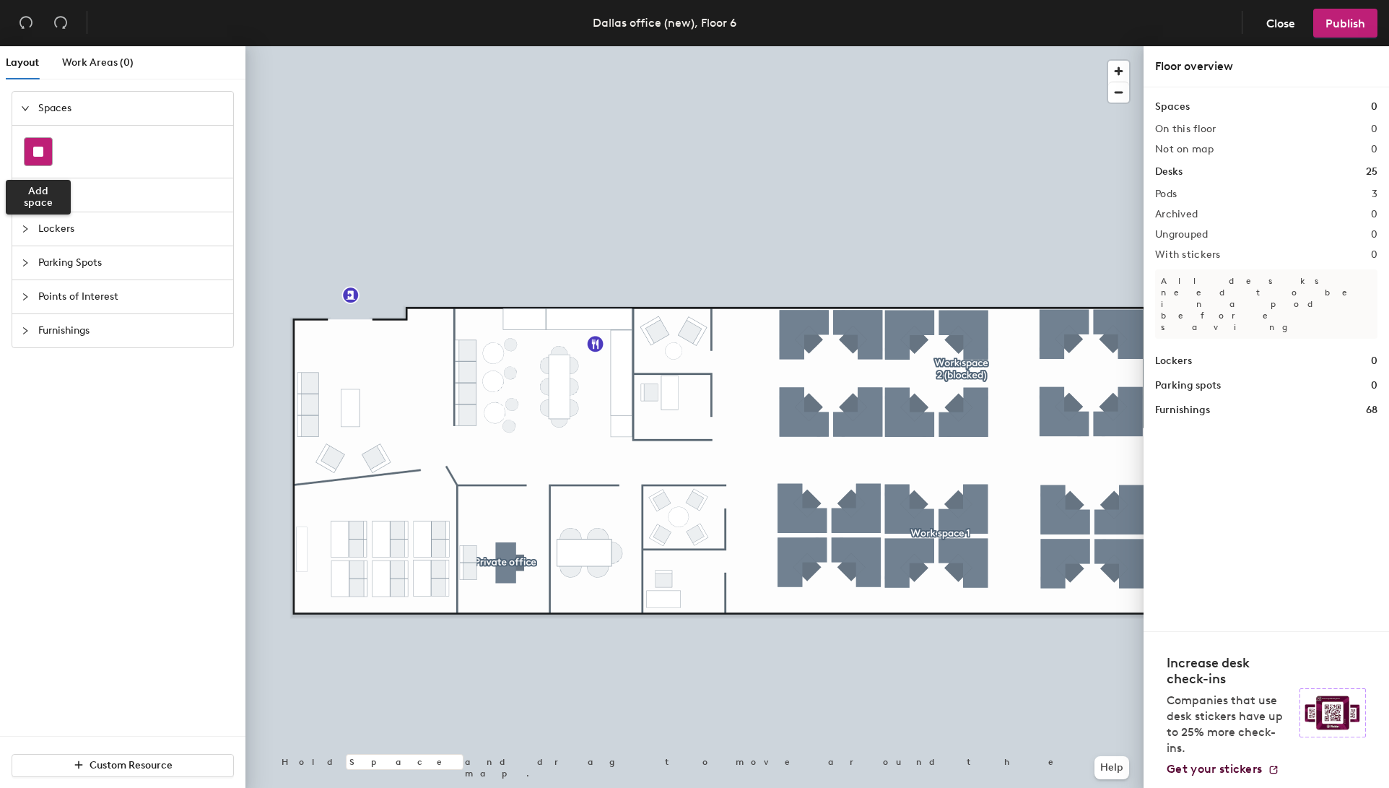
click at [38, 152] on rect at bounding box center [38, 152] width 10 height 10
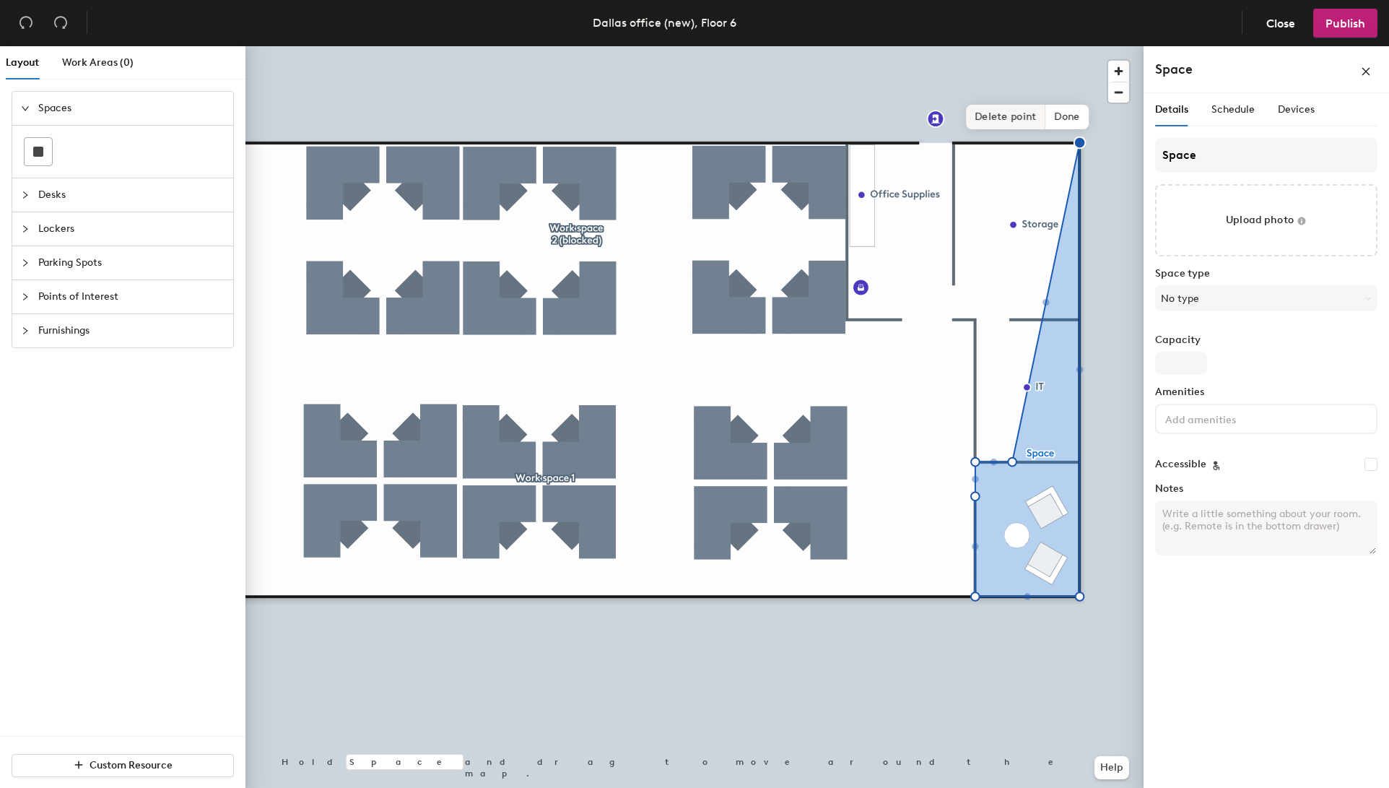
click at [1017, 118] on span "Delete point" at bounding box center [1005, 117] width 79 height 25
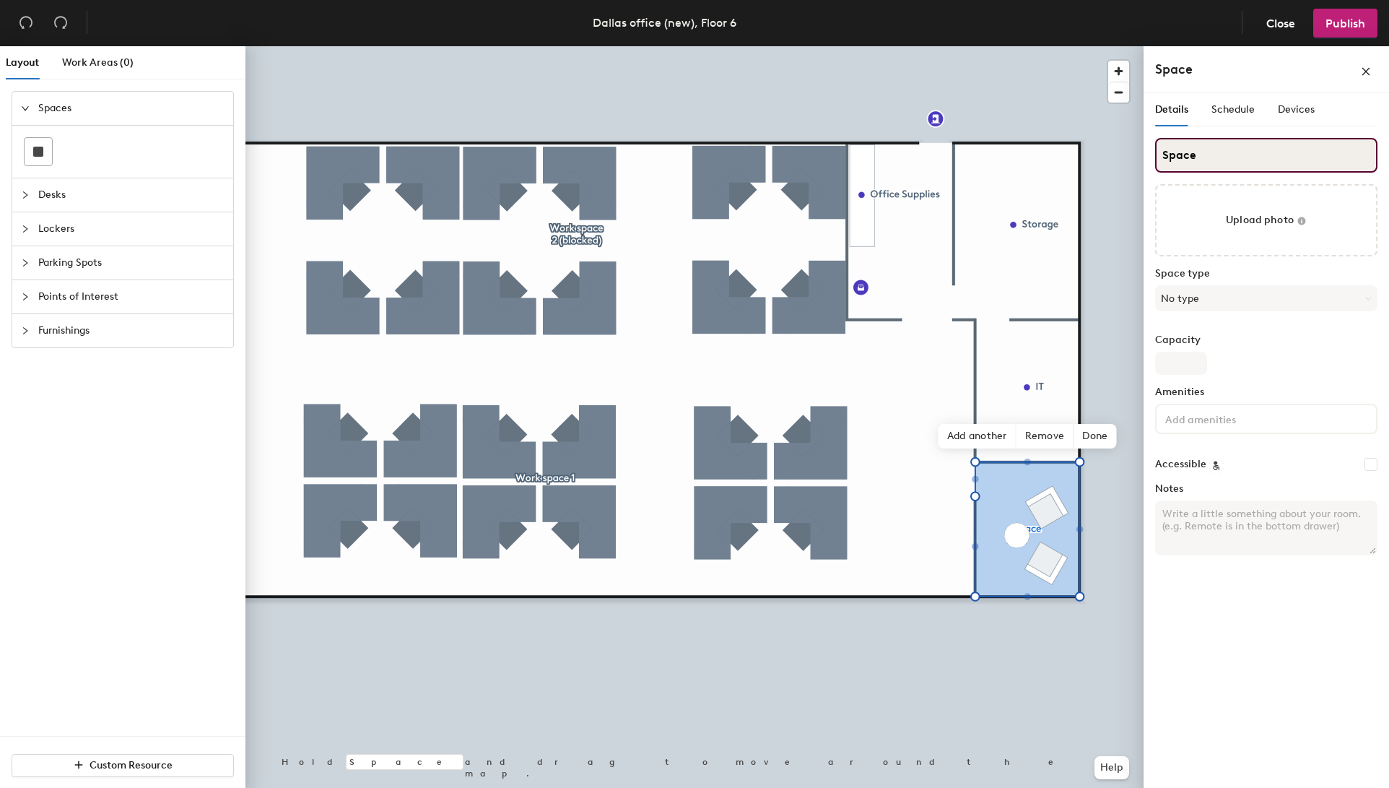
click at [1202, 159] on input "Space" at bounding box center [1266, 155] width 222 height 35
click at [1142, 149] on div "Layout Work Areas (0) Spaces Desks Lockers Parking Spots Points of Interest Fur…" at bounding box center [694, 419] width 1389 height 747
type input "Huddle 5"
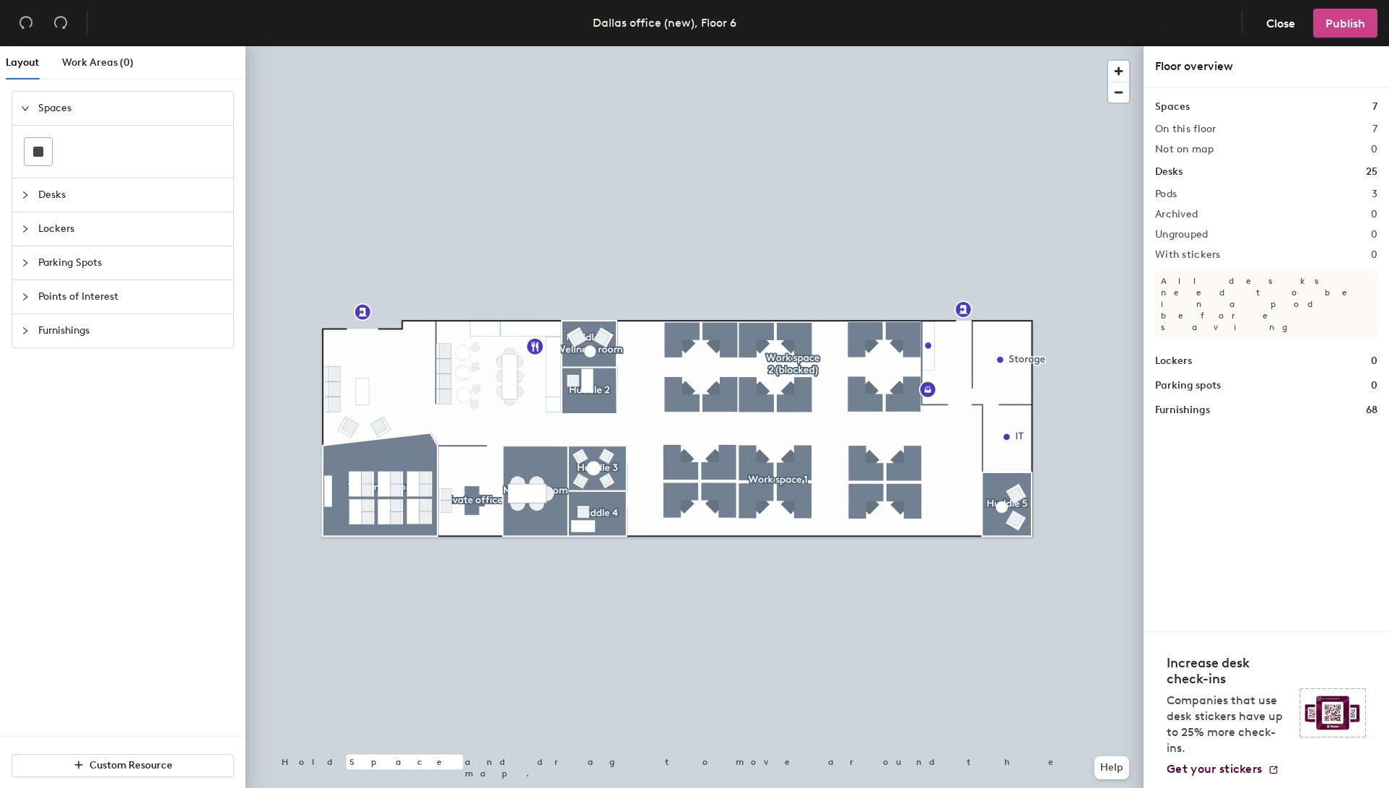
click at [1346, 35] on button "Publish" at bounding box center [1345, 23] width 64 height 29
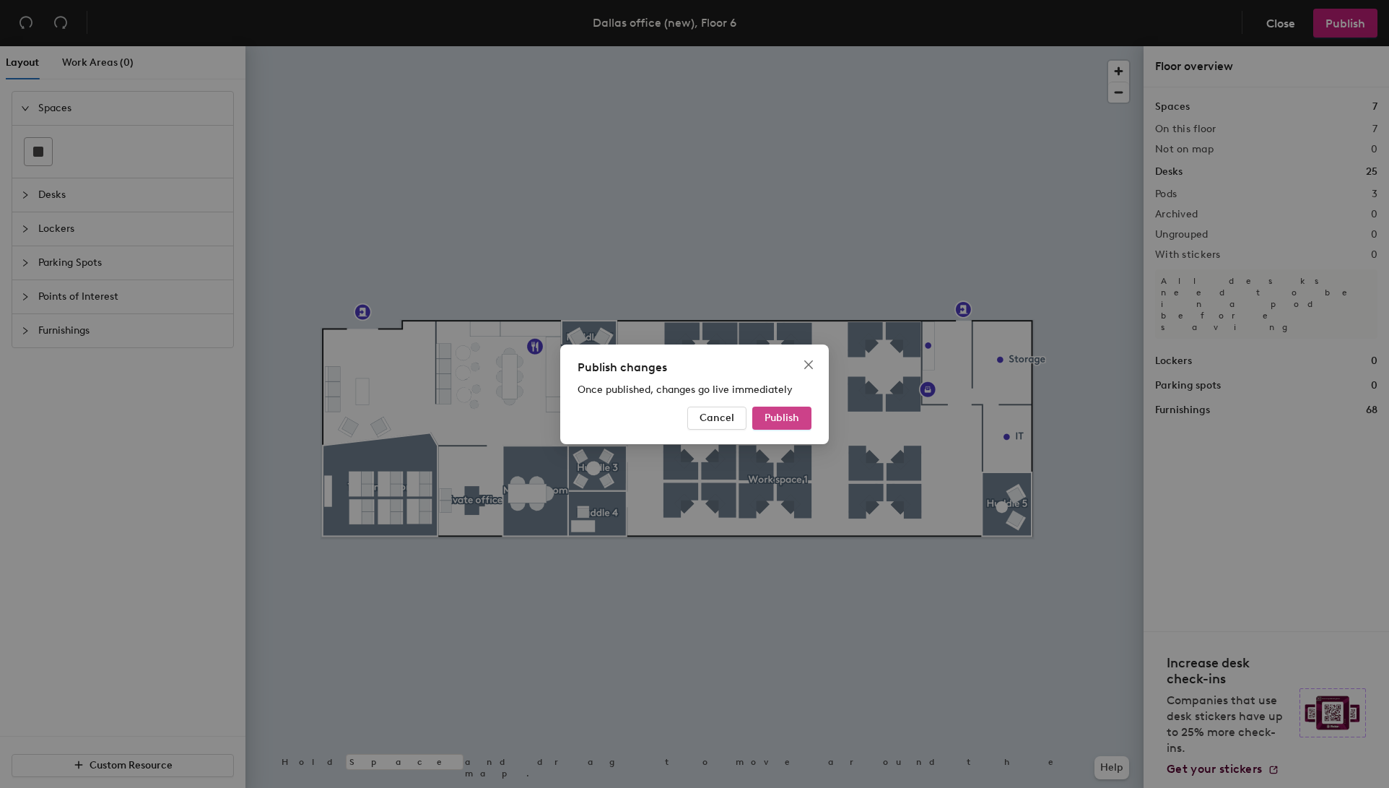
click at [785, 424] on button "Publish" at bounding box center [781, 418] width 59 height 23
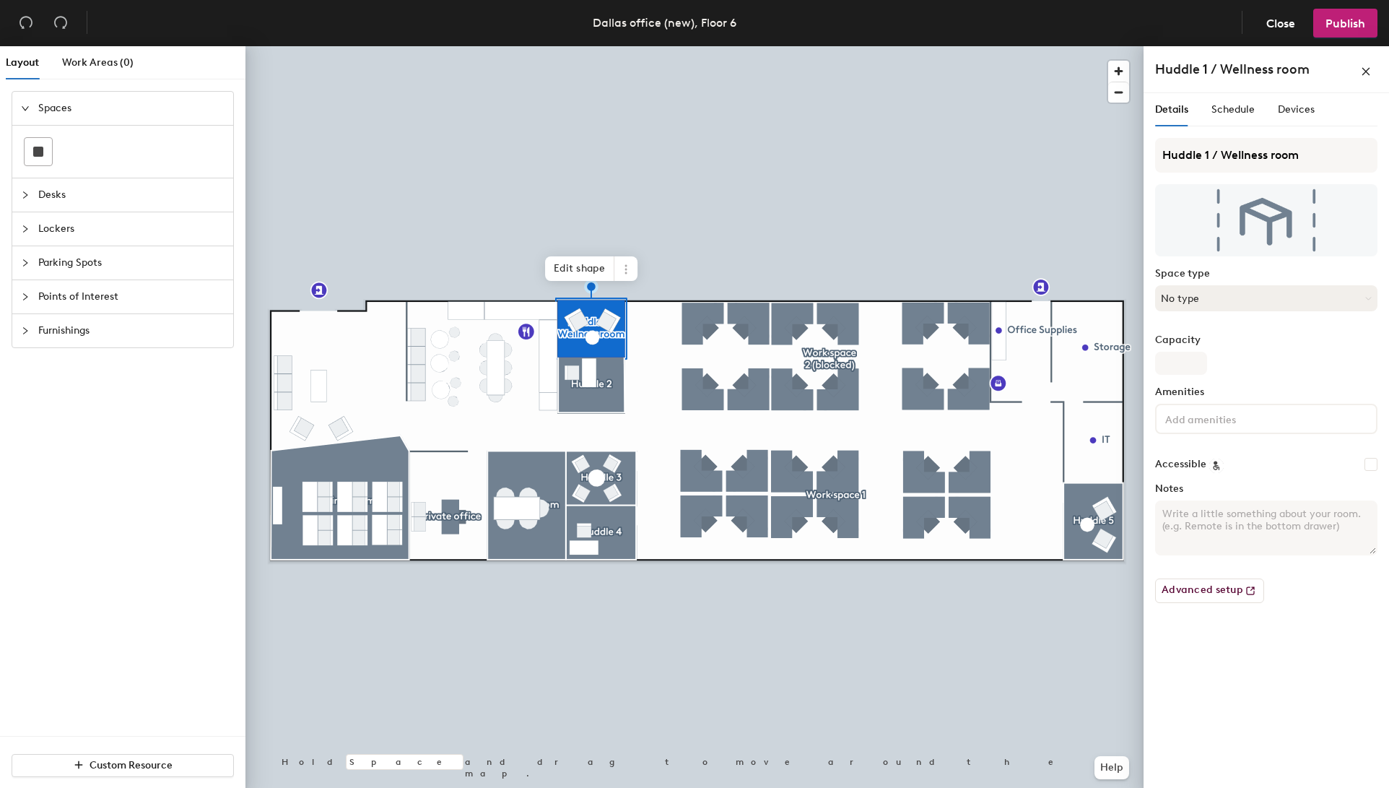
click at [1220, 291] on button "No type" at bounding box center [1266, 298] width 222 height 26
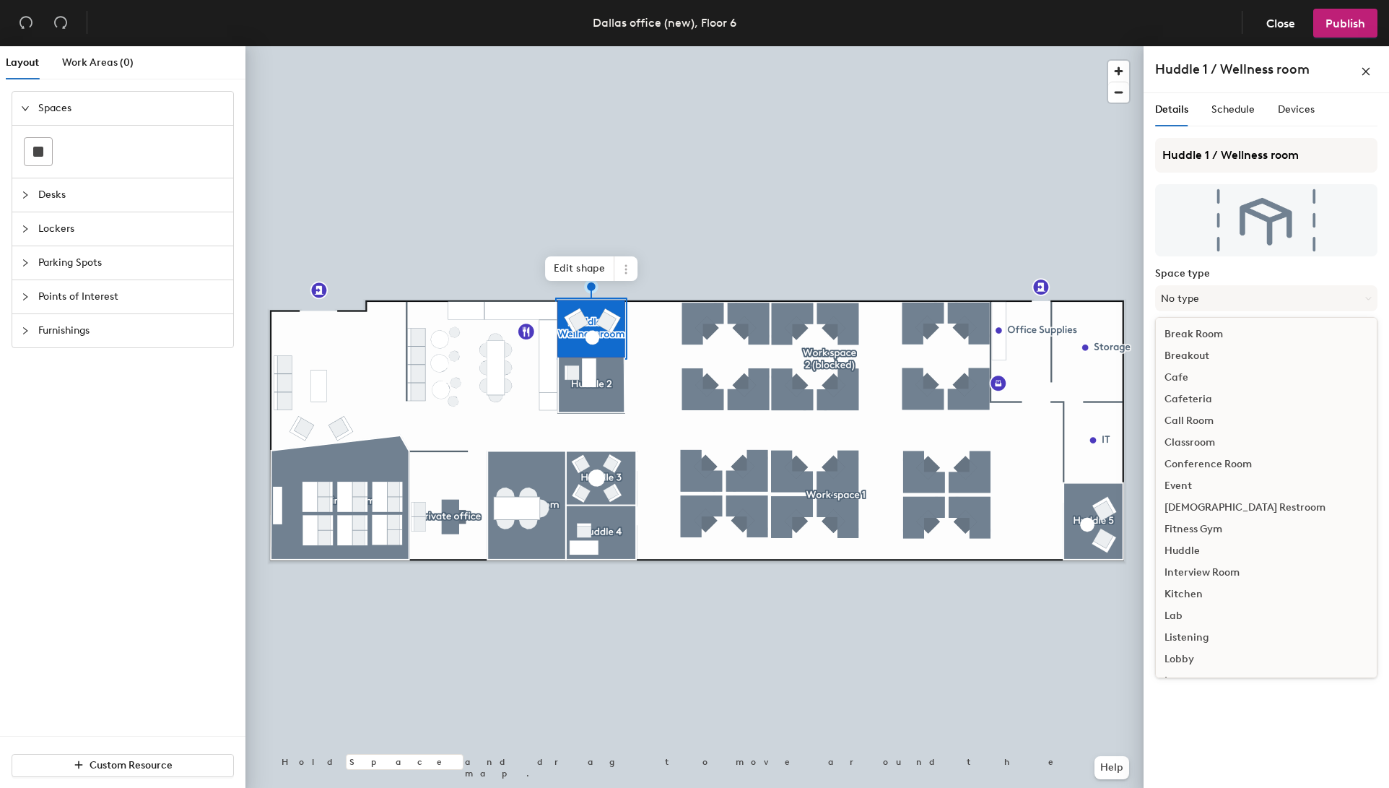
click at [1181, 548] on div "Huddle" at bounding box center [1266, 551] width 221 height 22
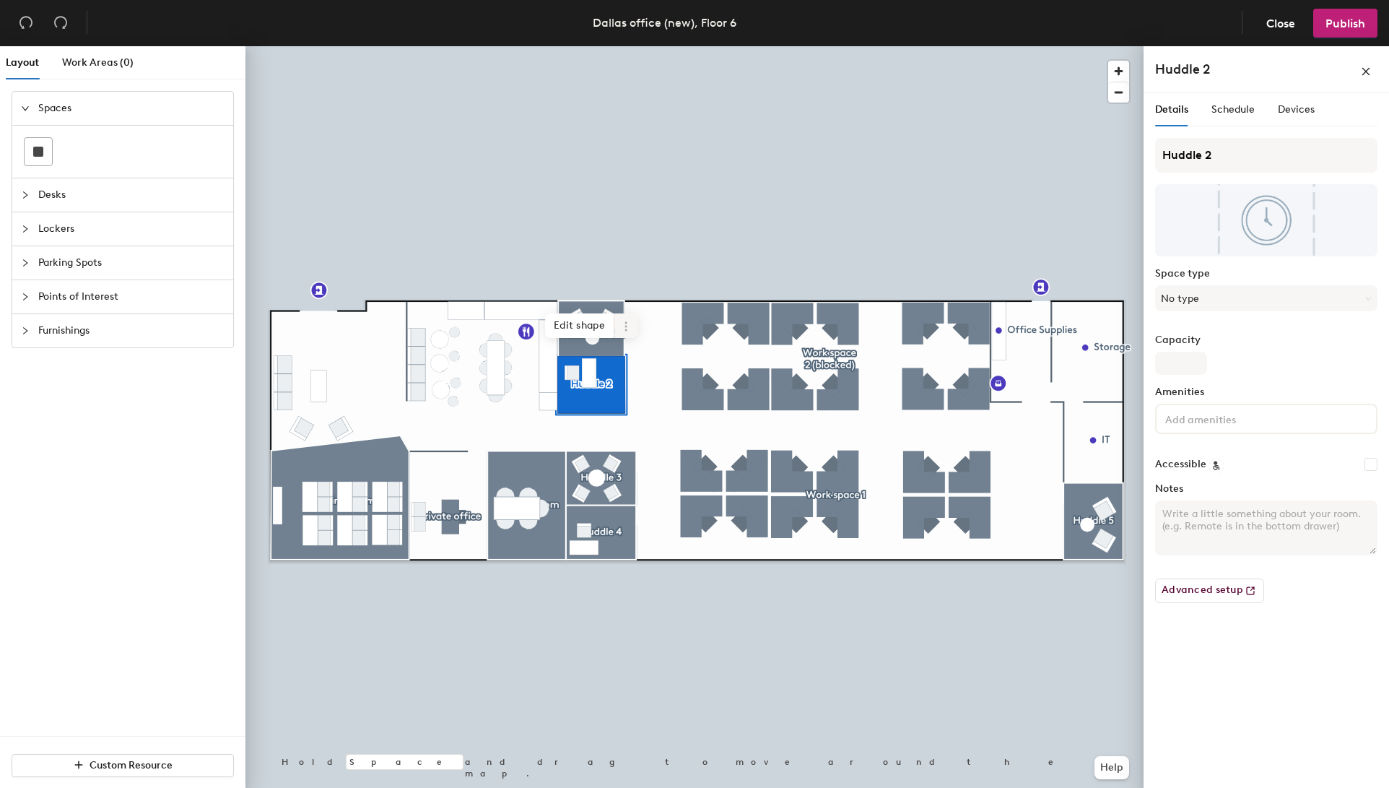
click at [615, 46] on div at bounding box center [695, 46] width 898 height 0
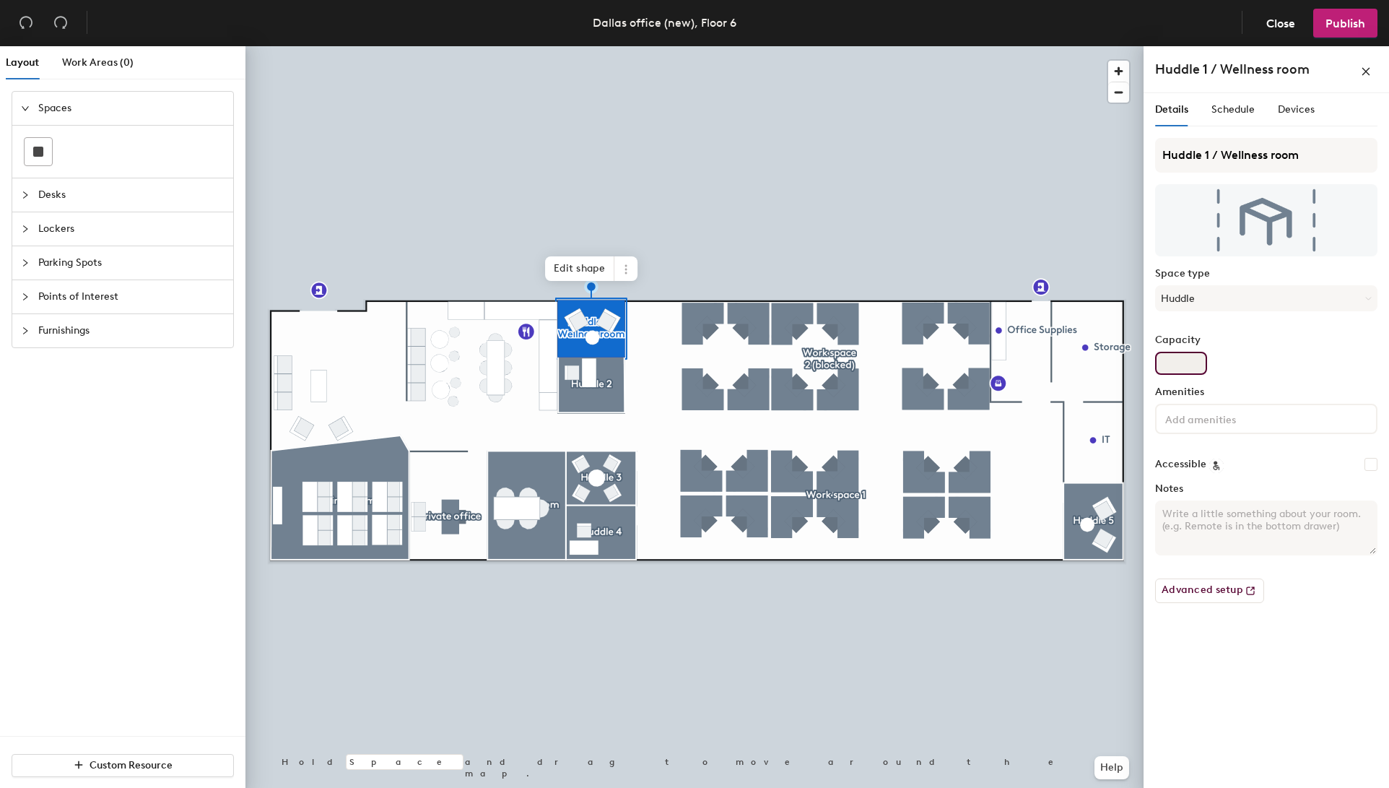
click at [1177, 362] on input "Capacity" at bounding box center [1181, 363] width 52 height 23
type input "2"
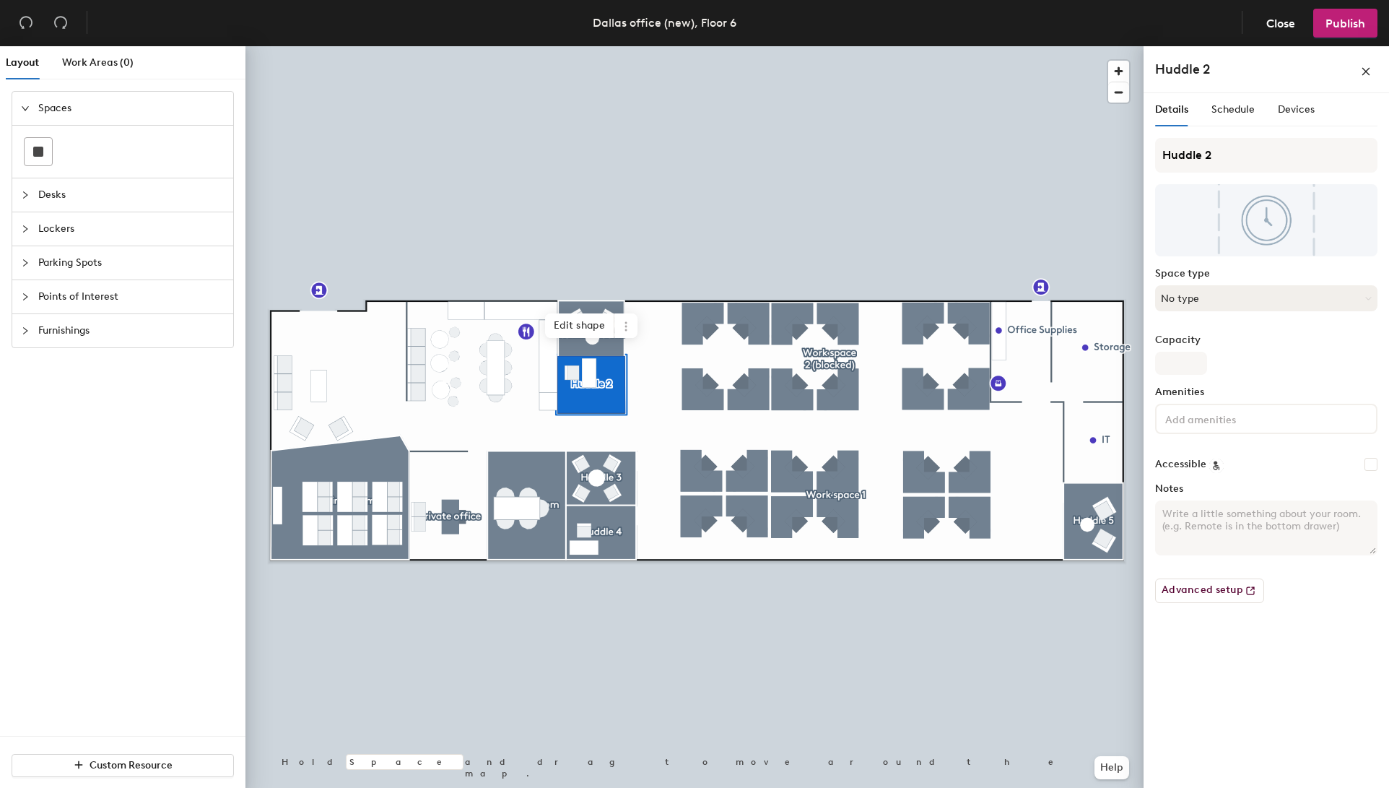
click at [1196, 301] on button "No type" at bounding box center [1266, 298] width 222 height 26
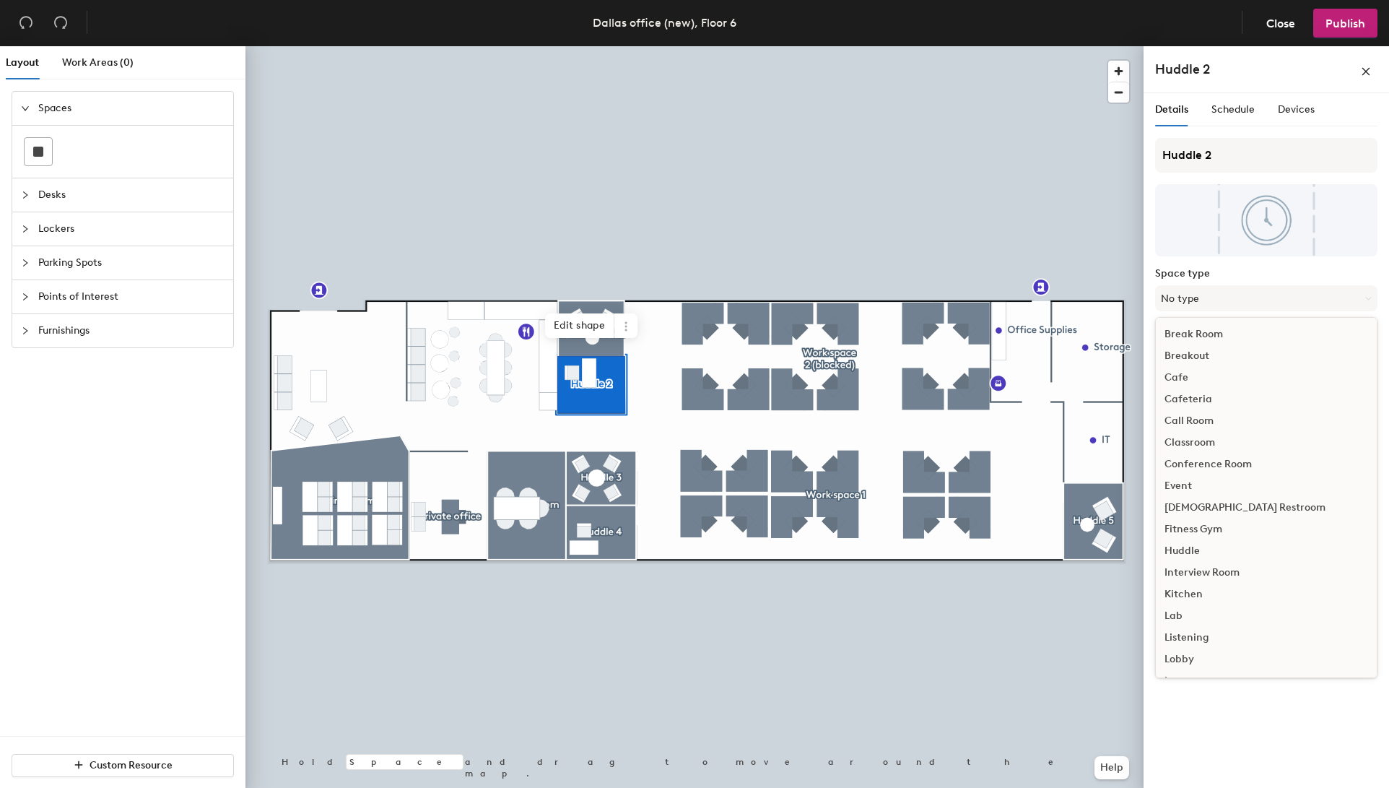
click at [1194, 547] on div "Huddle" at bounding box center [1266, 551] width 221 height 22
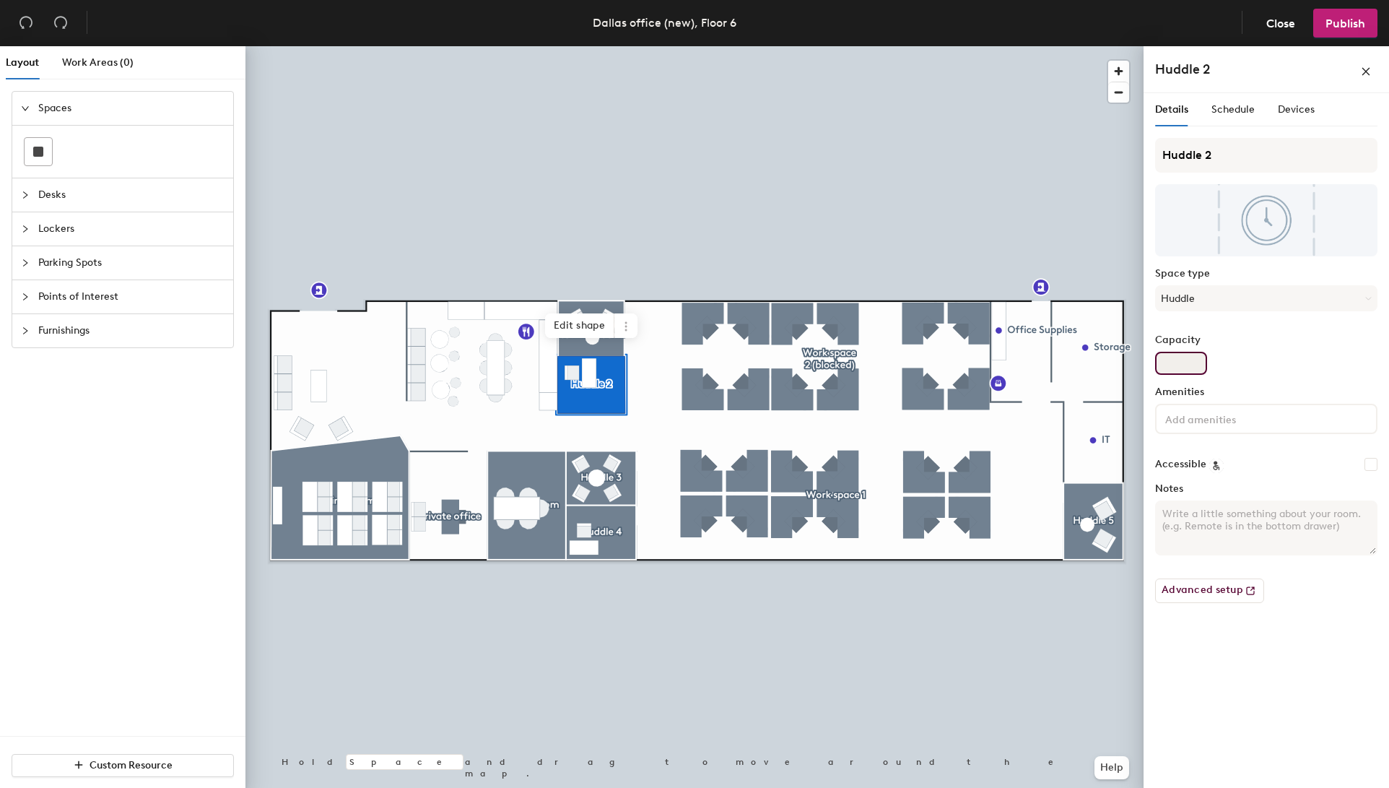
click at [1194, 368] on input "Capacity" at bounding box center [1181, 363] width 52 height 23
drag, startPoint x: 1187, startPoint y: 364, endPoint x: 1161, endPoint y: 362, distance: 26.1
click at [1161, 362] on input "2" at bounding box center [1181, 363] width 52 height 23
type input "1"
click at [1231, 428] on div at bounding box center [1266, 419] width 222 height 30
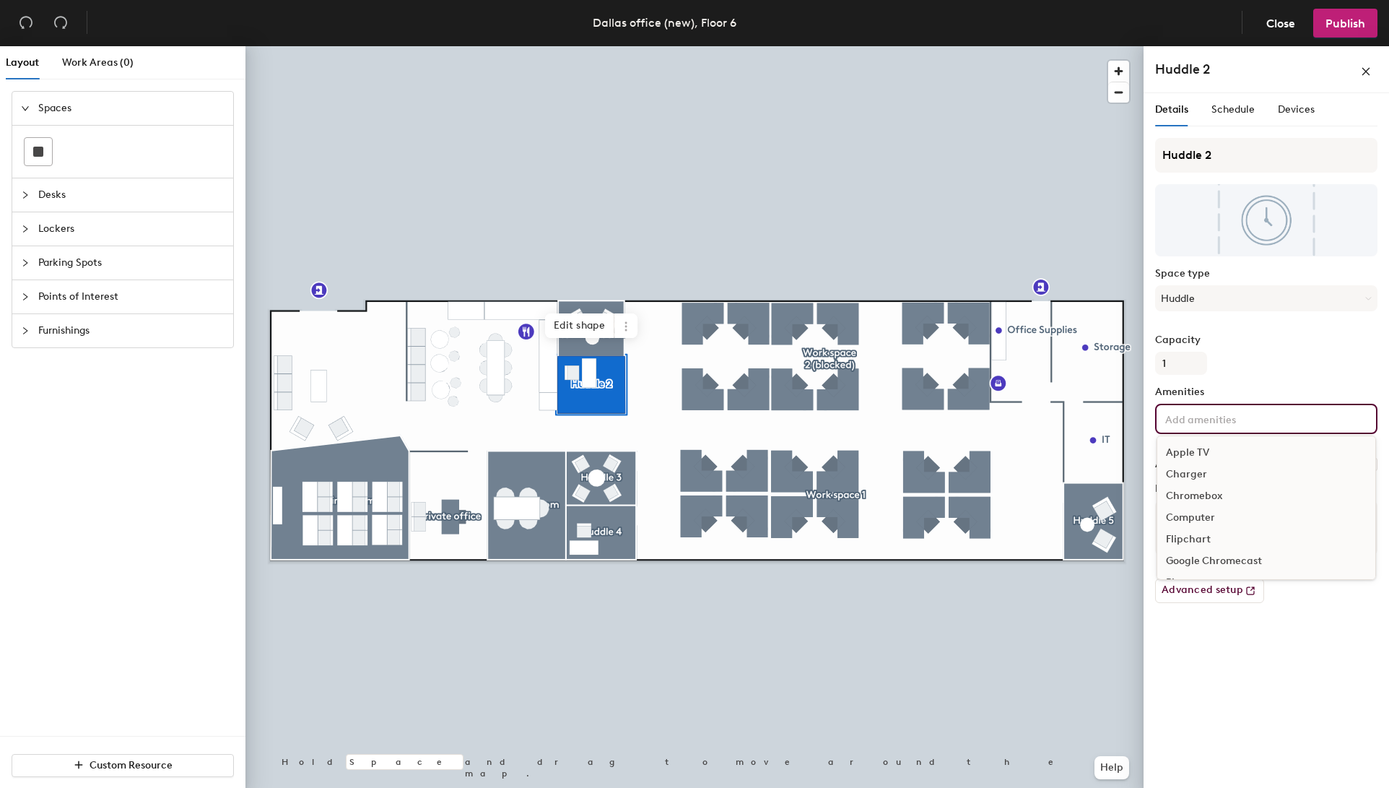
click at [1251, 419] on input at bounding box center [1228, 417] width 130 height 17
type input "m"
click at [1320, 373] on div "Capacity 1" at bounding box center [1266, 354] width 222 height 40
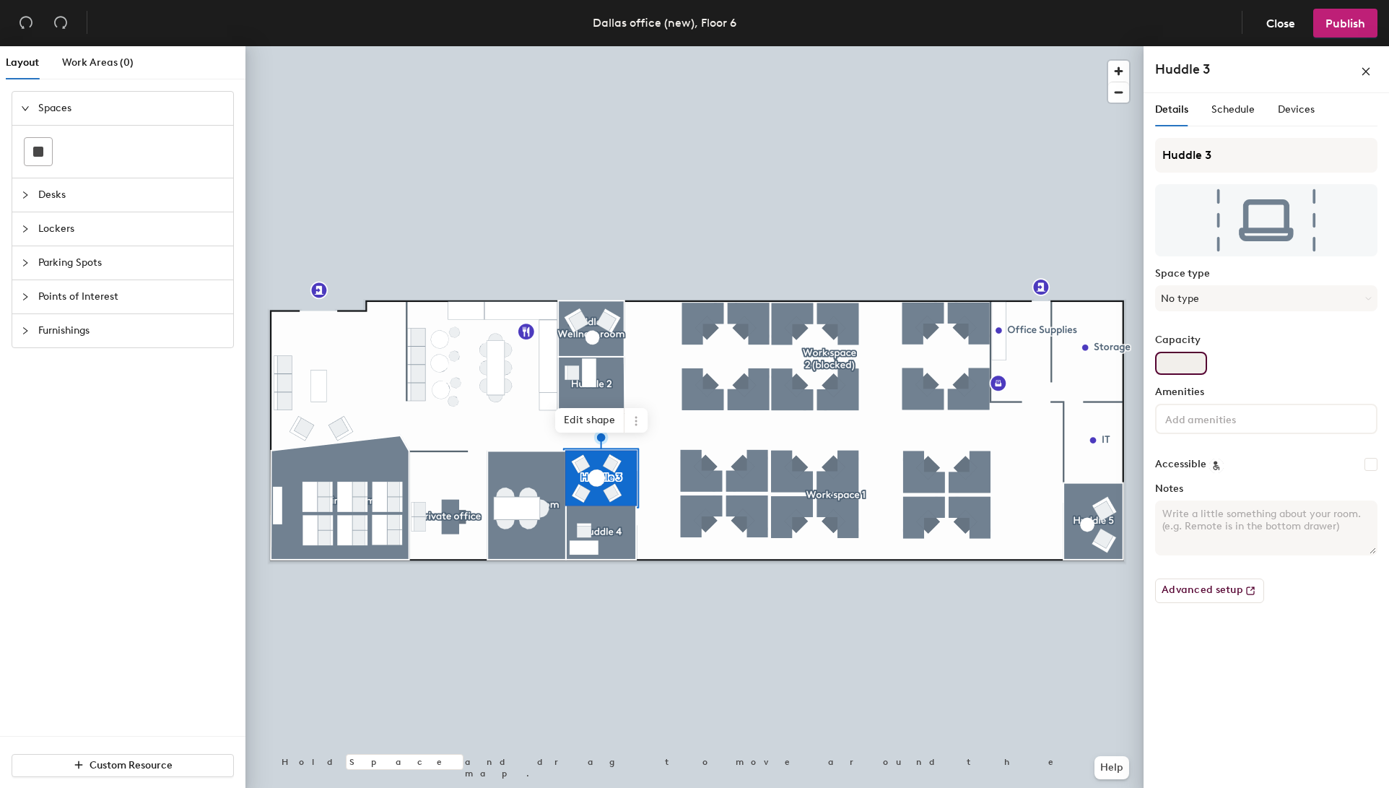
click at [1186, 363] on input "Capacity" at bounding box center [1181, 363] width 52 height 23
type input "4"
click at [1203, 301] on button "No type" at bounding box center [1266, 298] width 222 height 26
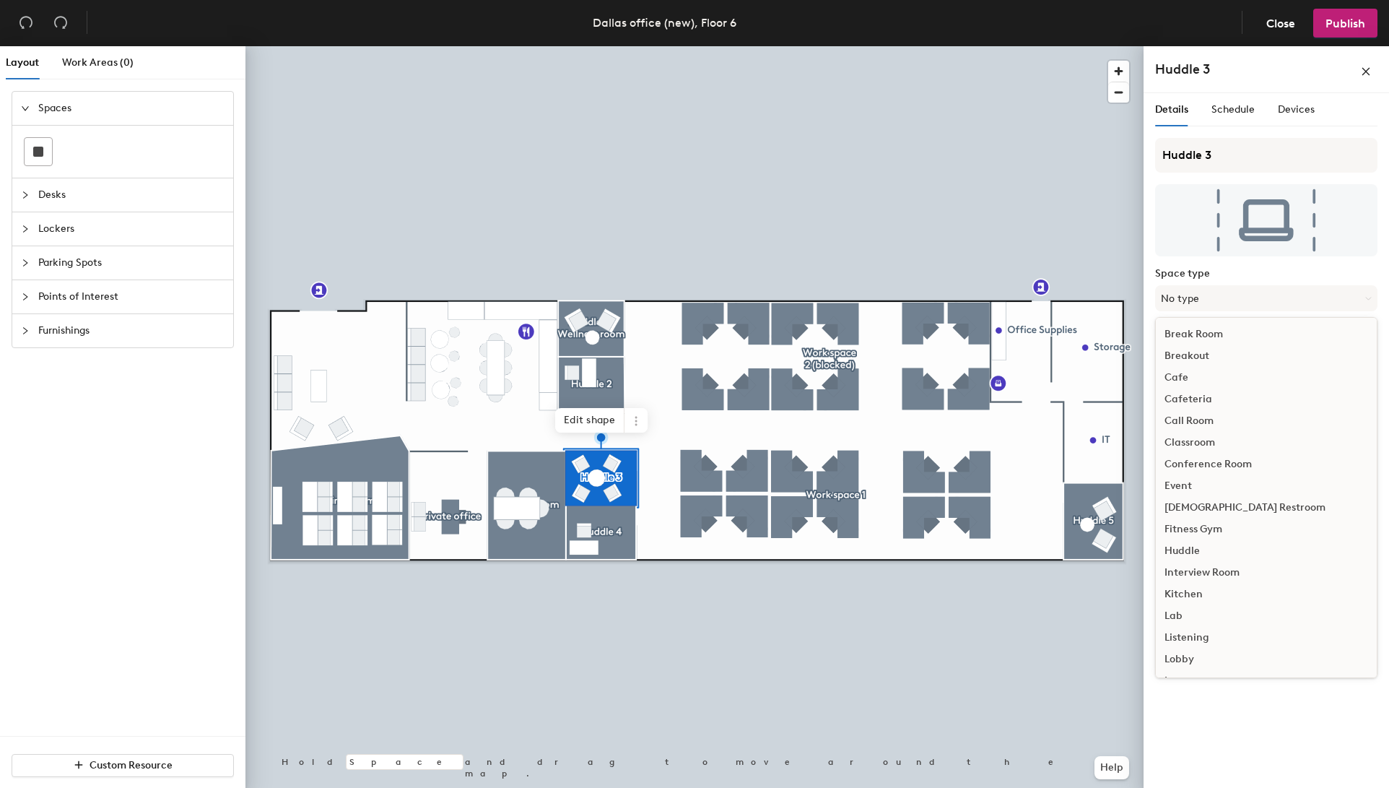
click at [1201, 552] on div "Huddle" at bounding box center [1266, 551] width 221 height 22
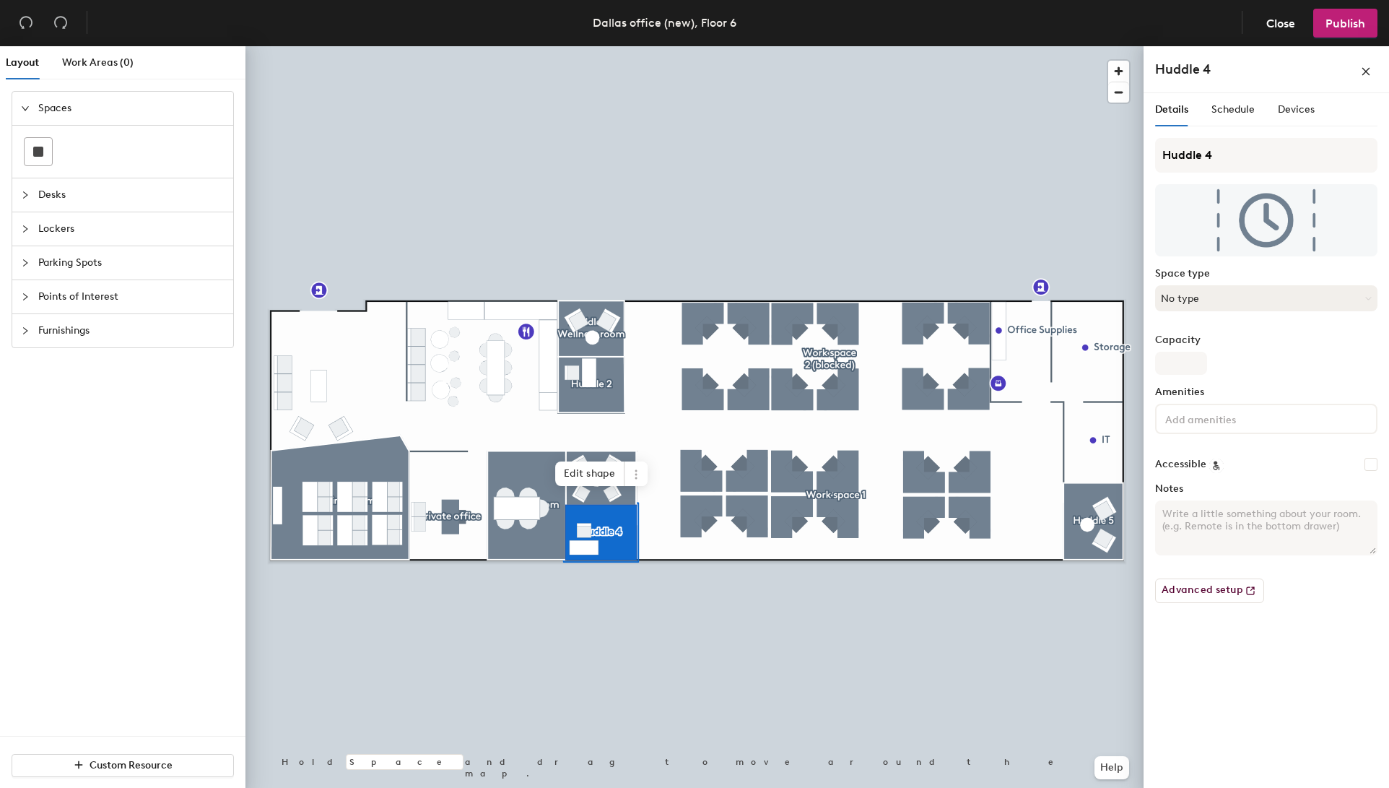
click at [1185, 300] on button "No type" at bounding box center [1266, 298] width 222 height 26
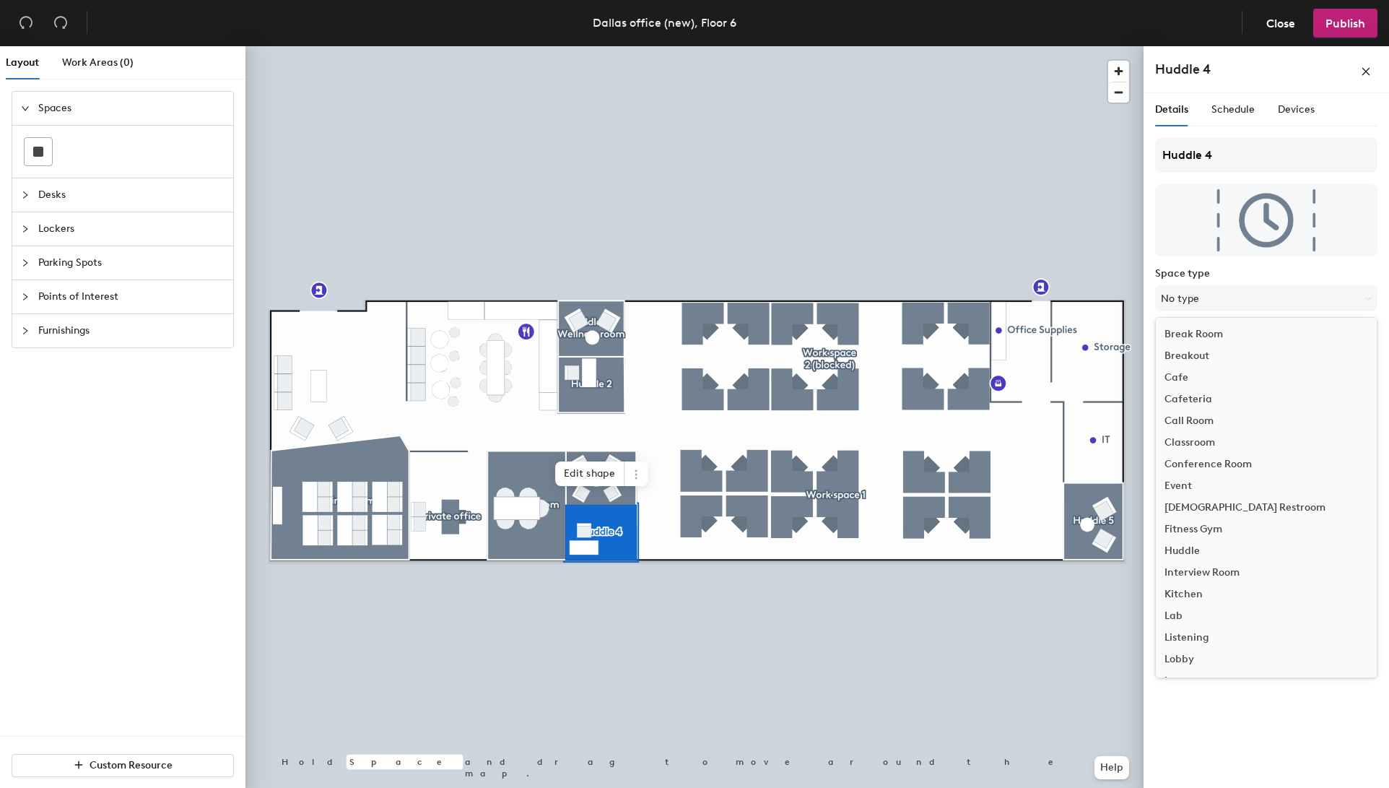
click at [1194, 551] on div "Huddle" at bounding box center [1266, 551] width 221 height 22
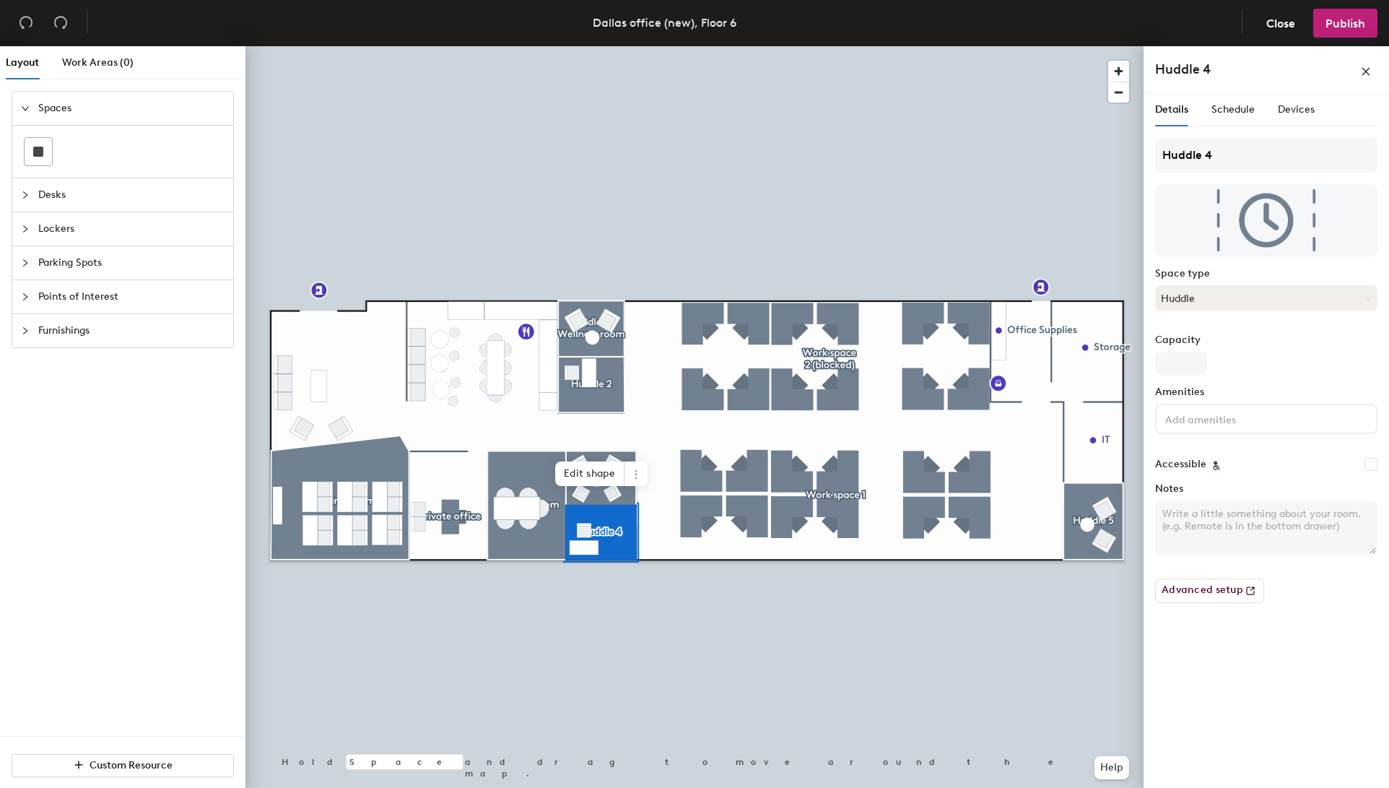
click at [1203, 296] on button "Huddle" at bounding box center [1266, 298] width 222 height 26
click at [1163, 358] on input "Capacity" at bounding box center [1181, 363] width 52 height 23
type input "1"
click at [937, 46] on div at bounding box center [695, 46] width 898 height 0
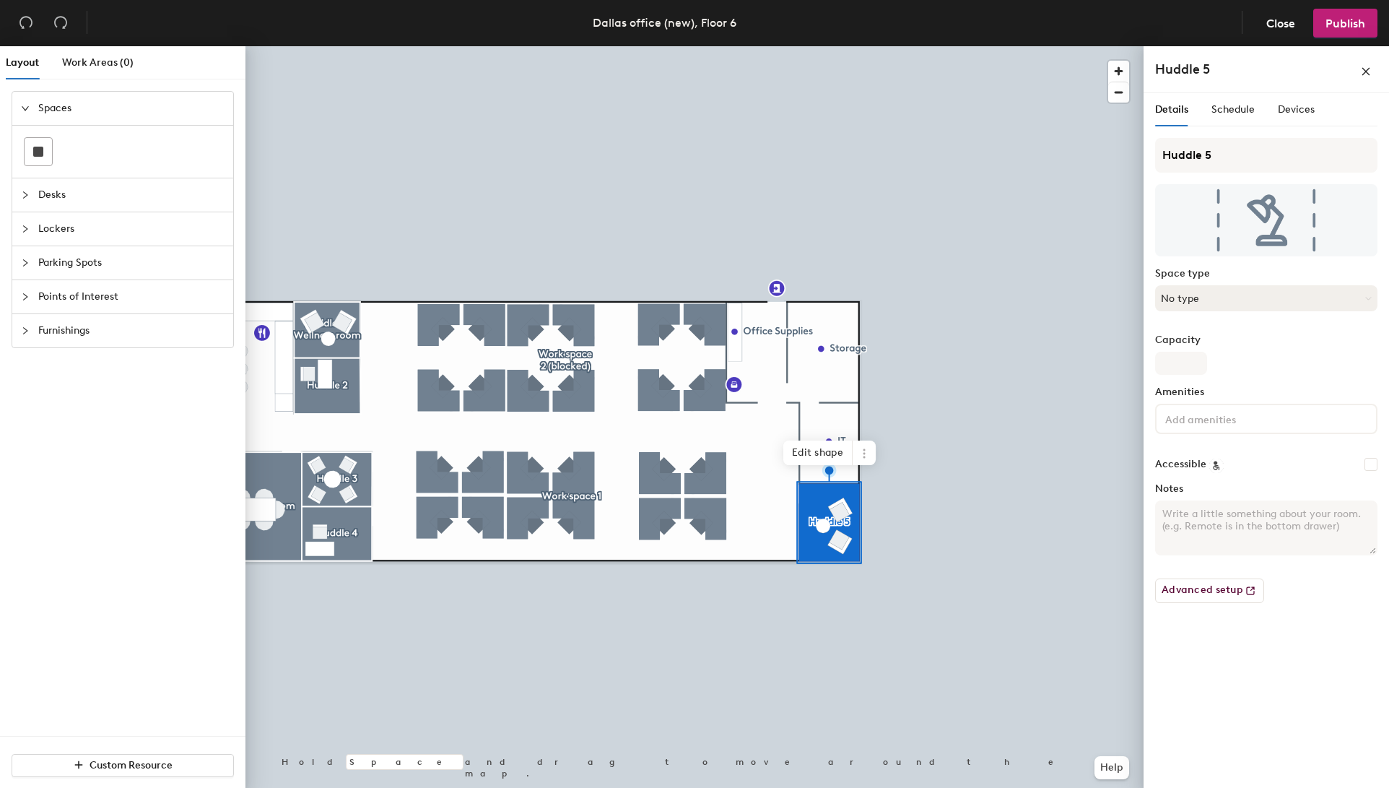
click at [1245, 300] on button "No type" at bounding box center [1266, 298] width 222 height 26
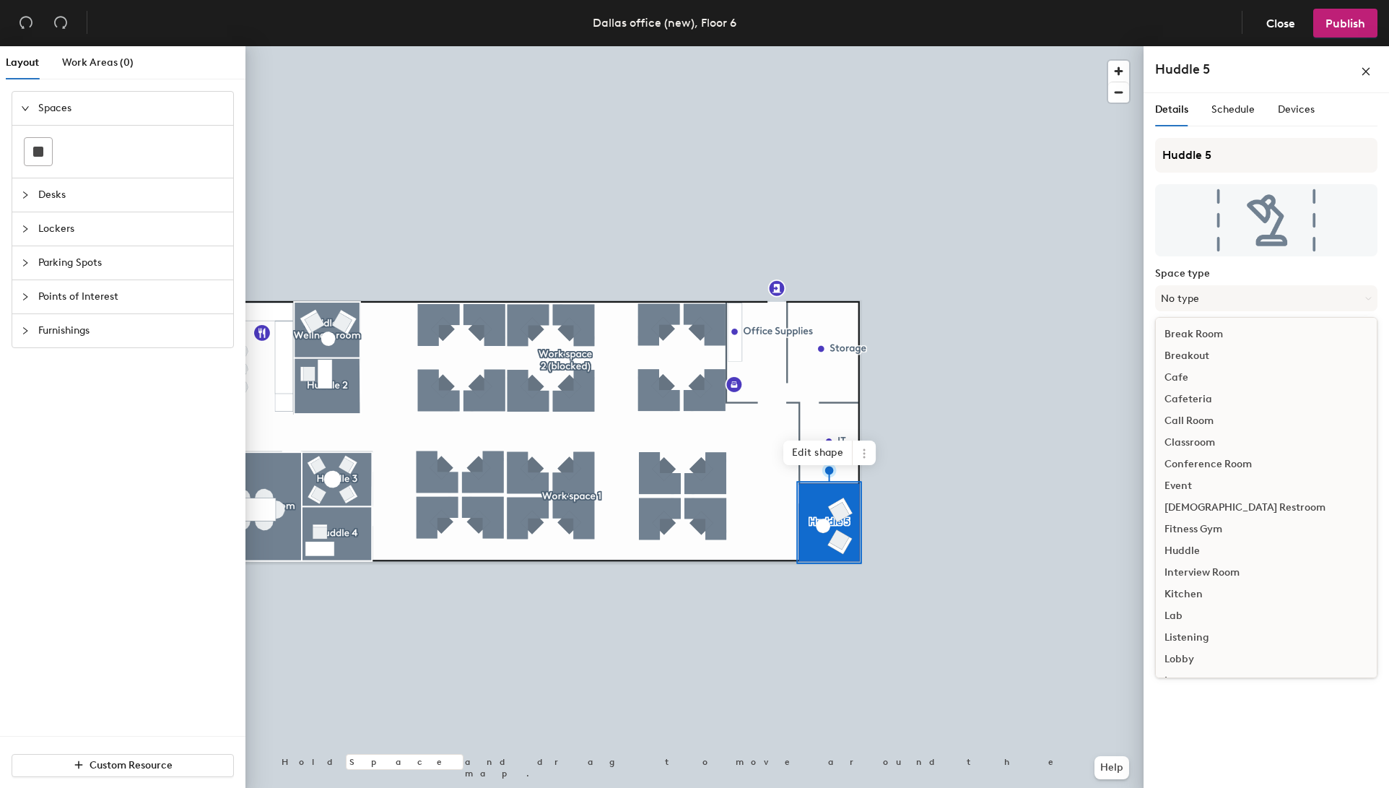
click at [1199, 548] on div "Huddle" at bounding box center [1266, 551] width 221 height 22
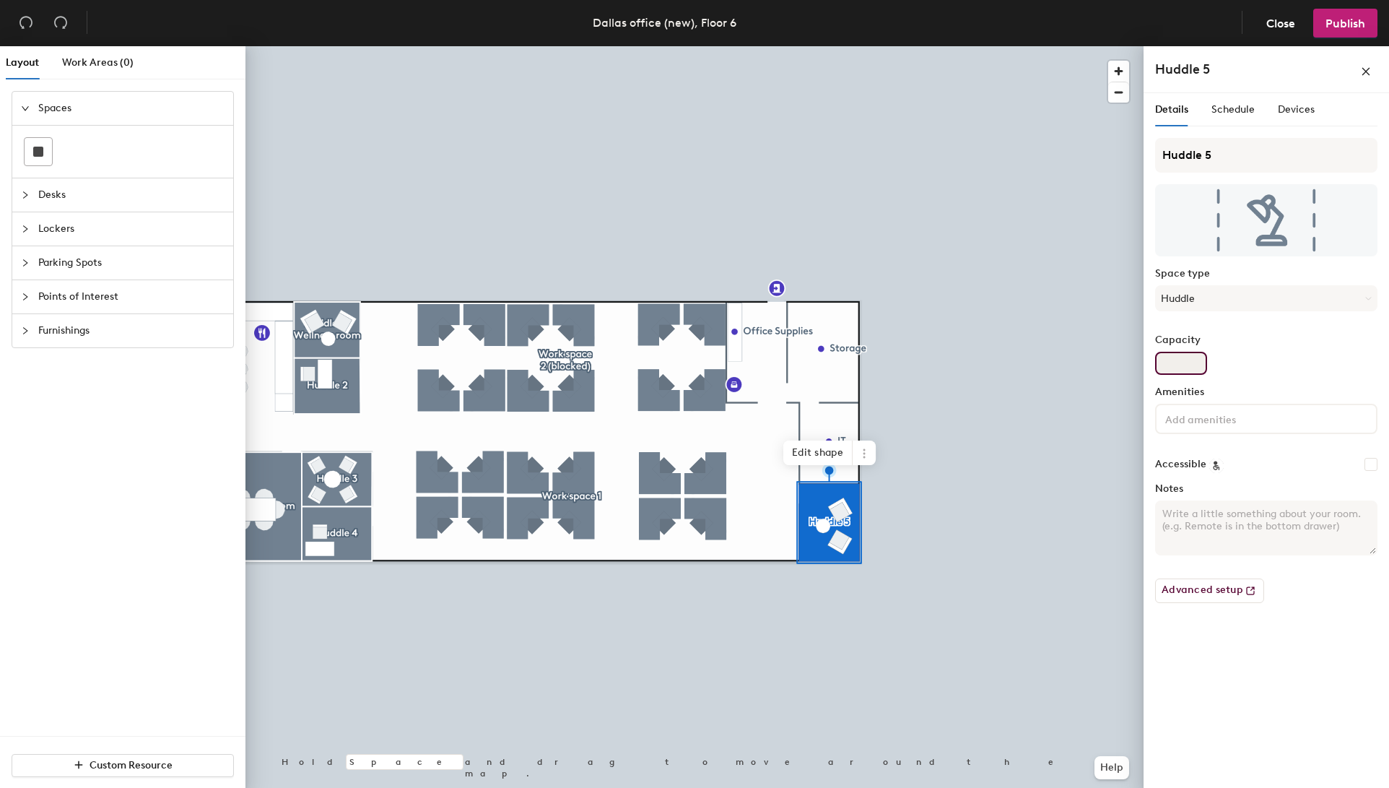
click at [1176, 364] on input "Capacity" at bounding box center [1181, 363] width 52 height 23
type input "2"
click at [954, 46] on div at bounding box center [695, 46] width 898 height 0
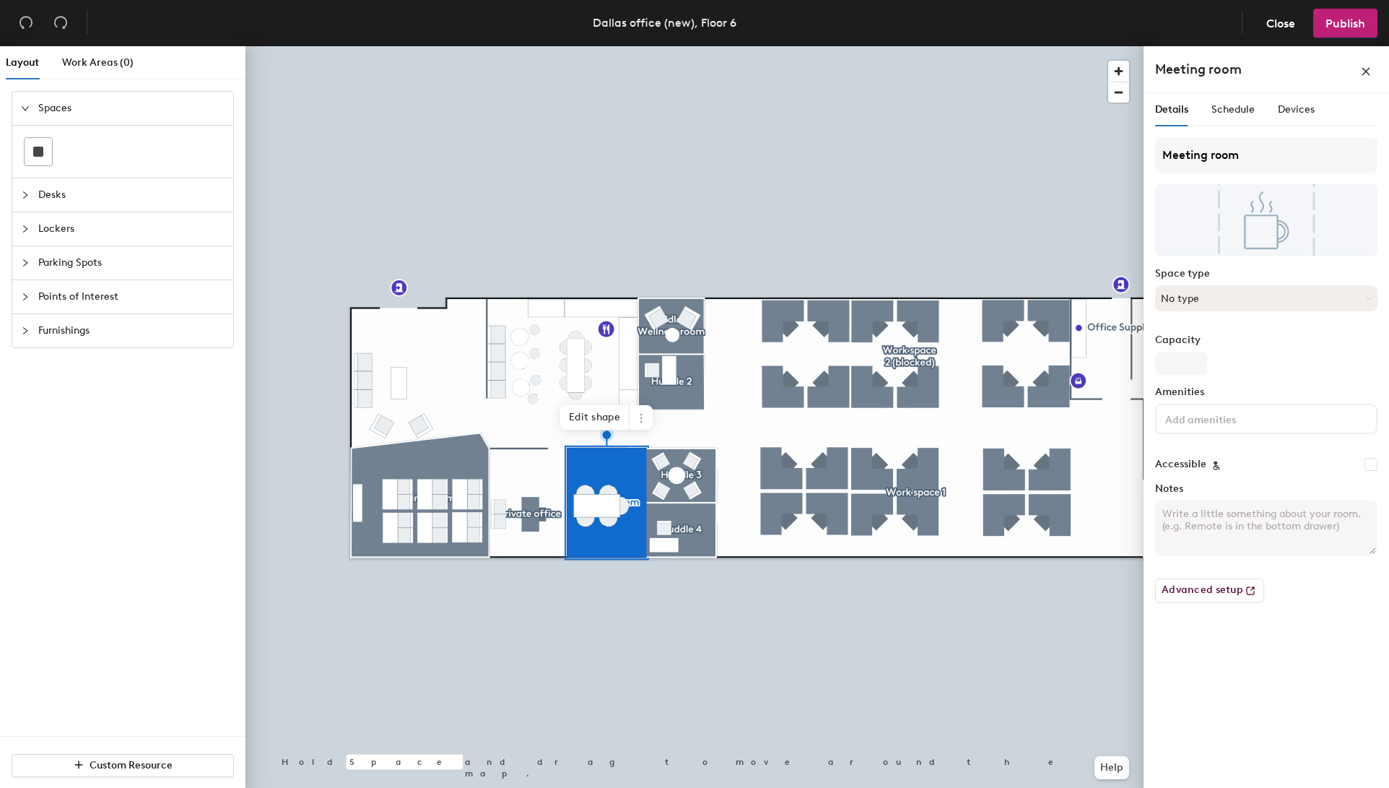
click at [1195, 294] on button "No type" at bounding box center [1266, 298] width 222 height 26
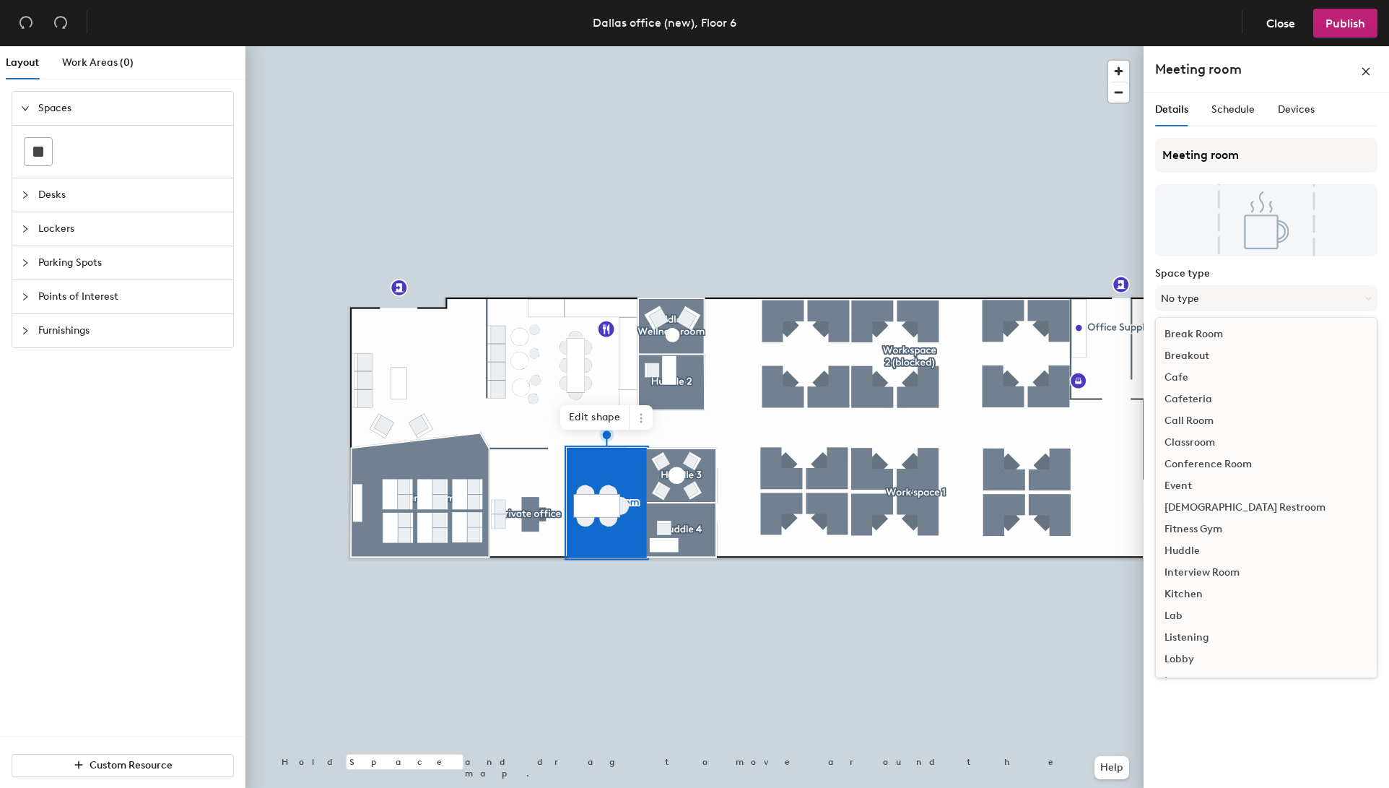
click at [1208, 463] on div "Conference Room" at bounding box center [1266, 464] width 221 height 22
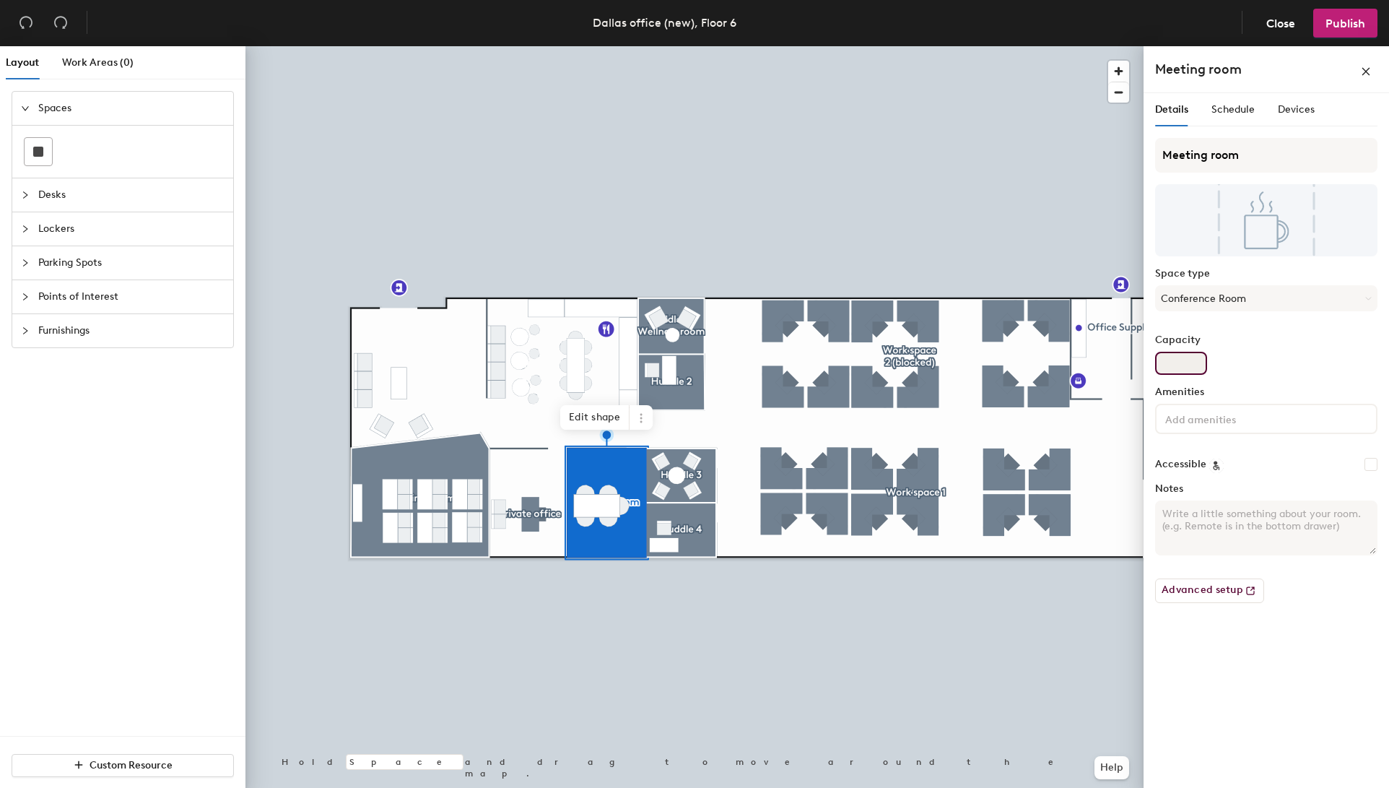
click at [1180, 356] on input "Capacity" at bounding box center [1181, 363] width 52 height 23
type input "5"
click at [1239, 379] on div "Meeting room Space type Conference Room Capacity 5 Amenities Accessible Notes A…" at bounding box center [1266, 376] width 222 height 477
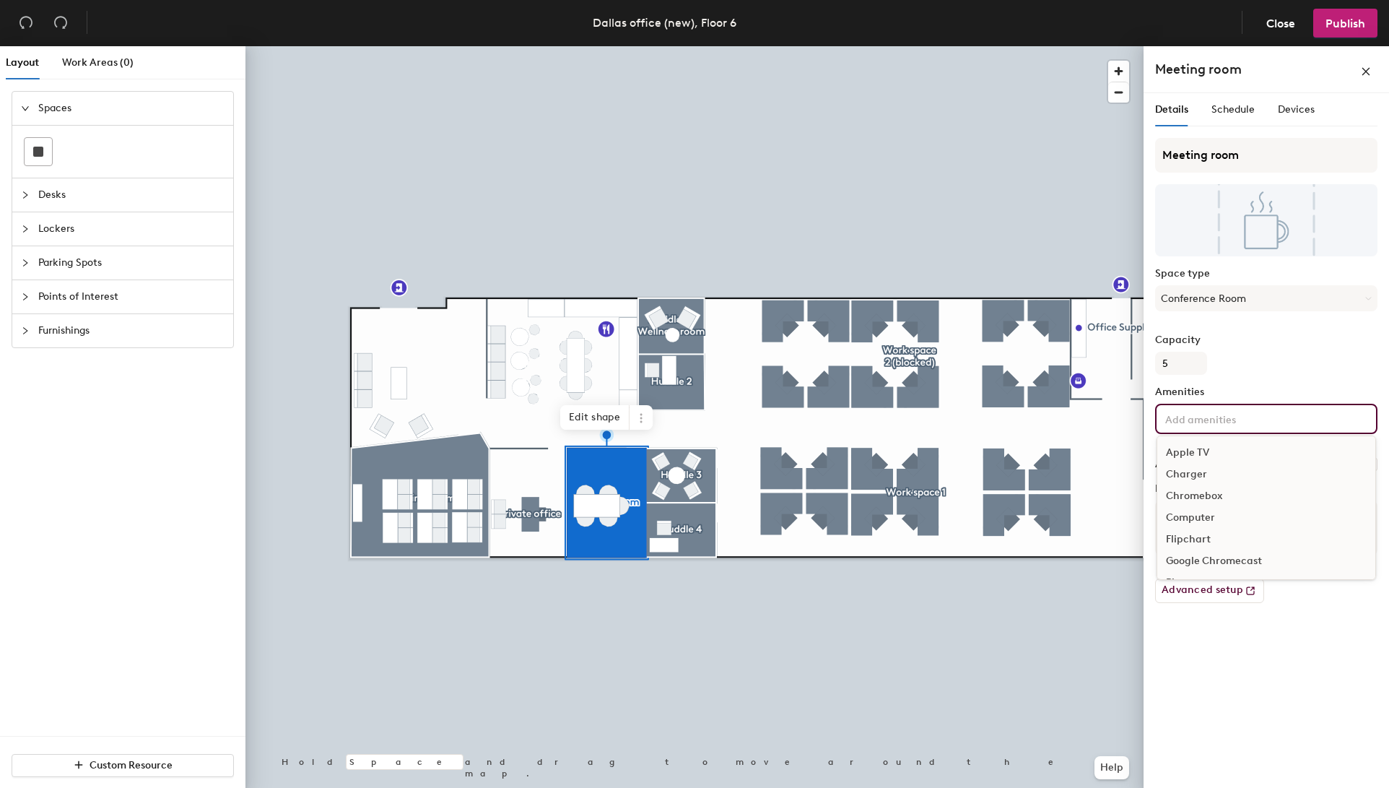
click at [1214, 422] on input at bounding box center [1228, 417] width 130 height 17
click at [1219, 497] on div "Chromebox" at bounding box center [1266, 496] width 218 height 22
click at [807, 46] on div at bounding box center [695, 46] width 898 height 0
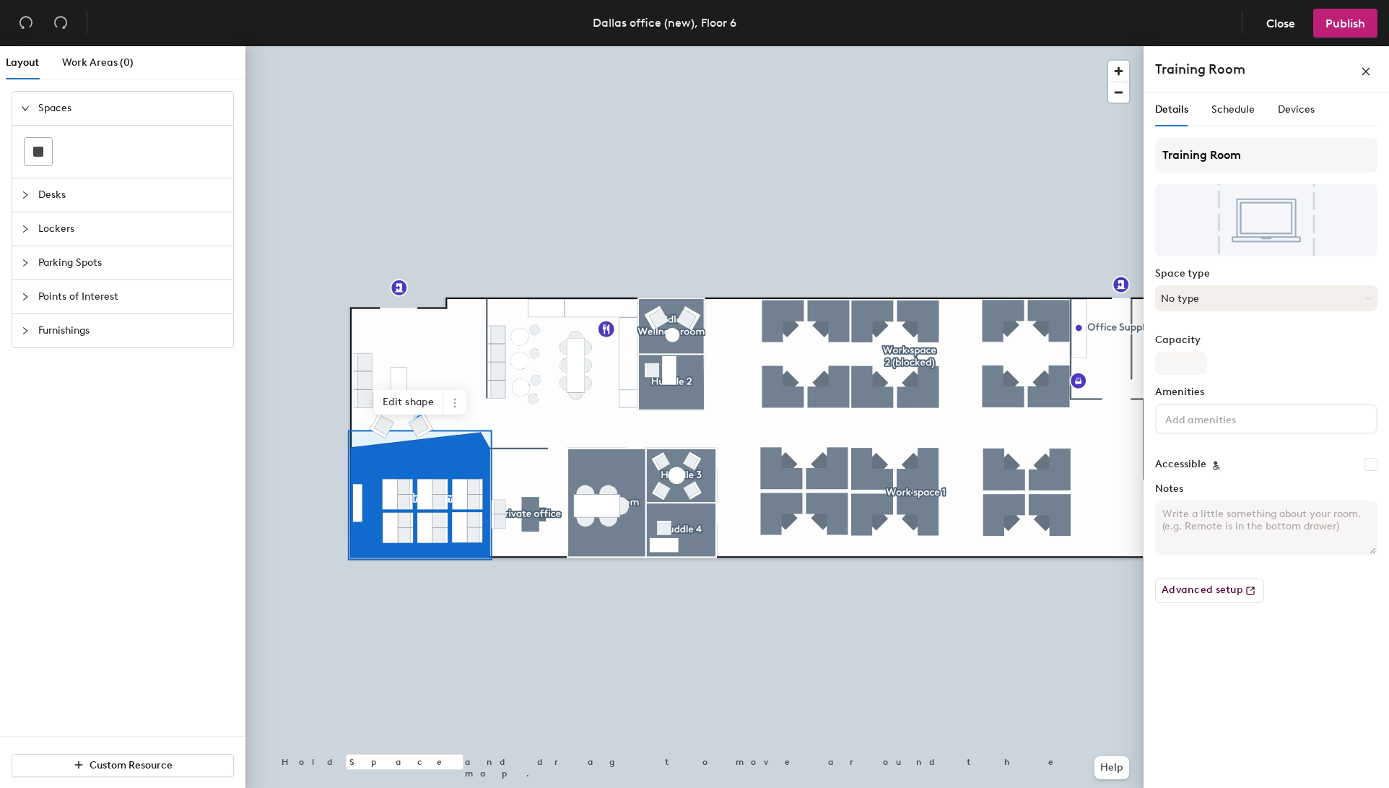
click at [1230, 300] on button "No type" at bounding box center [1266, 298] width 222 height 26
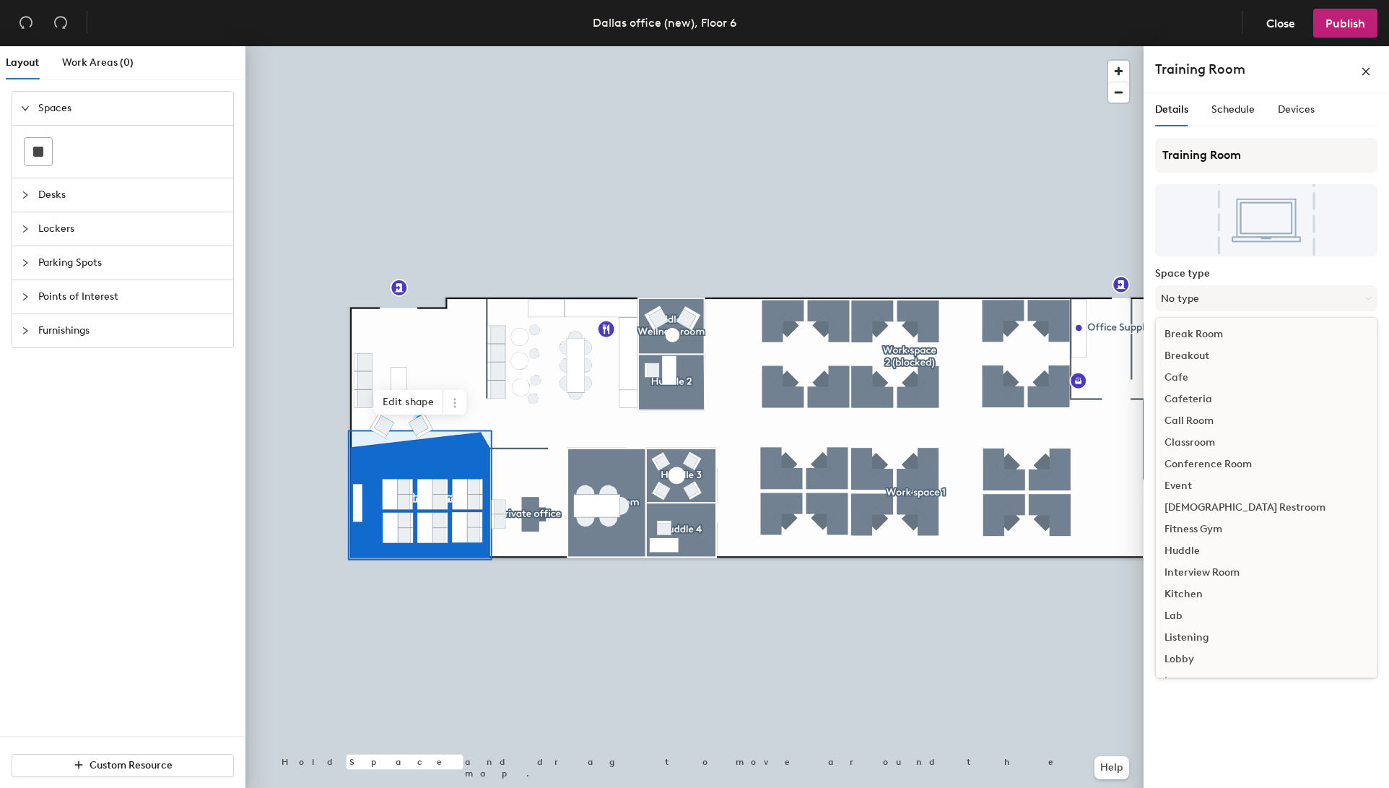
click at [1211, 465] on div "Conference Room" at bounding box center [1266, 464] width 221 height 22
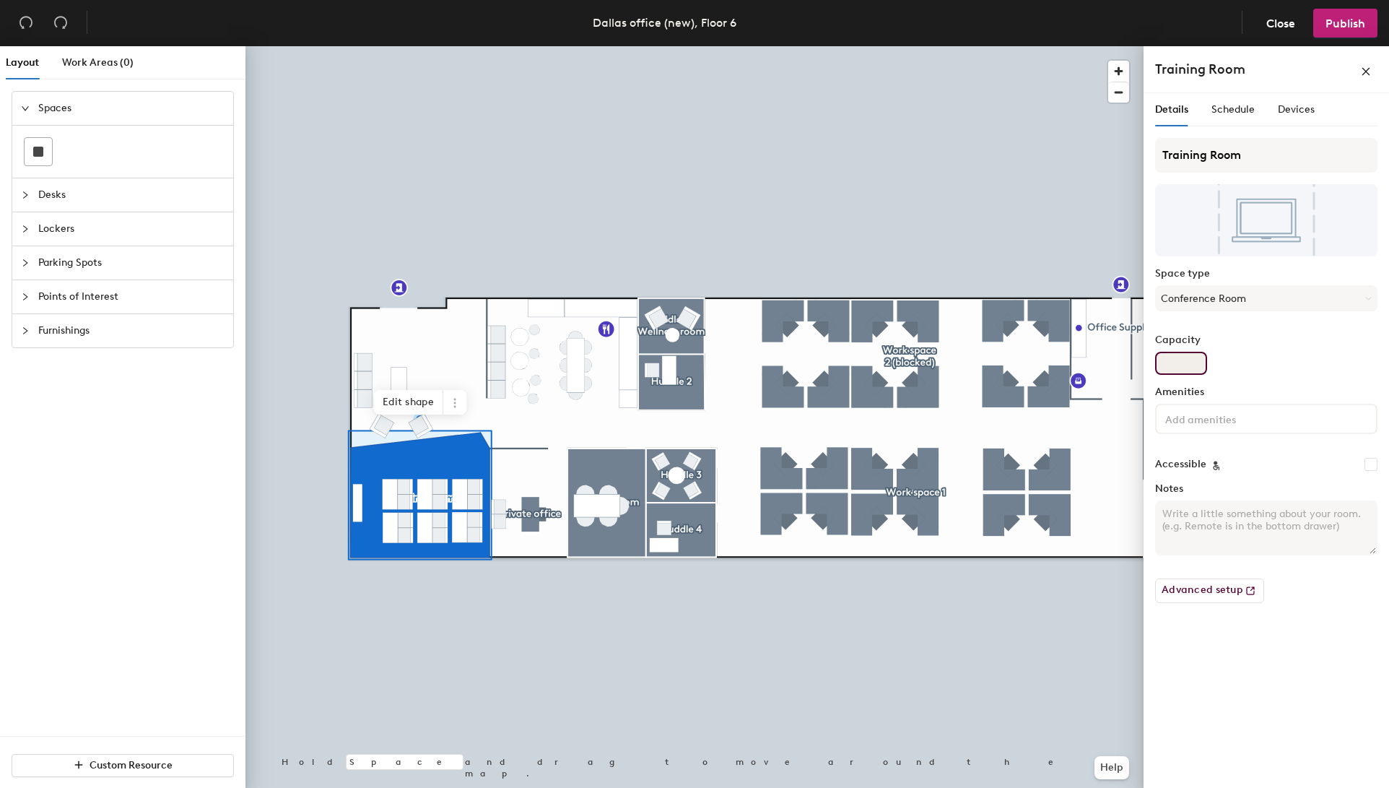
click at [1175, 363] on input "Capacity" at bounding box center [1181, 363] width 52 height 23
type input "12"
click at [1212, 418] on input at bounding box center [1228, 417] width 130 height 17
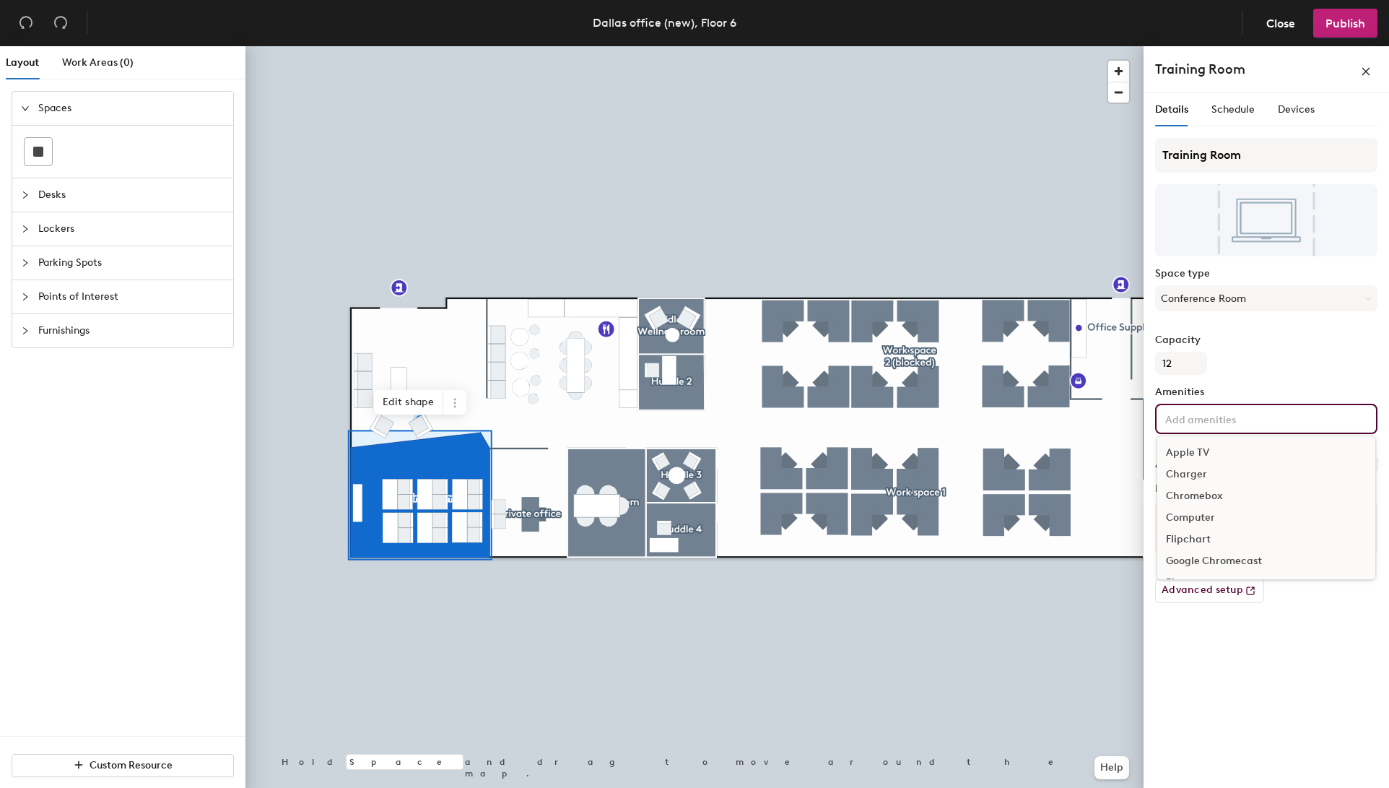
click at [1225, 495] on div "Chromebox" at bounding box center [1266, 496] width 218 height 22
click at [1204, 582] on div "Whiteboard" at bounding box center [1266, 584] width 218 height 22
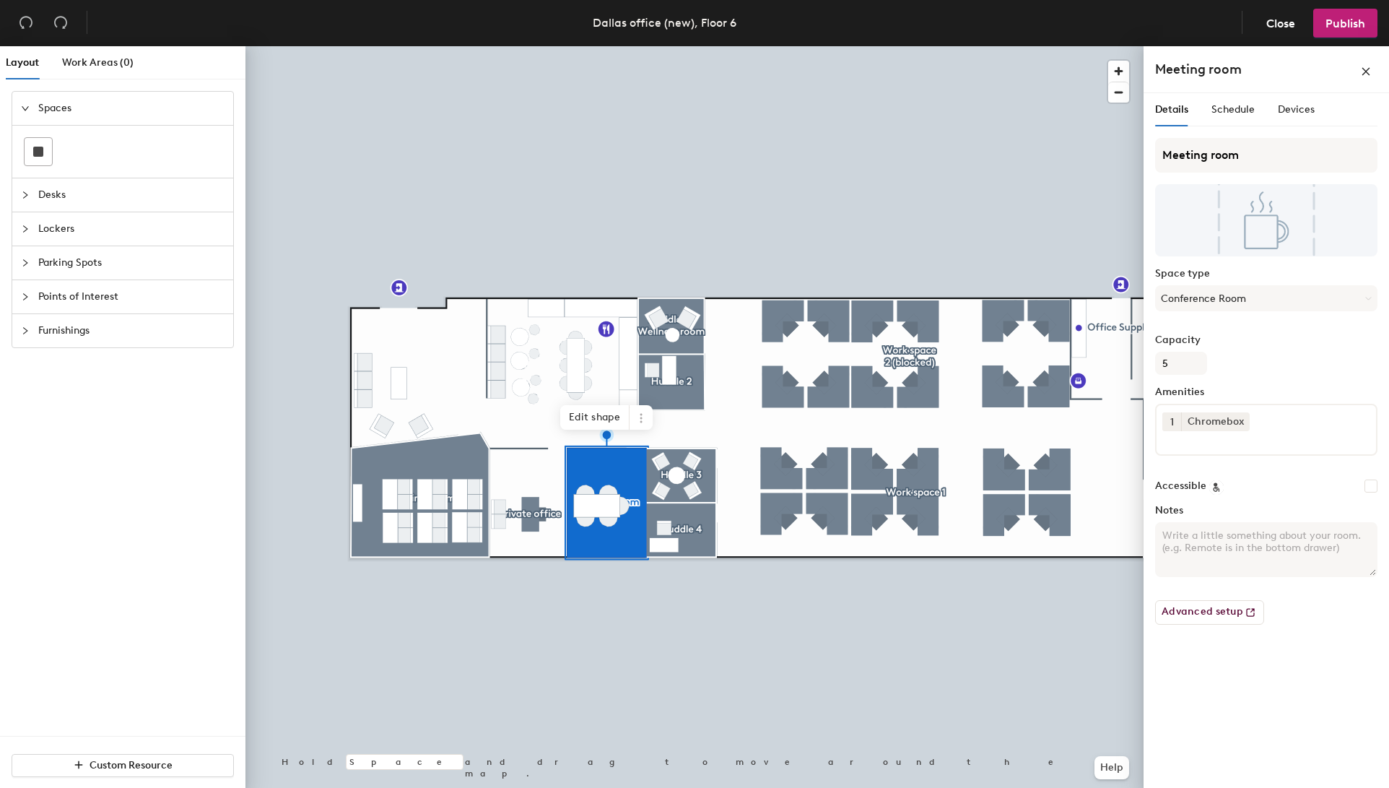
click at [1248, 448] on input at bounding box center [1228, 439] width 130 height 17
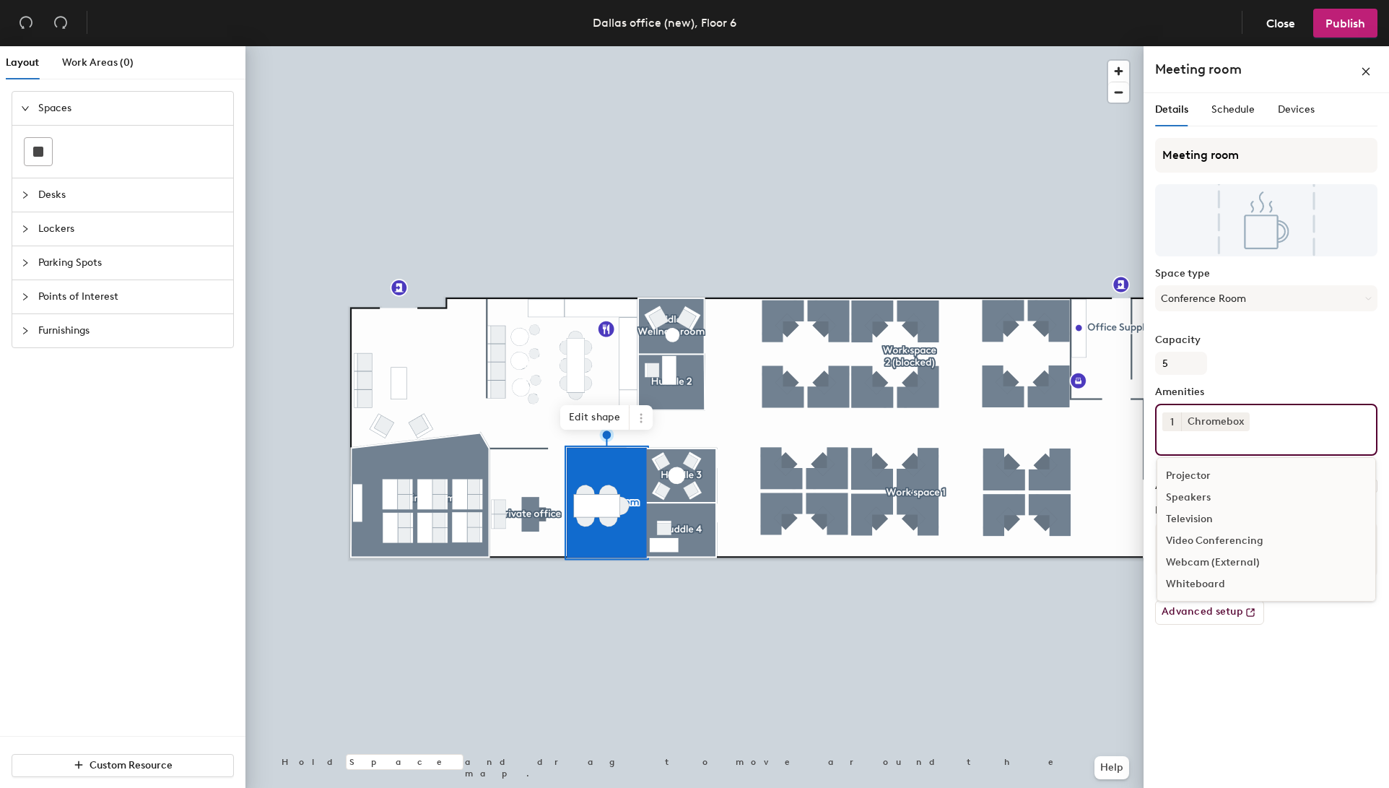
click at [1210, 585] on div "Whiteboard" at bounding box center [1266, 584] width 218 height 22
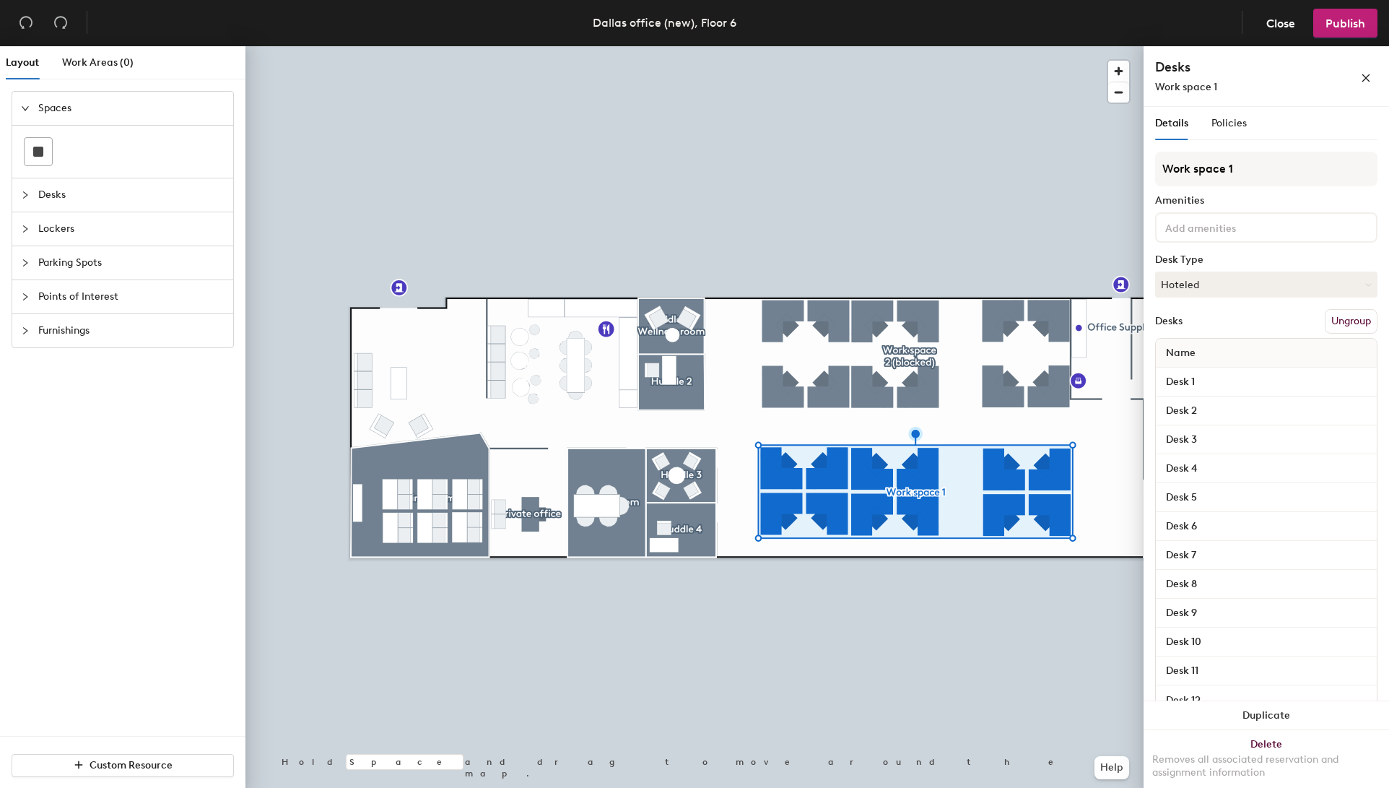
click at [1006, 46] on div at bounding box center [695, 46] width 898 height 0
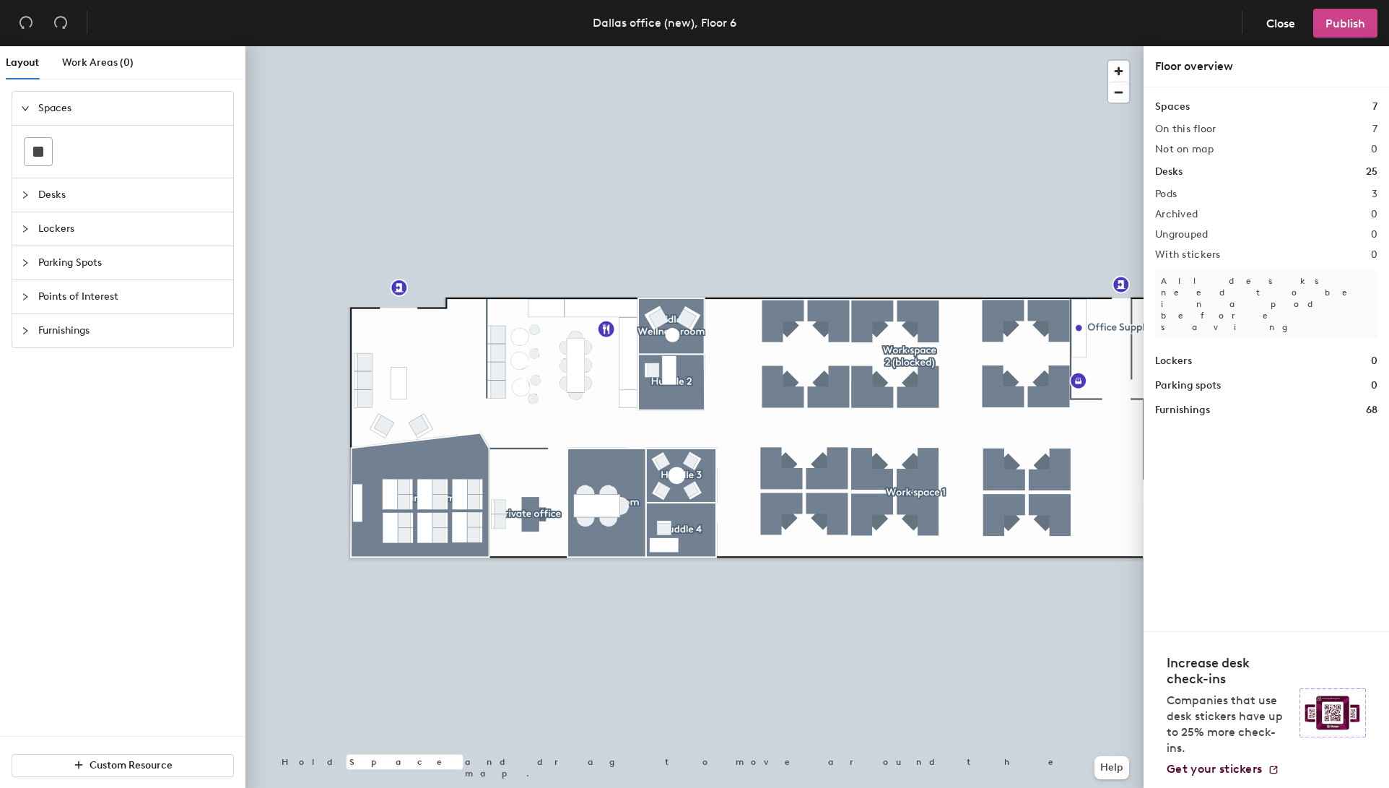
click at [1341, 27] on span "Publish" at bounding box center [1346, 24] width 40 height 14
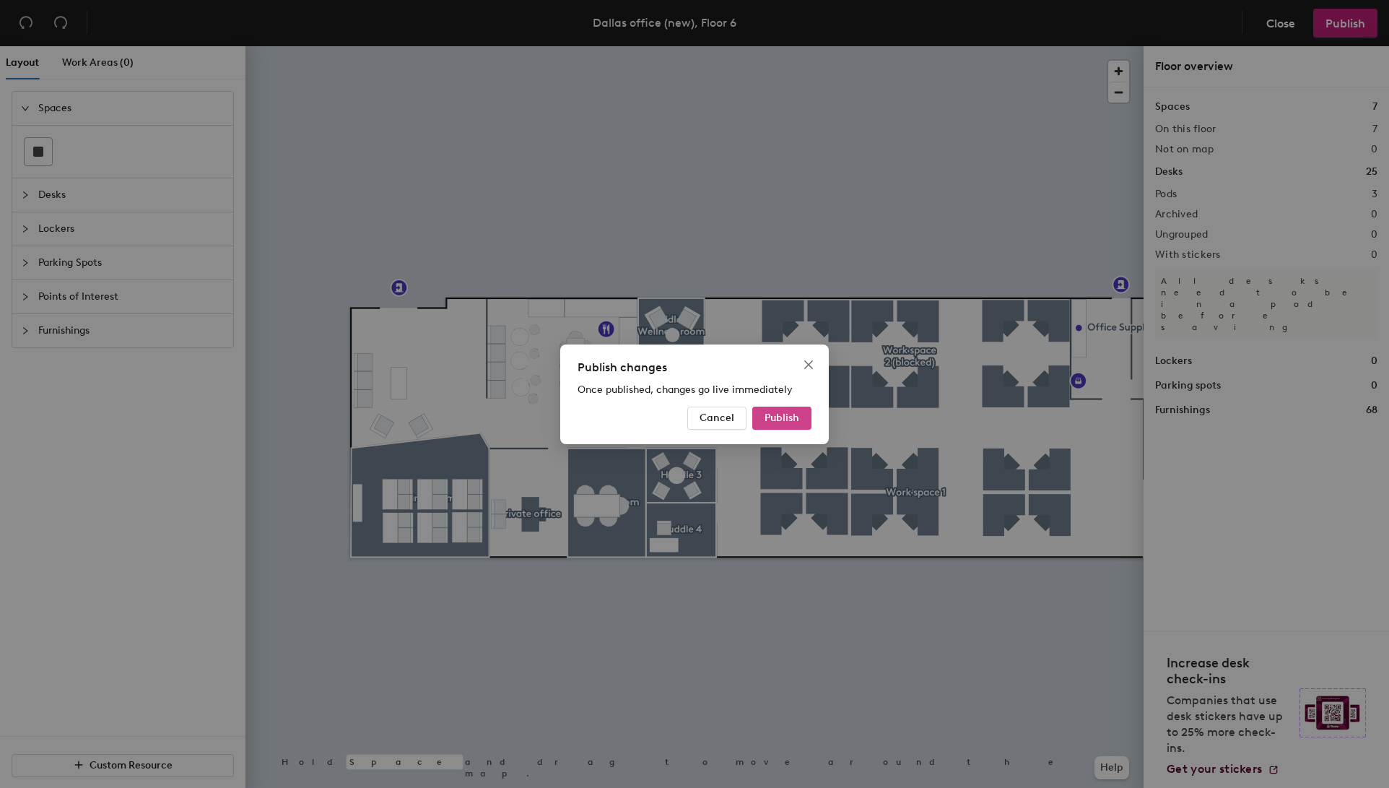
click at [786, 418] on span "Publish" at bounding box center [782, 418] width 35 height 12
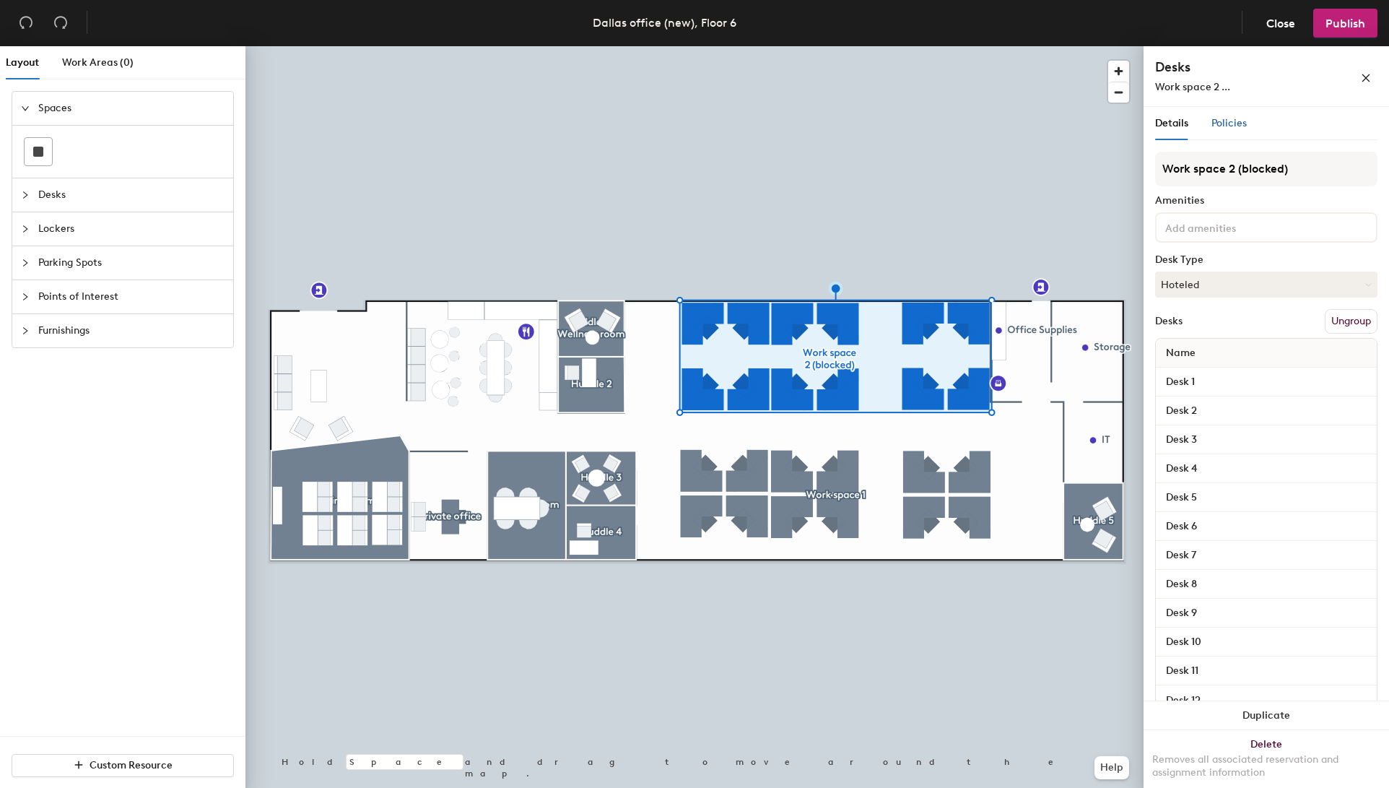
click at [1230, 124] on span "Policies" at bounding box center [1229, 123] width 35 height 12
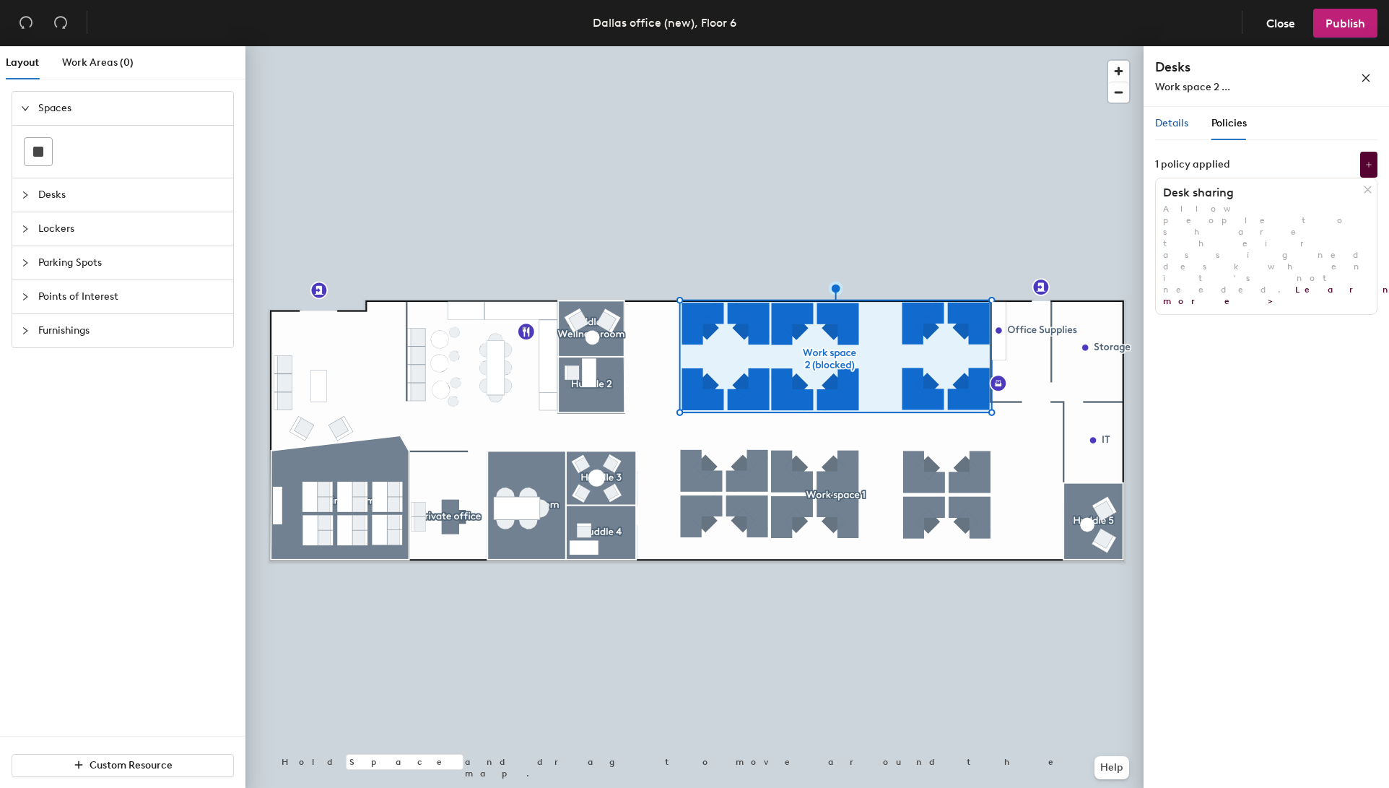
click at [1168, 125] on span "Details" at bounding box center [1171, 123] width 33 height 12
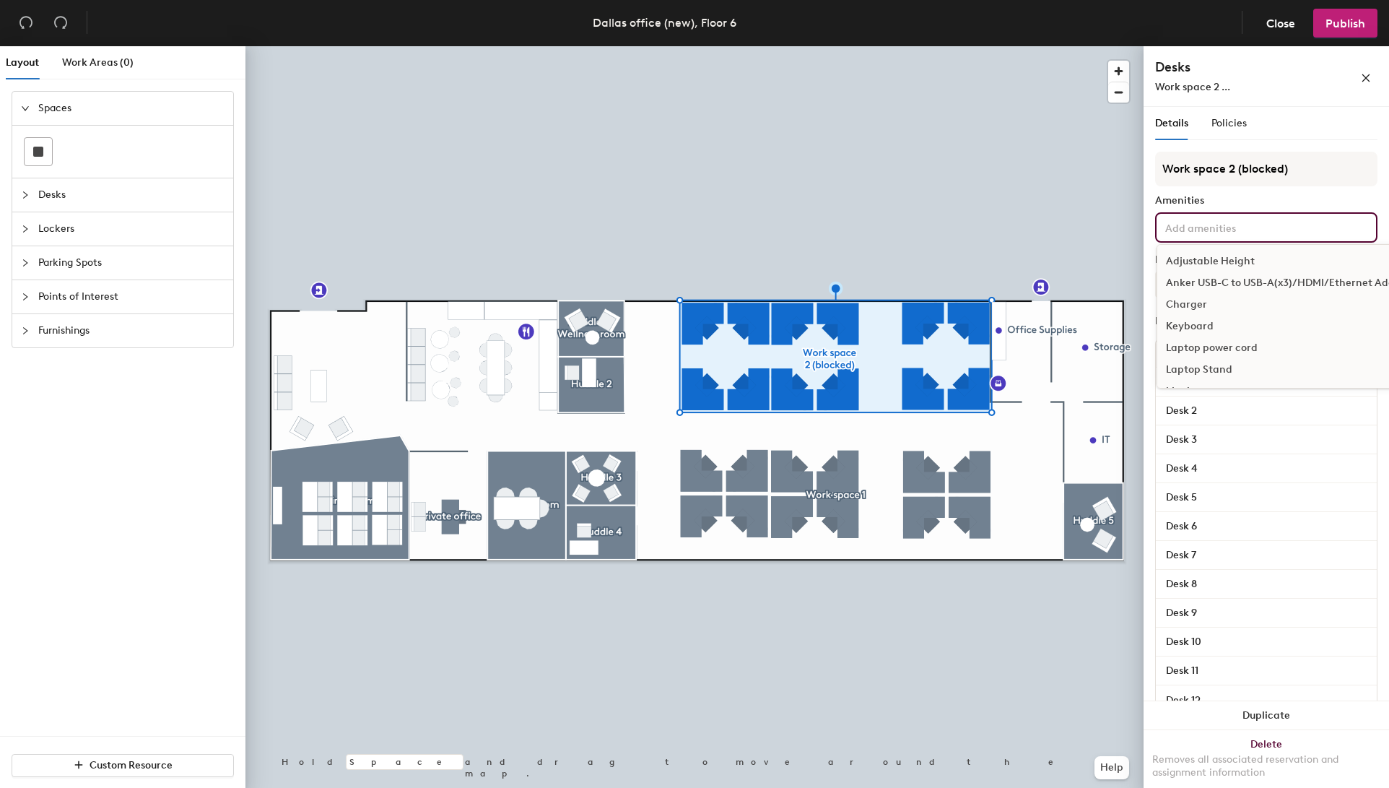
click at [1231, 228] on input at bounding box center [1228, 226] width 130 height 17
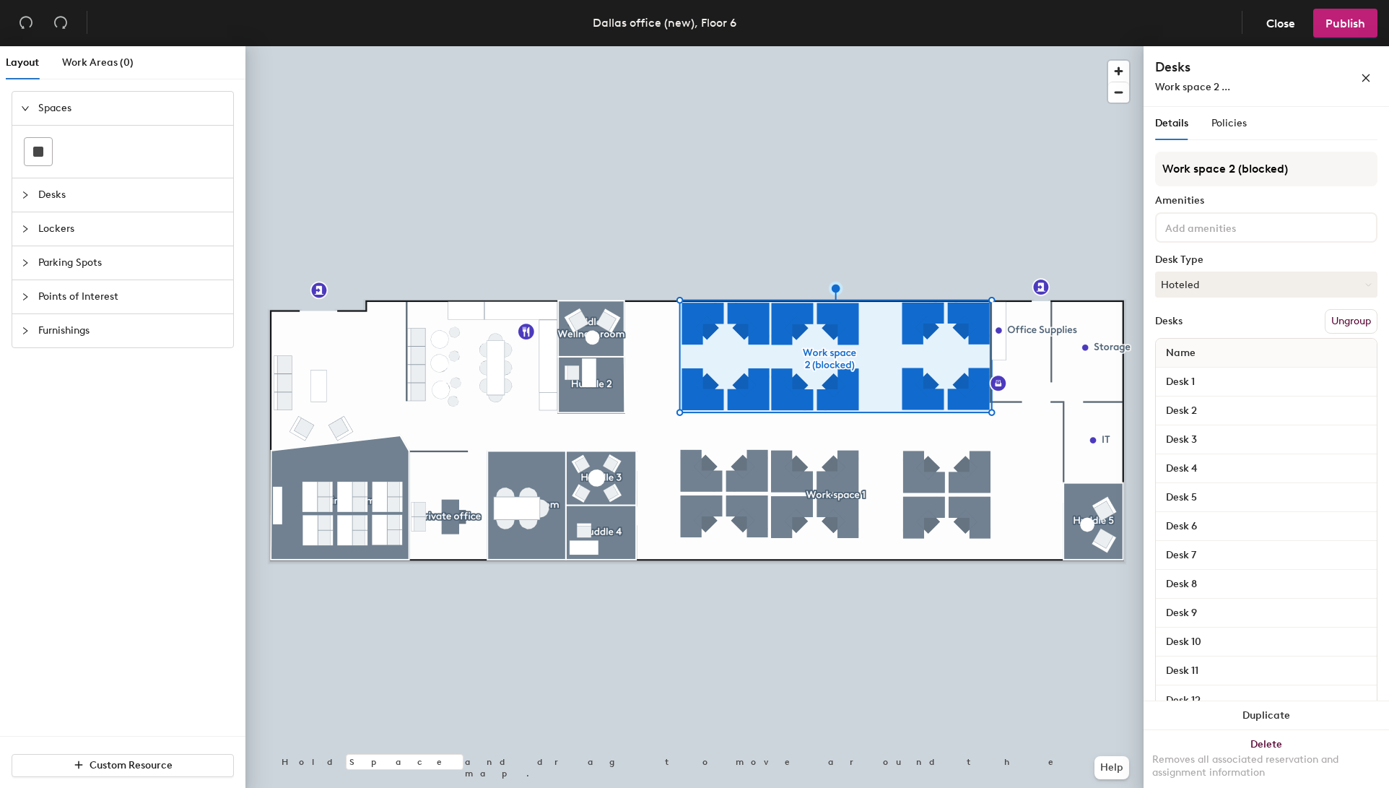
click at [1247, 204] on div "Amenities" at bounding box center [1266, 201] width 222 height 12
click at [1228, 274] on button "Hoteled" at bounding box center [1266, 285] width 222 height 26
click at [1234, 251] on div "Work space 2 (blocked) Amenities Desk Type Hoteled Assigned Hot Hoteled Desks U…" at bounding box center [1266, 438] width 222 height 572
click at [1280, 22] on span "Close" at bounding box center [1281, 24] width 29 height 14
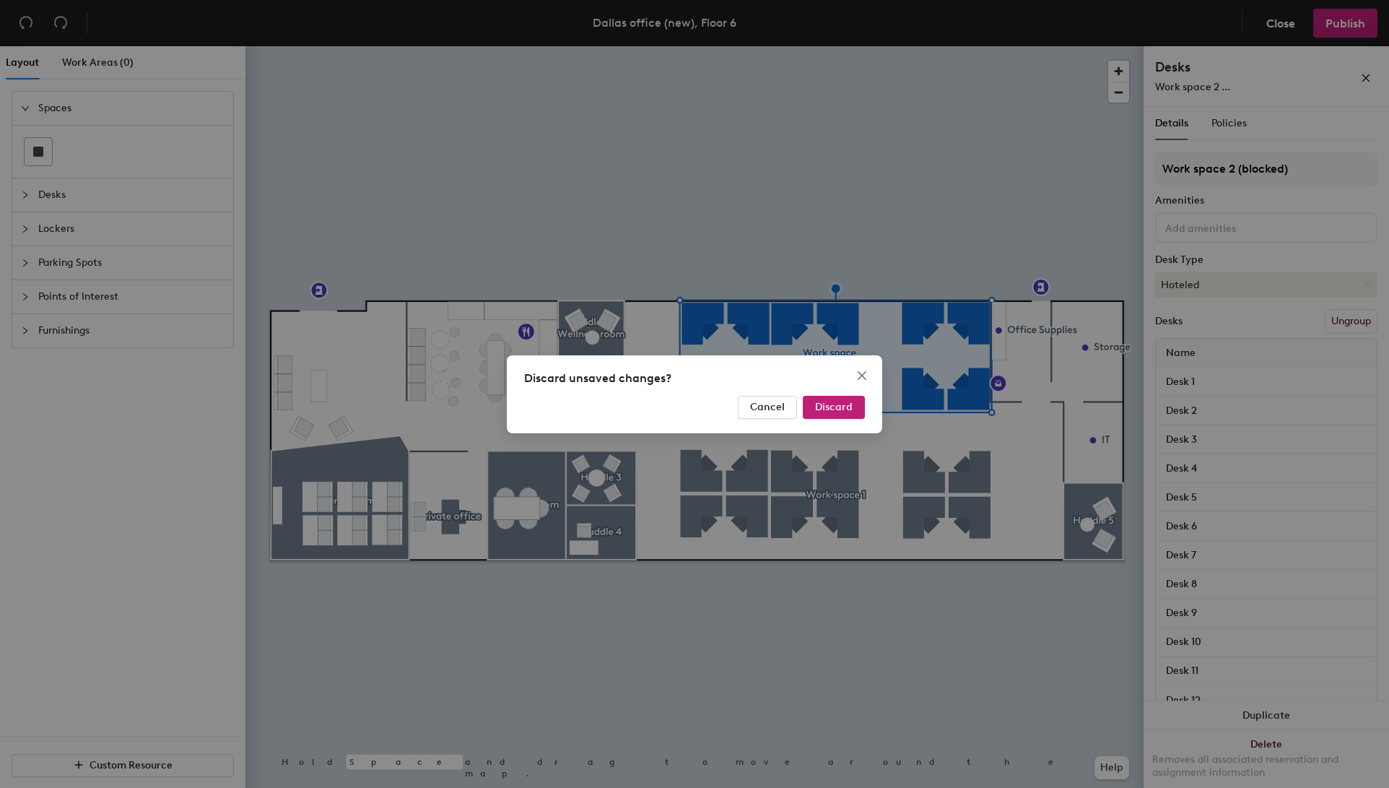
drag, startPoint x: 849, startPoint y: 407, endPoint x: 869, endPoint y: 399, distance: 21.7
click at [849, 408] on span "Discard" at bounding box center [834, 407] width 38 height 12
